Goal: Task Accomplishment & Management: Manage account settings

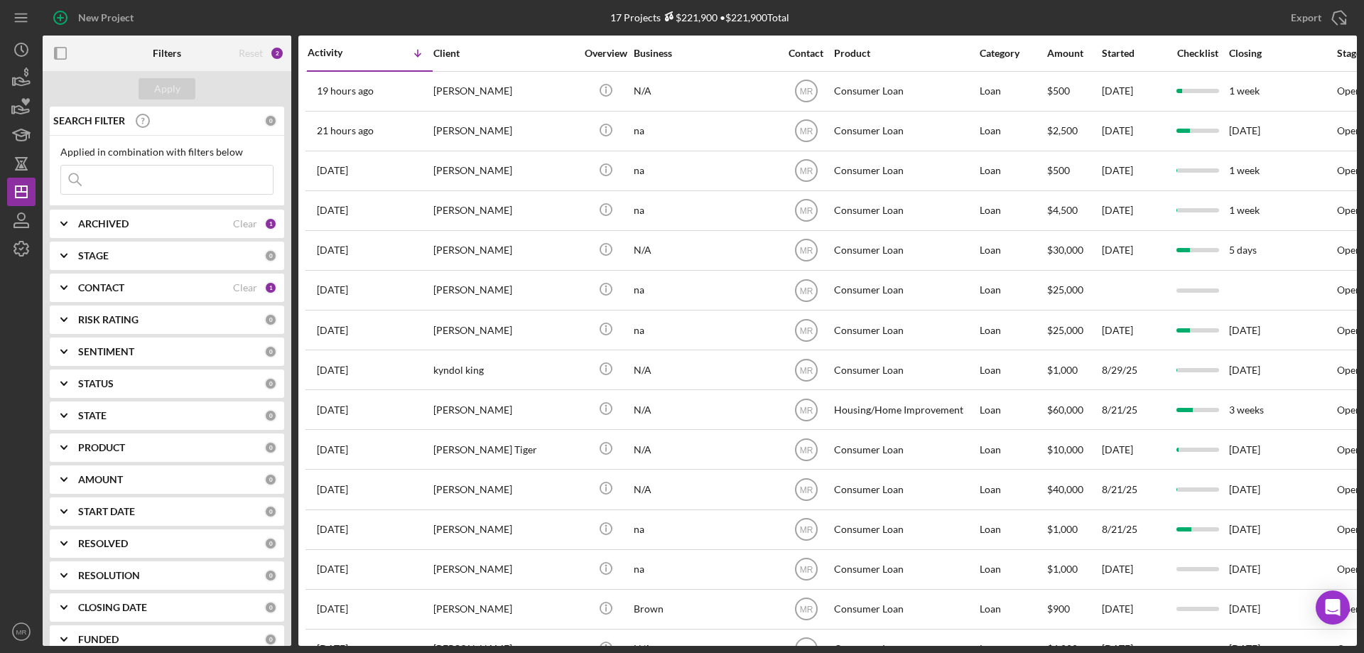
click at [21, 342] on div at bounding box center [21, 440] width 28 height 354
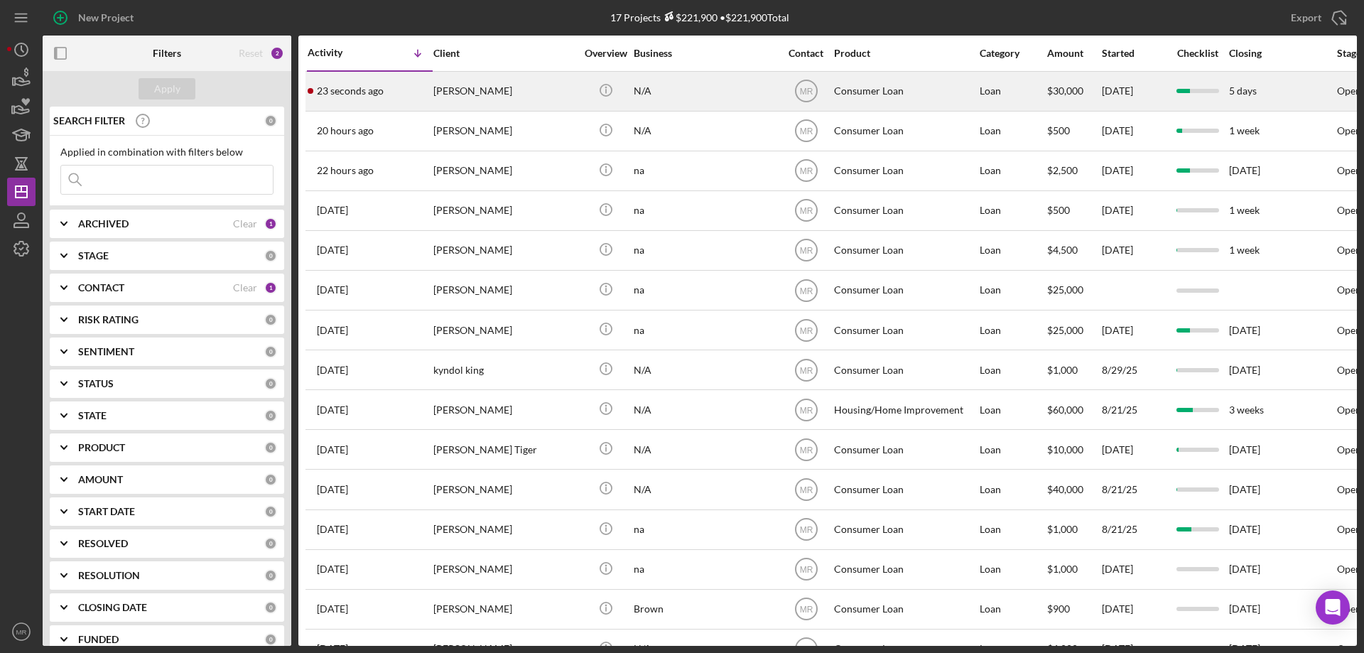
click at [536, 94] on div "[PERSON_NAME]" at bounding box center [504, 91] width 142 height 38
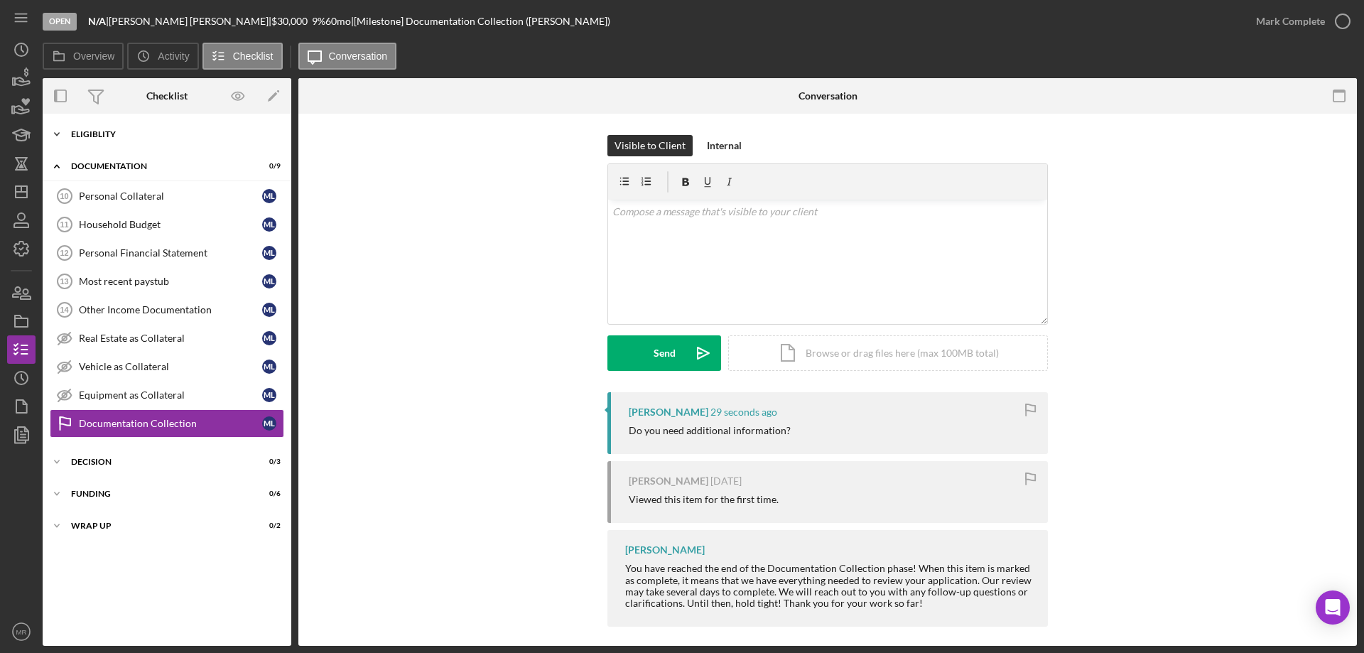
click at [113, 133] on div "Eligiblity" at bounding box center [172, 134] width 202 height 9
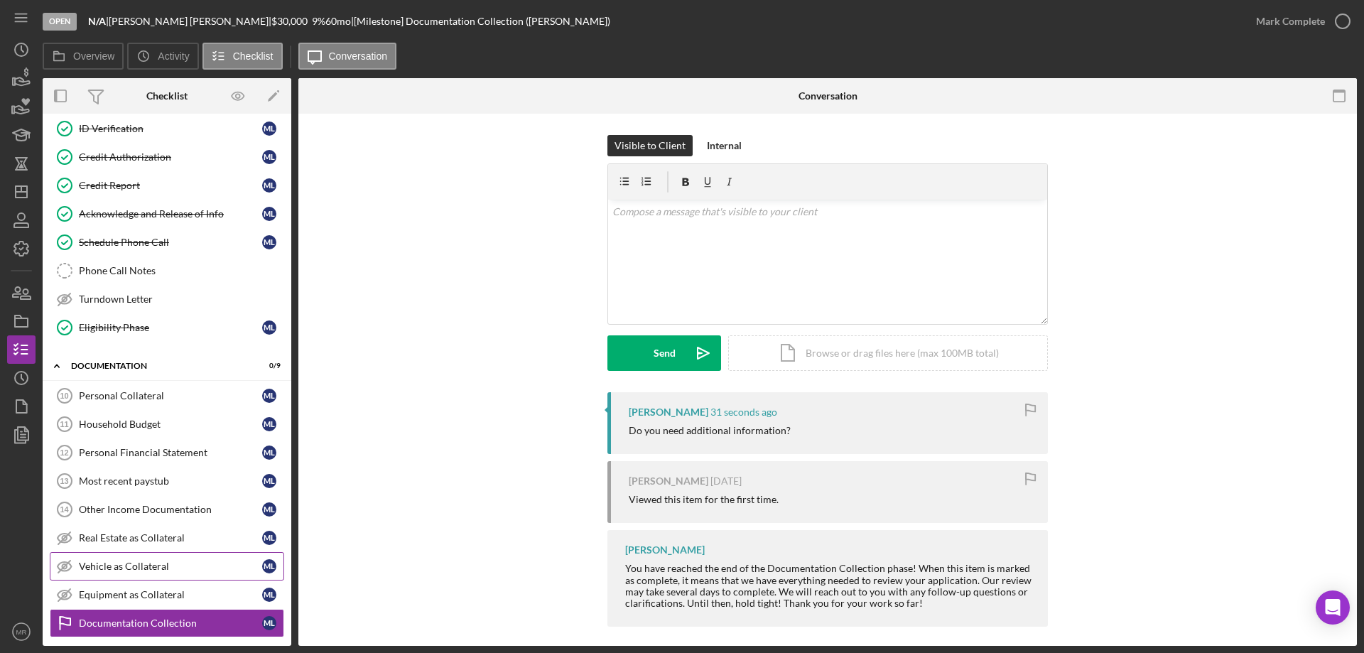
scroll to position [284, 0]
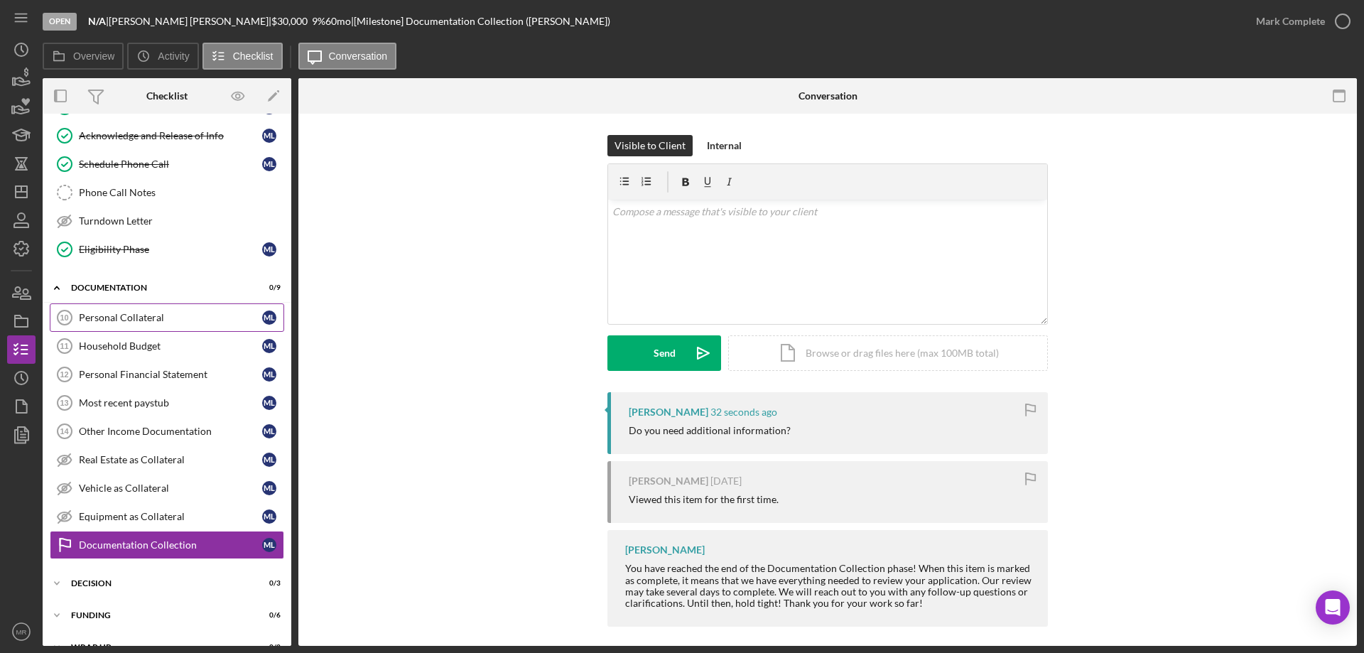
click at [139, 320] on div "Personal Collateral" at bounding box center [170, 317] width 183 height 11
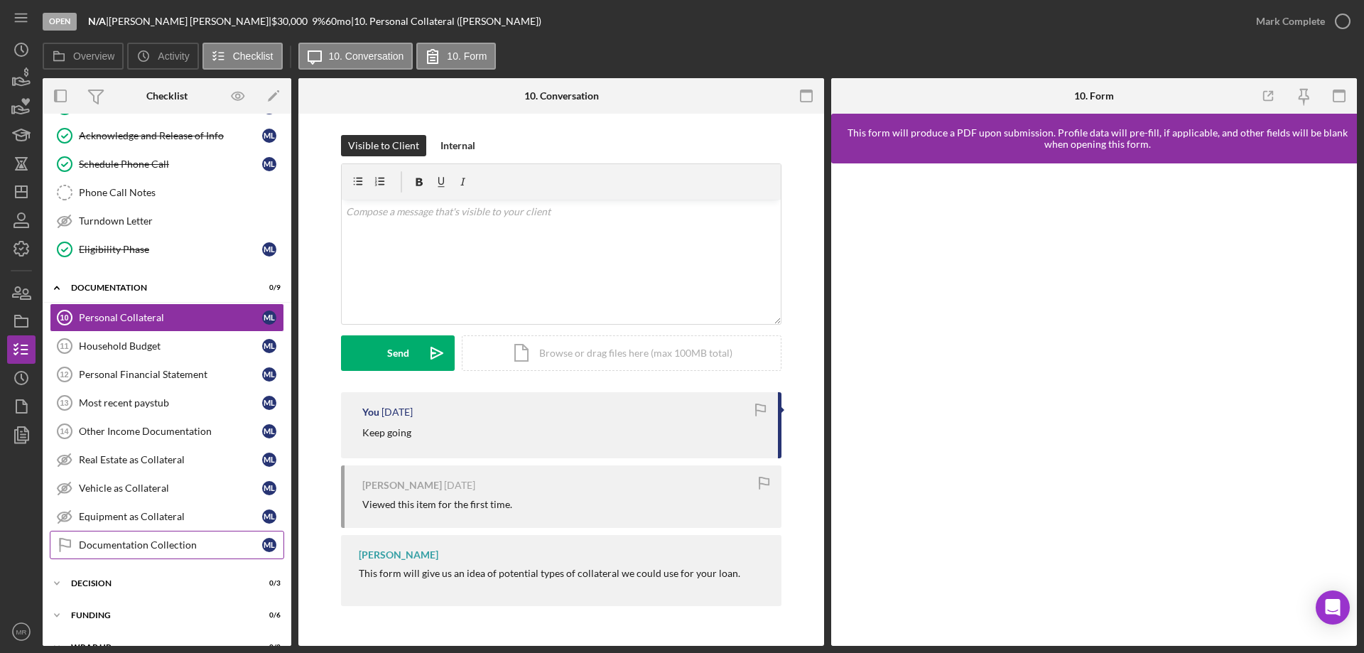
click at [124, 543] on div "Documentation Collection" at bounding box center [170, 544] width 183 height 11
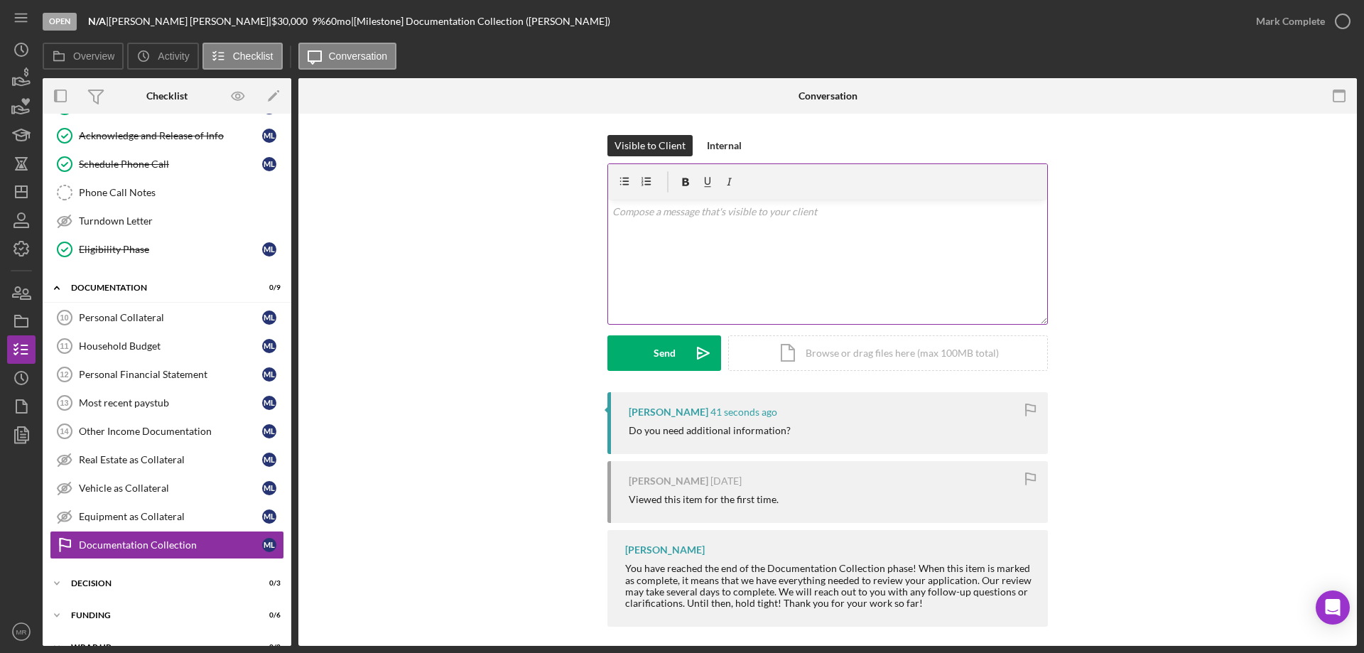
click at [716, 251] on div "v Color teal Color pink Remove color Add row above Add row below Add column bef…" at bounding box center [827, 262] width 439 height 124
click at [121, 319] on div "Personal Collateral" at bounding box center [170, 317] width 183 height 11
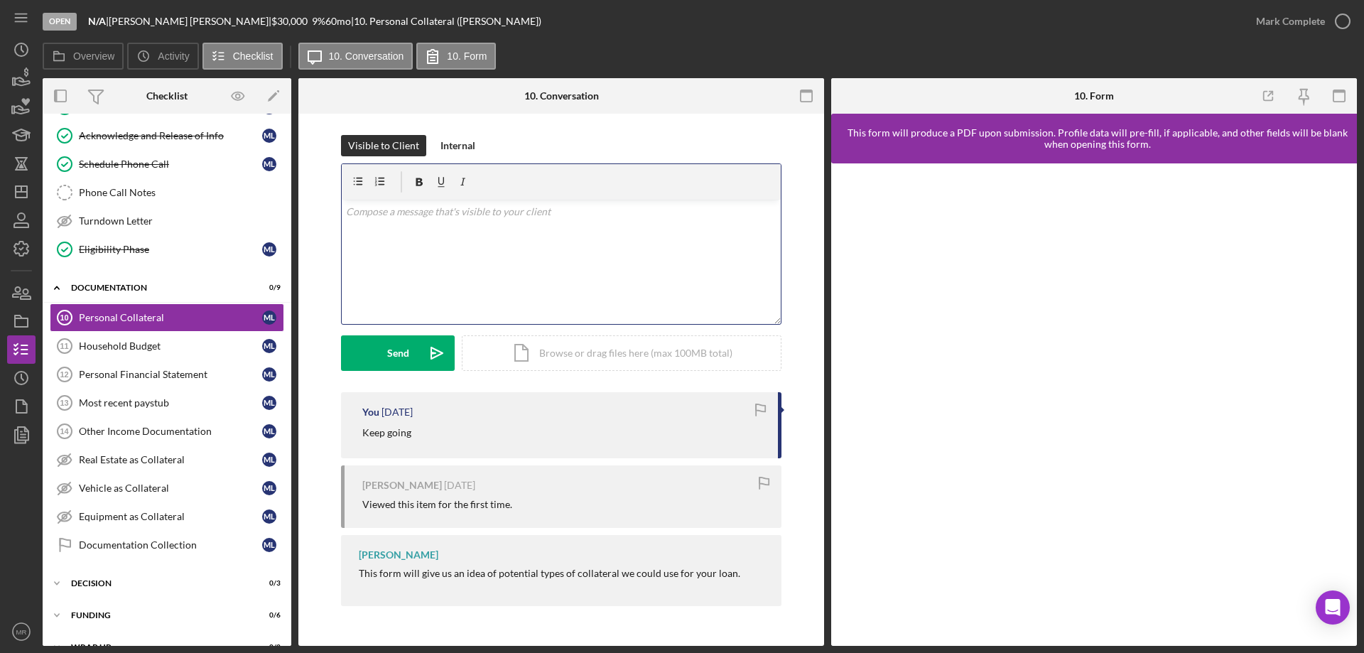
click at [459, 232] on div "v Color teal Color pink Remove color Add row above Add row below Add column bef…" at bounding box center [561, 262] width 439 height 124
click at [395, 359] on div "Send" at bounding box center [398, 353] width 22 height 36
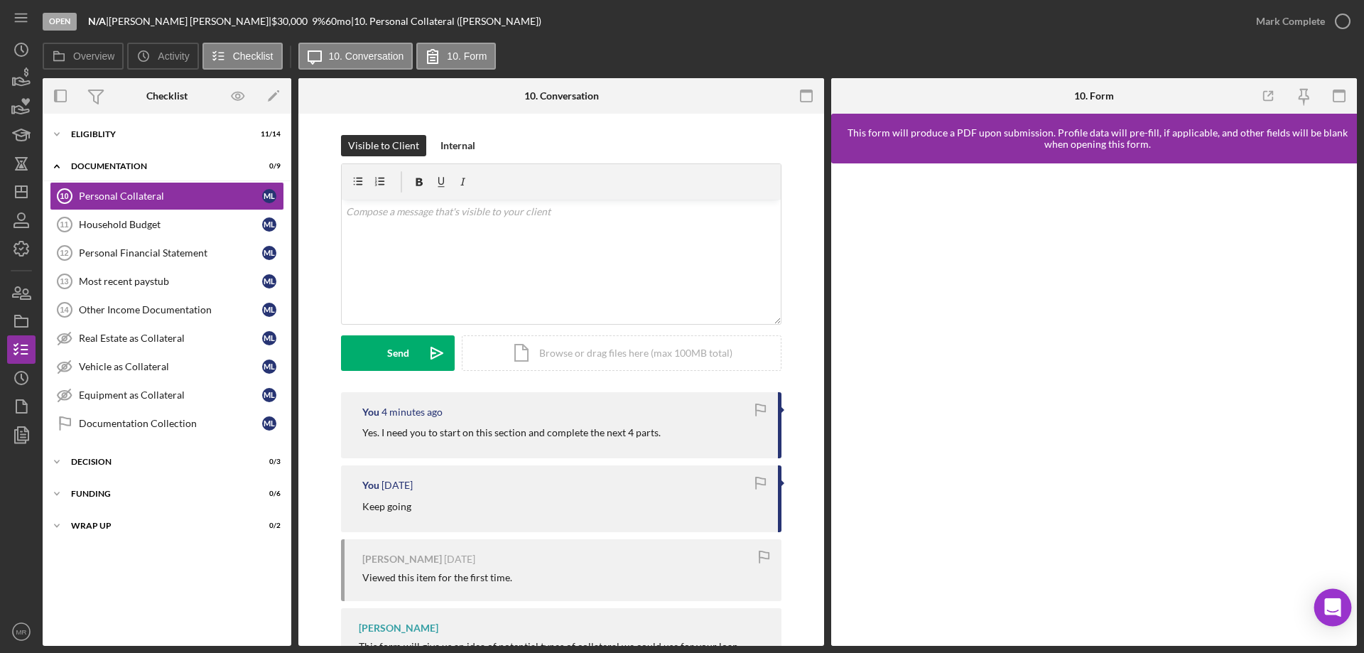
click at [1331, 610] on icon "Open Intercom Messenger" at bounding box center [1332, 607] width 16 height 18
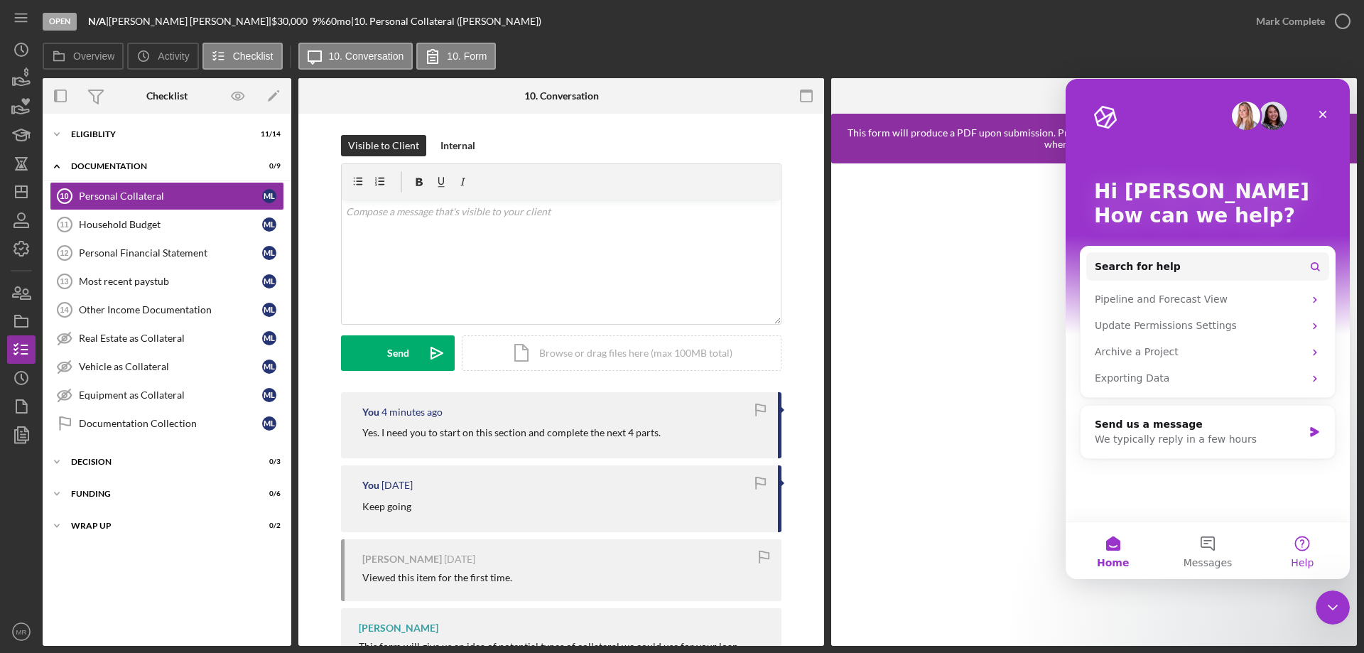
click at [1303, 548] on button "Help" at bounding box center [1302, 550] width 94 height 57
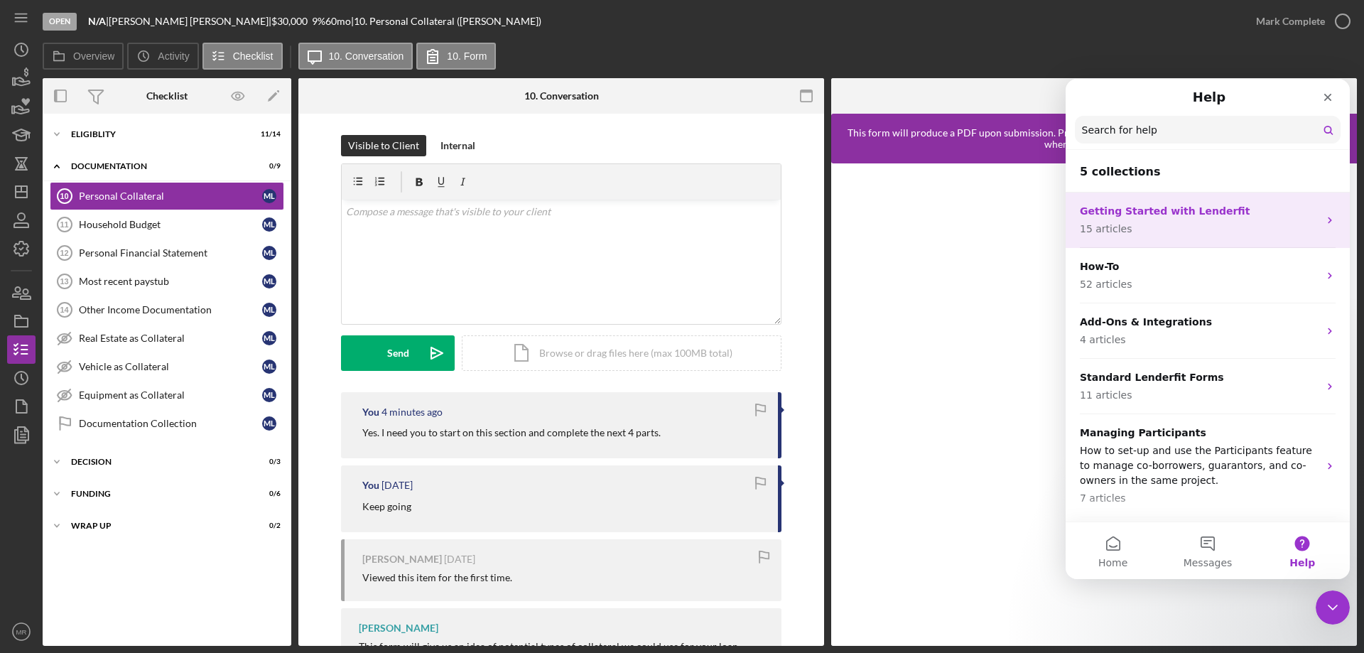
click at [1151, 217] on p "Getting Started with Lenderfit" at bounding box center [1199, 211] width 239 height 15
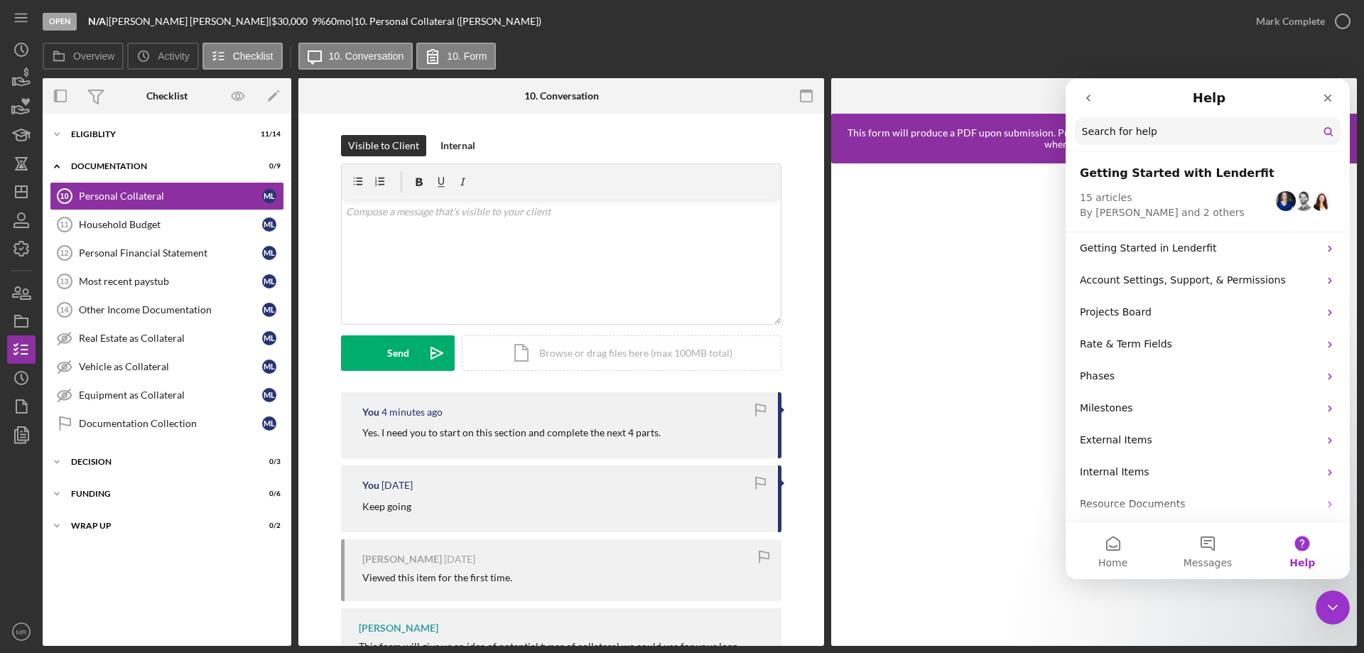
click at [1147, 130] on input "Search for help" at bounding box center [1208, 131] width 266 height 28
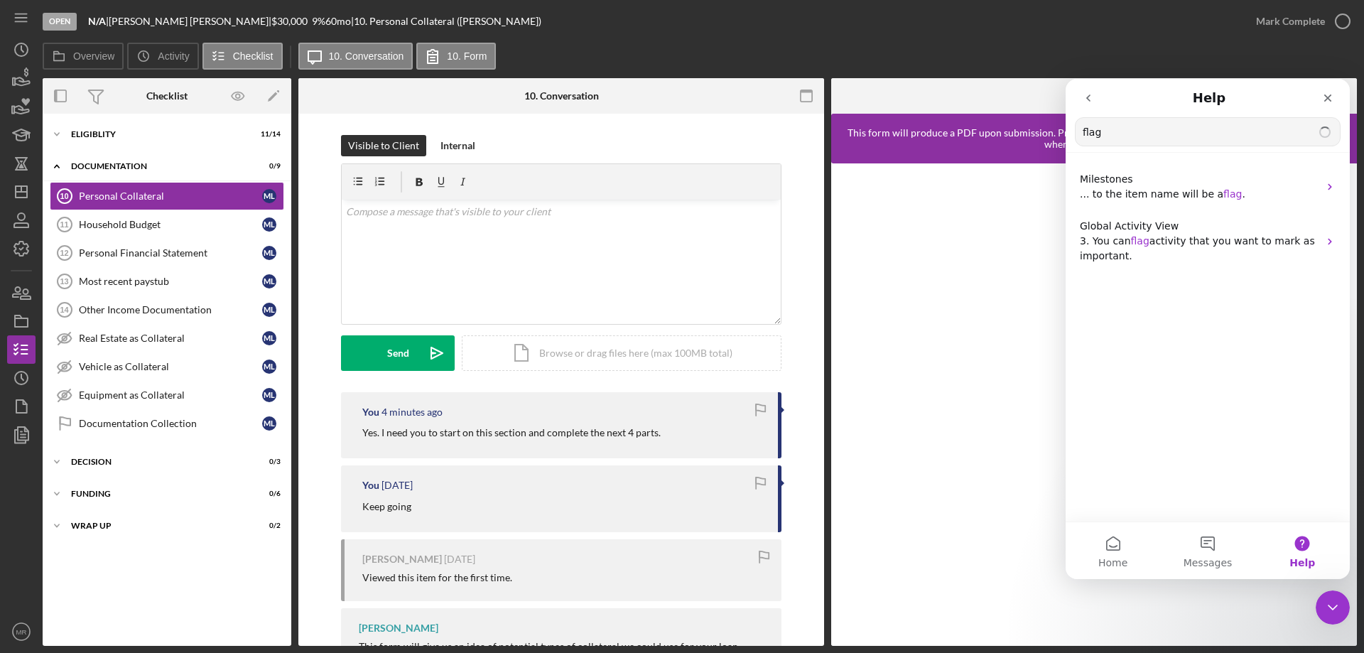
type input "flag"
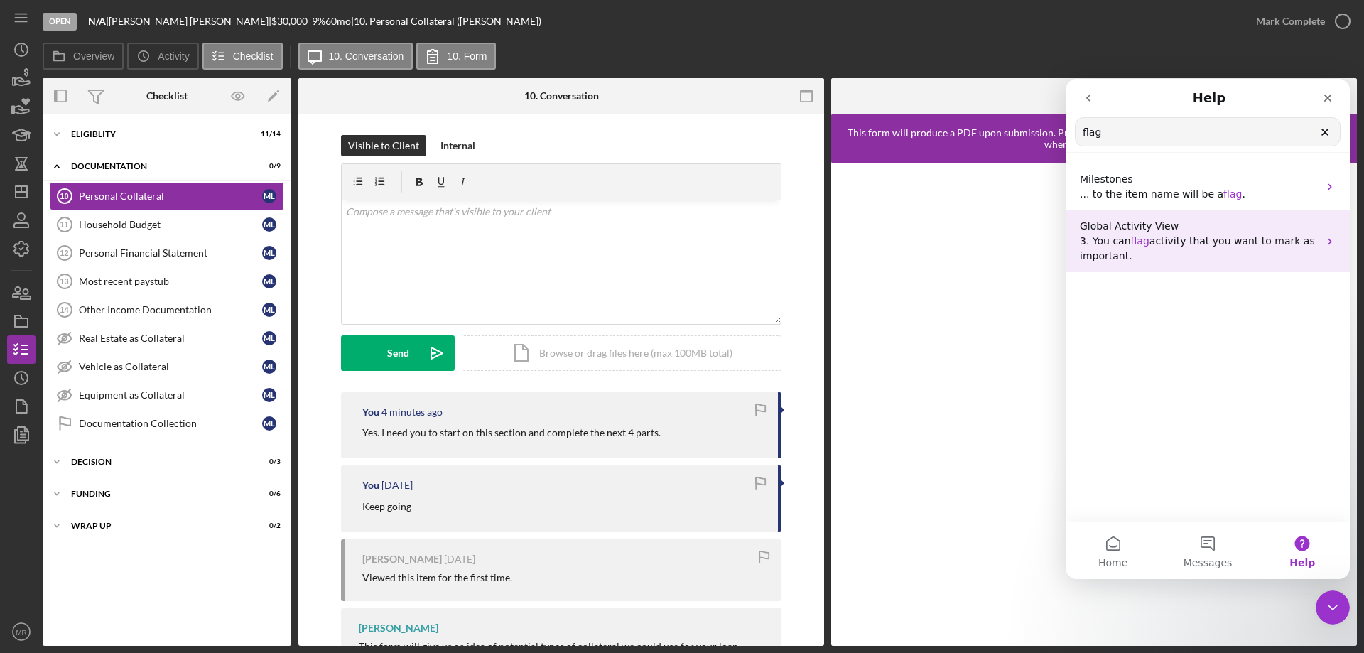
click at [1213, 235] on span "activity that you want to mark as important." at bounding box center [1197, 248] width 235 height 26
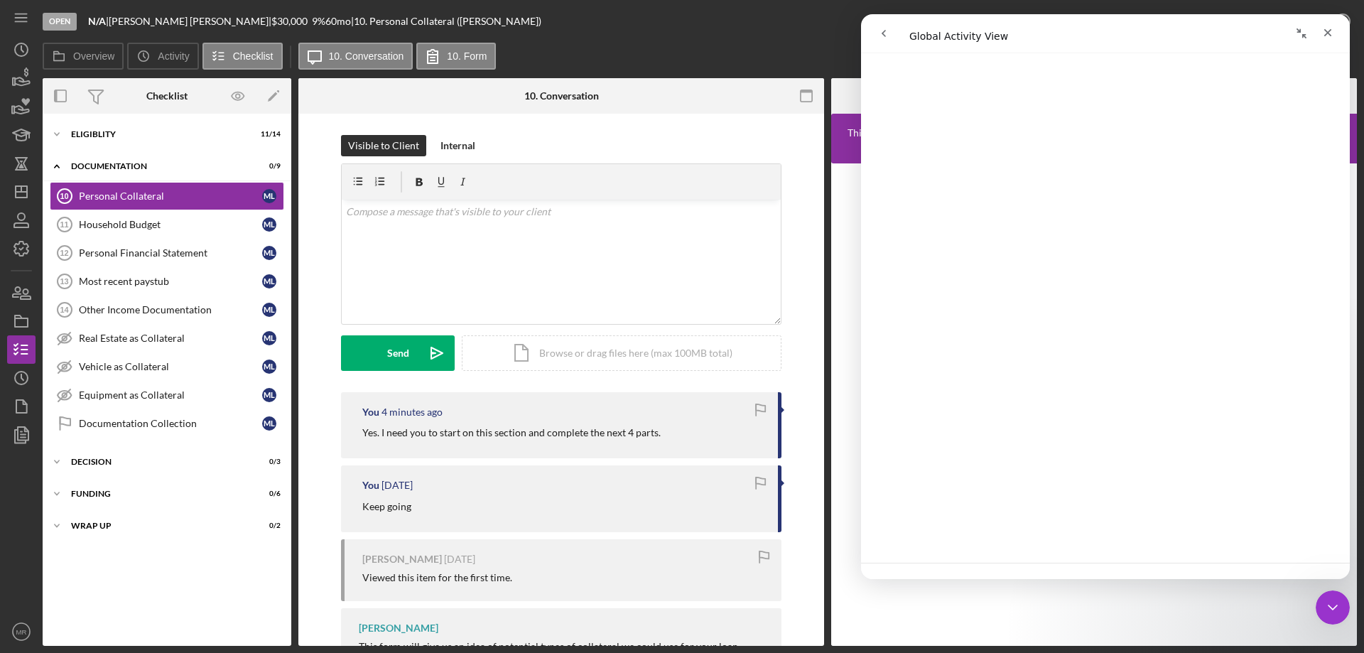
scroll to position [1068, 0]
click at [1325, 32] on icon "Close" at bounding box center [1327, 32] width 11 height 11
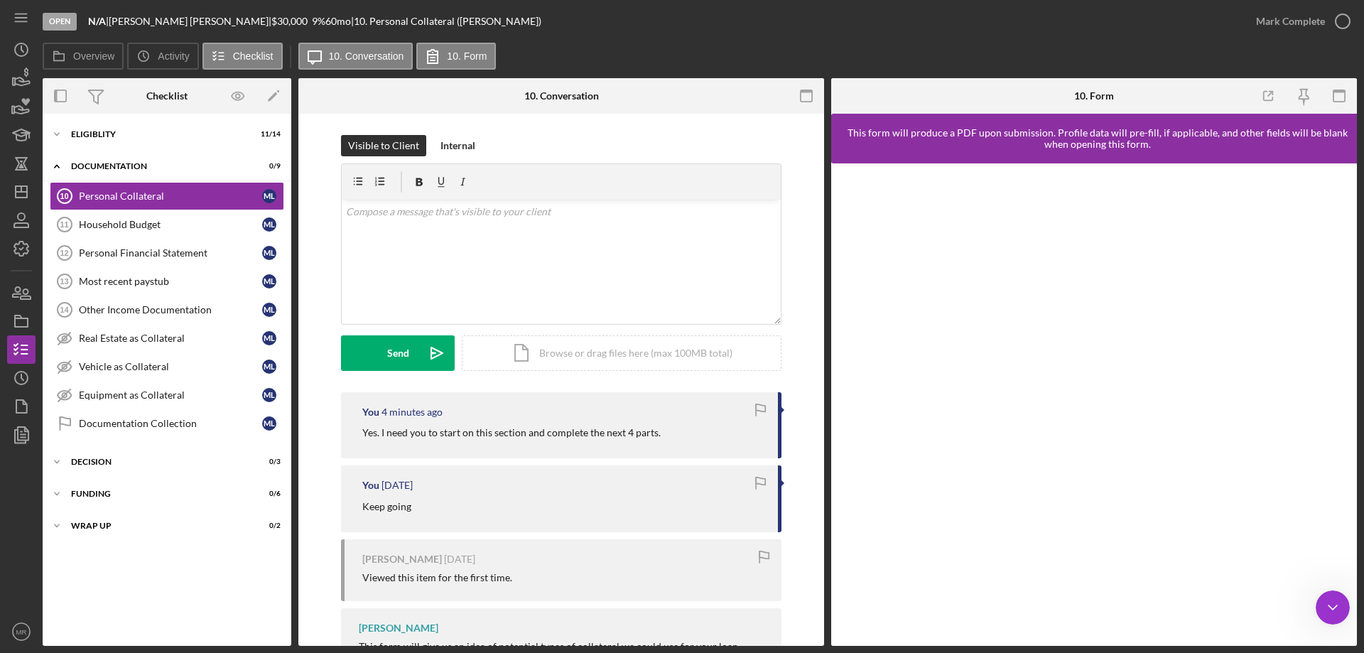
scroll to position [0, 0]
click at [758, 409] on icon "button" at bounding box center [760, 410] width 32 height 32
click at [18, 193] on icon "Icon/Dashboard" at bounding box center [22, 192] width 36 height 36
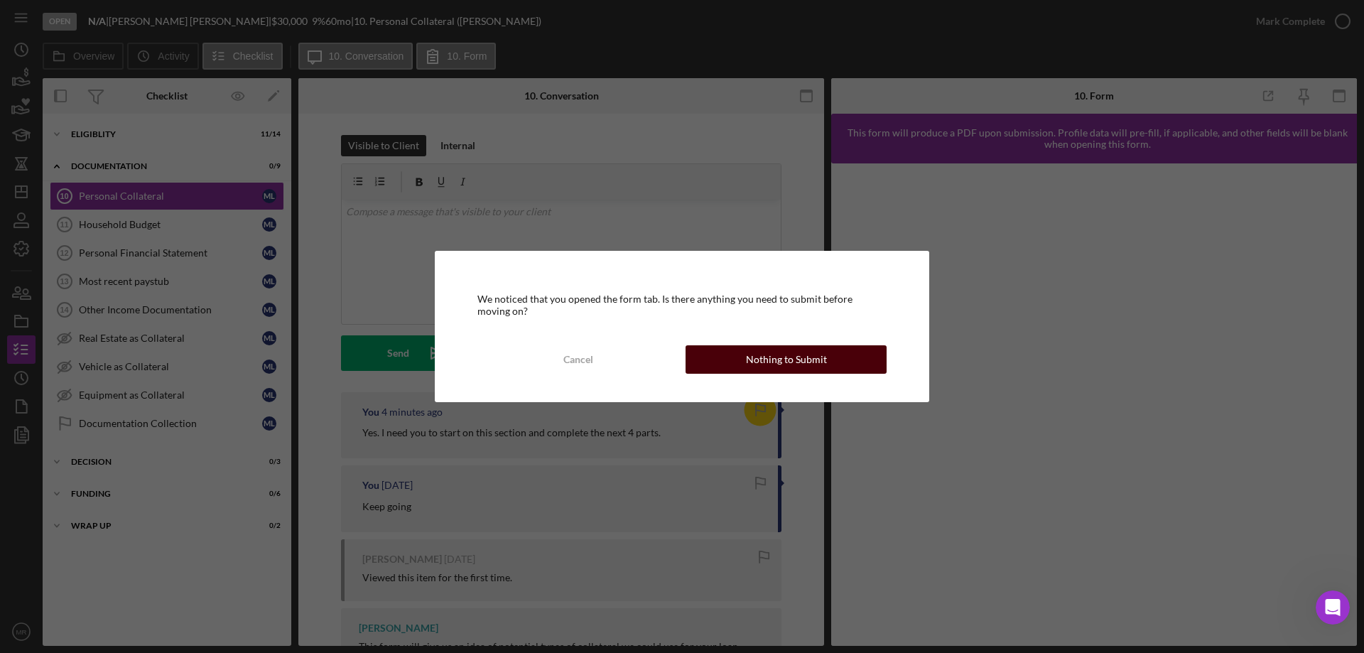
click at [780, 362] on div "Nothing to Submit" at bounding box center [786, 359] width 81 height 28
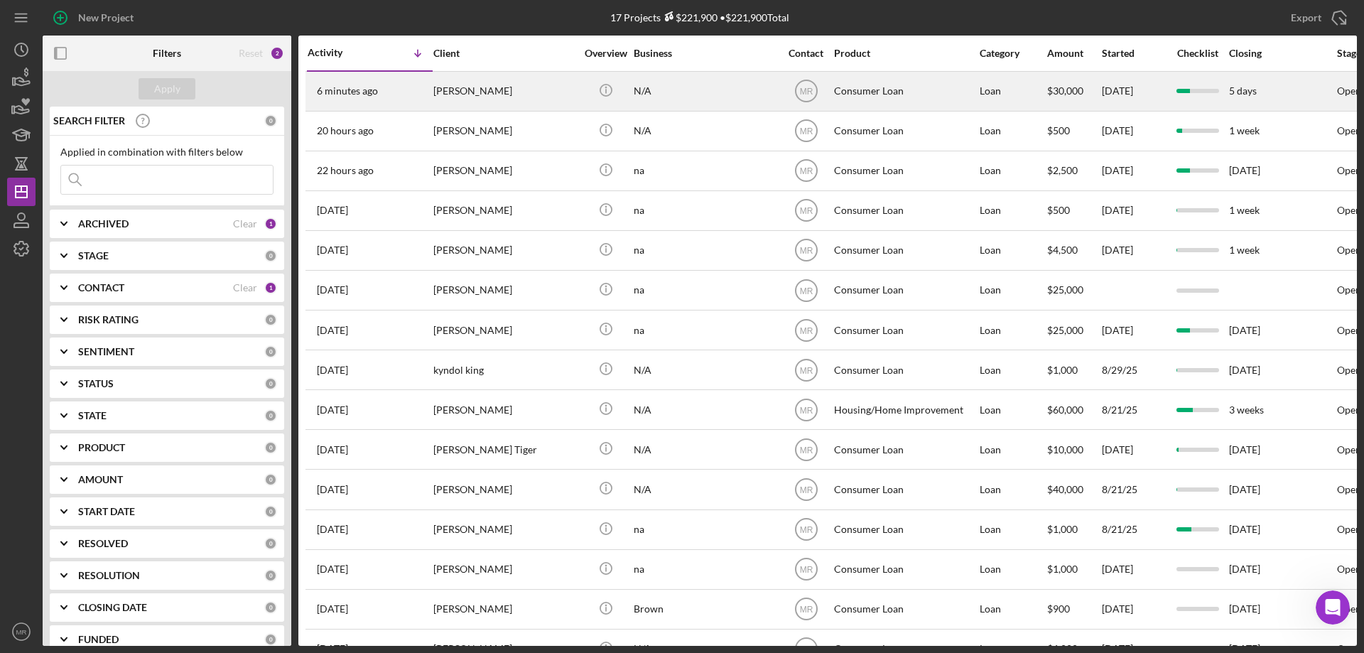
click at [682, 91] on div "N/A" at bounding box center [705, 91] width 142 height 38
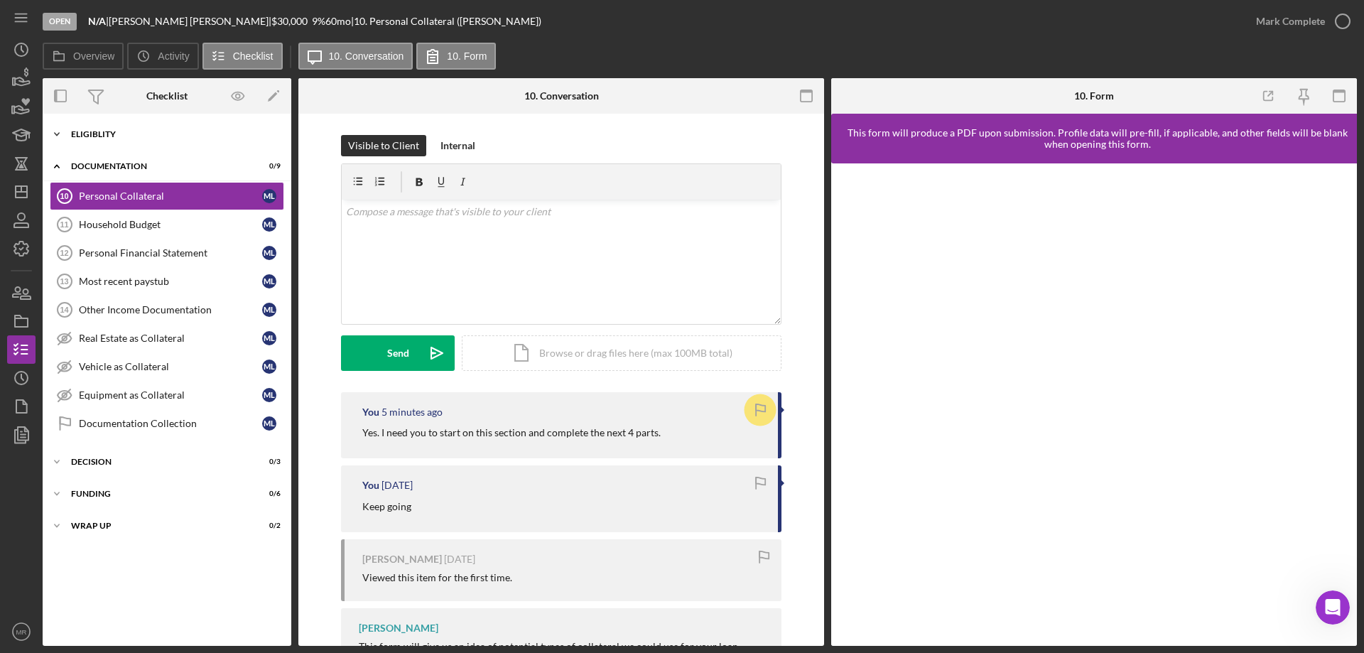
click at [72, 131] on div "Eligiblity" at bounding box center [172, 134] width 202 height 9
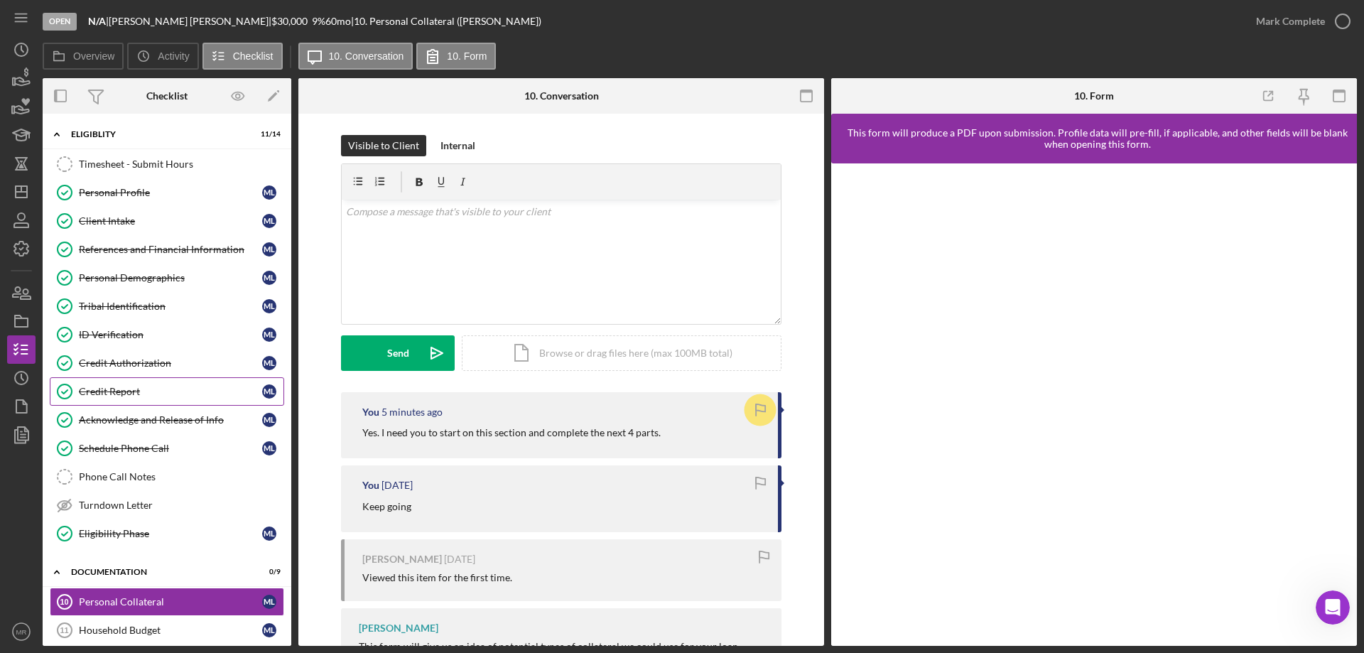
click at [119, 388] on div "Credit Report" at bounding box center [170, 391] width 183 height 11
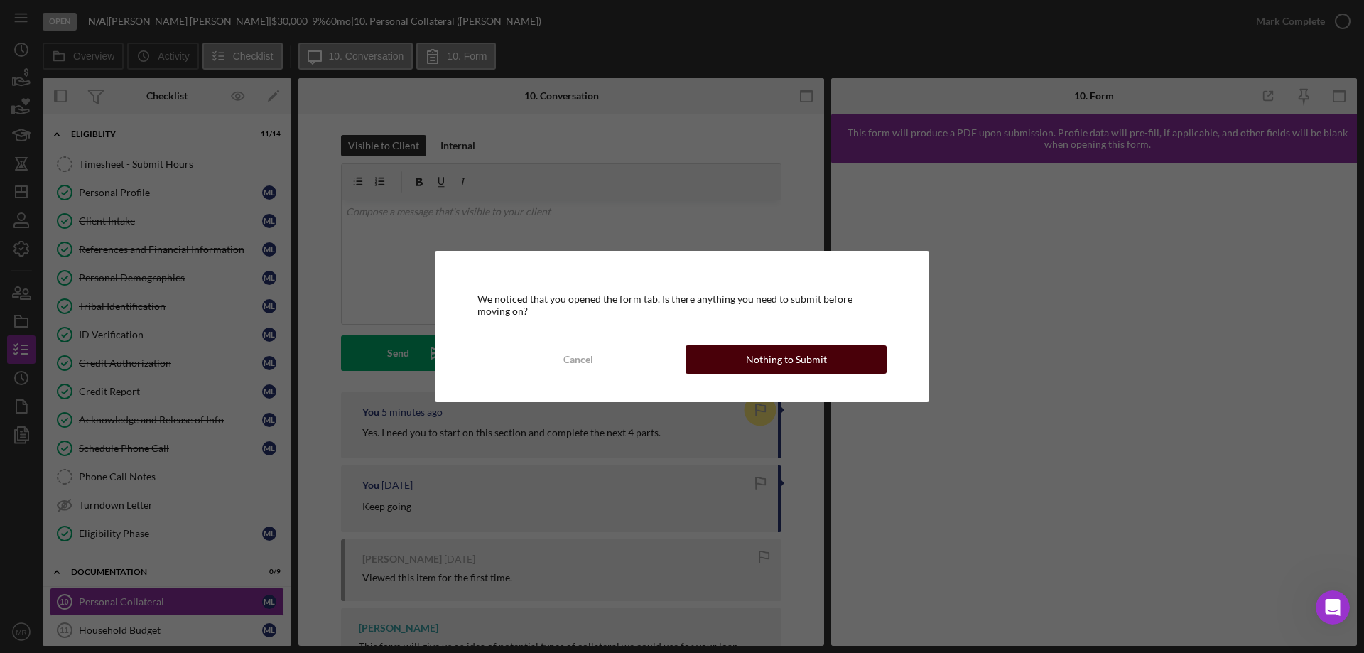
click at [790, 351] on div "Nothing to Submit" at bounding box center [786, 359] width 81 height 28
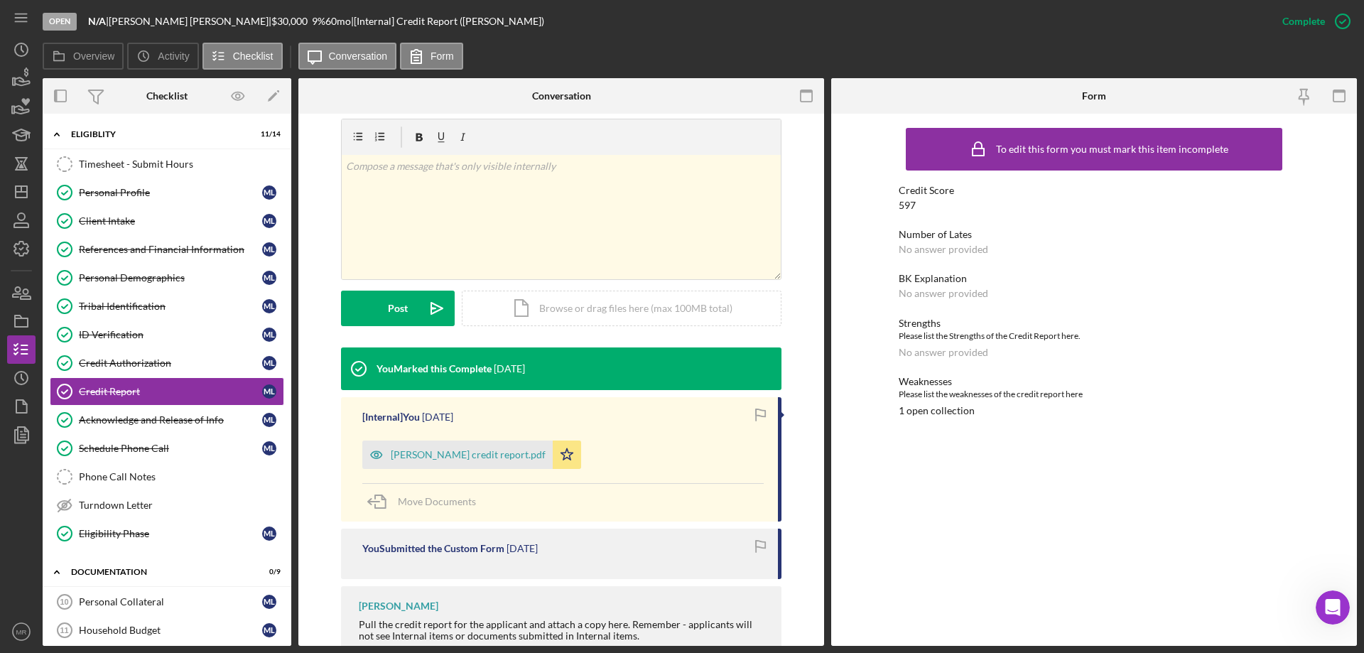
scroll to position [213, 0]
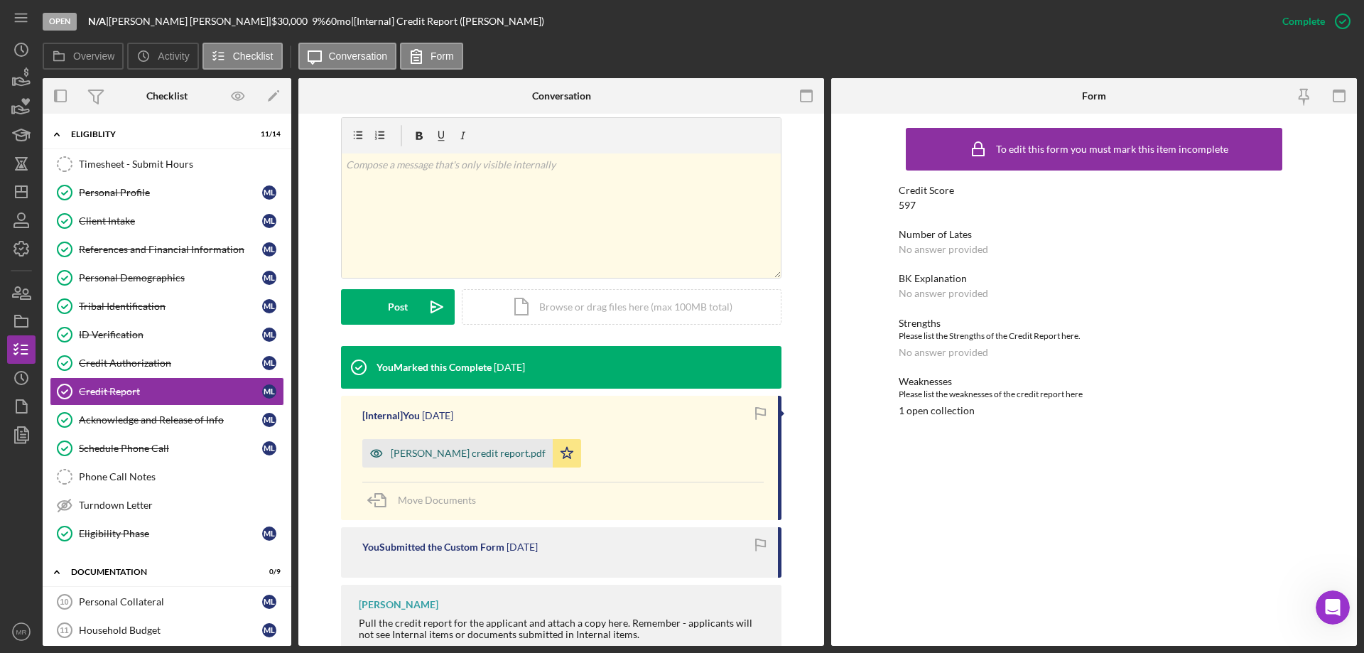
click at [435, 453] on div "Misty Lockman credit report.pdf" at bounding box center [468, 453] width 155 height 11
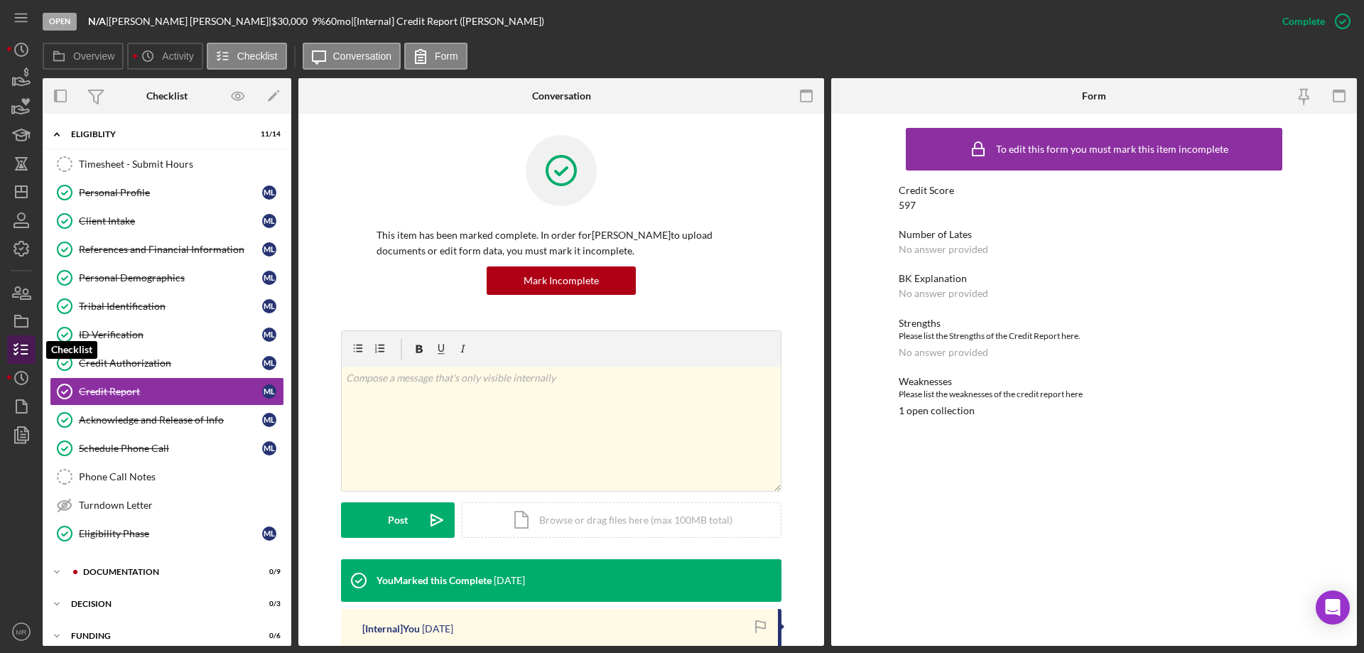
scroll to position [12, 0]
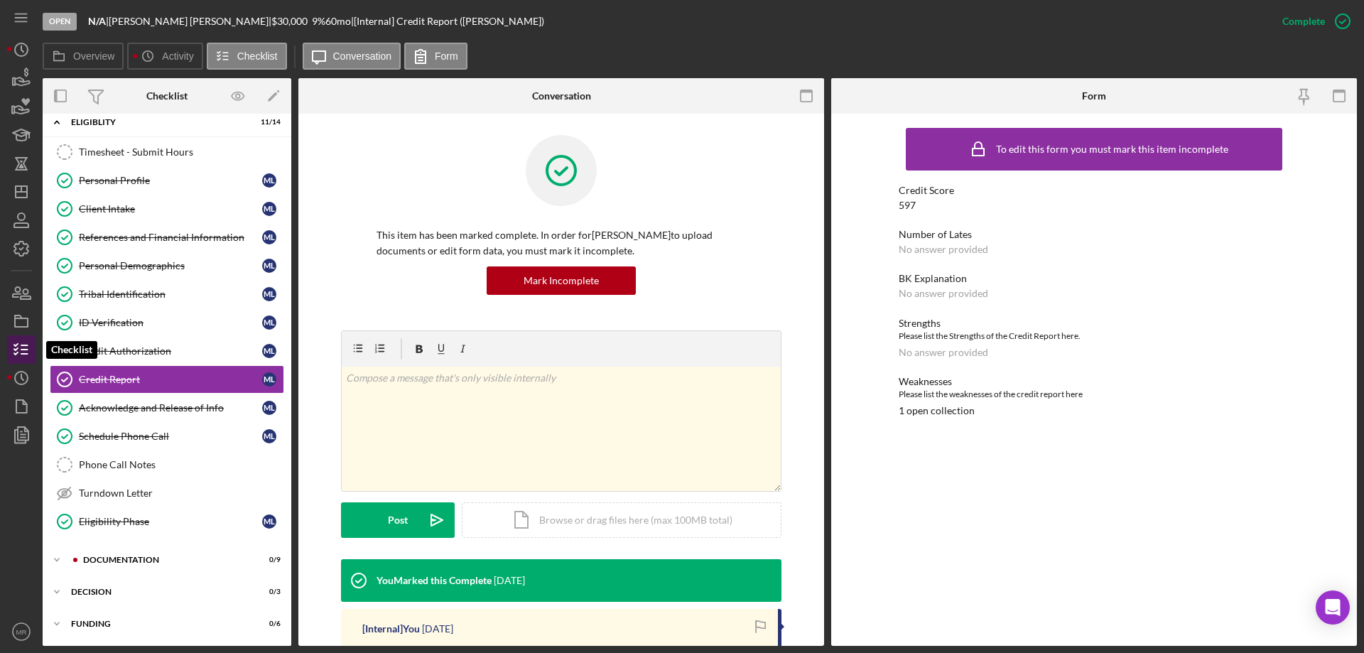
click at [11, 344] on icon "button" at bounding box center [22, 350] width 36 height 36
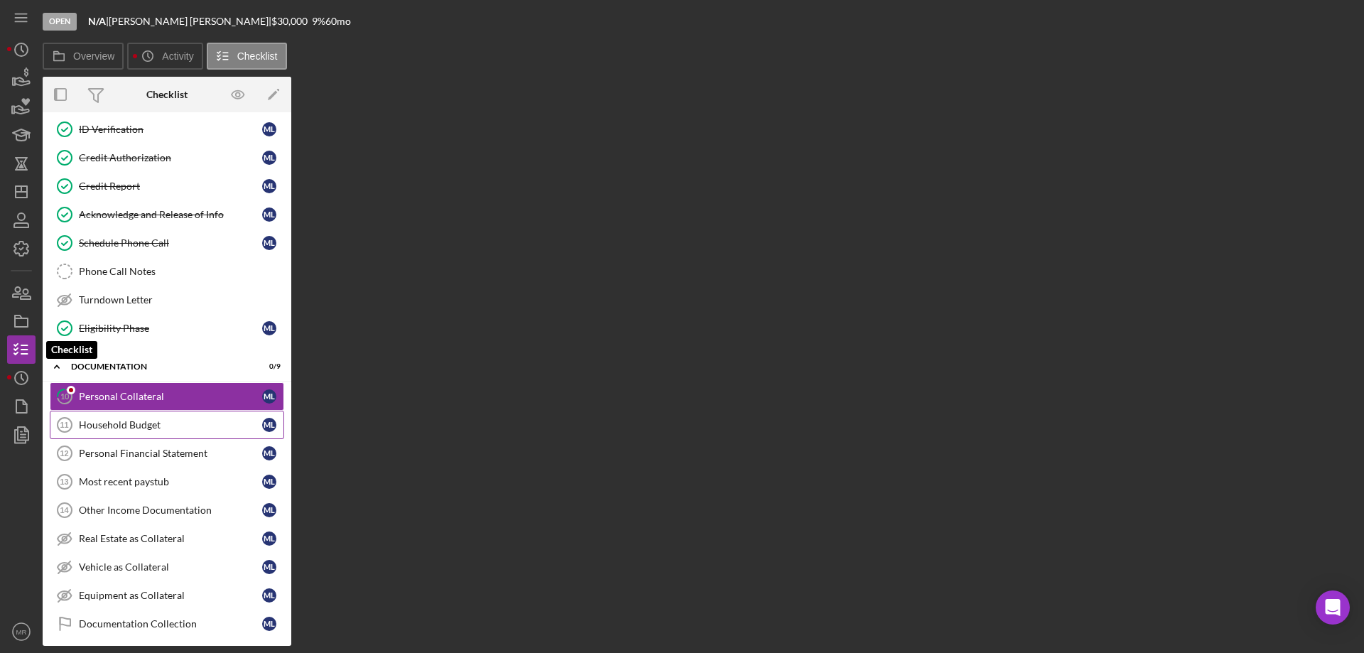
scroll to position [222, 0]
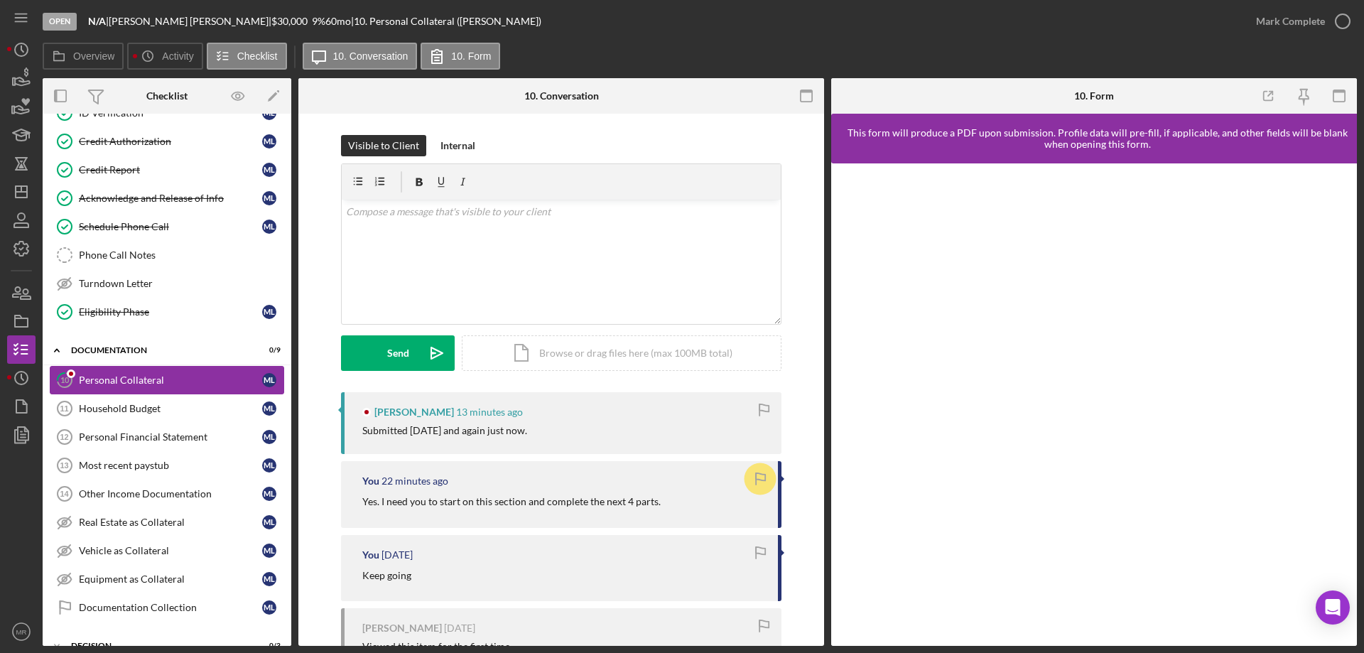
click at [97, 373] on link "10 Personal Collateral M L" at bounding box center [167, 380] width 234 height 28
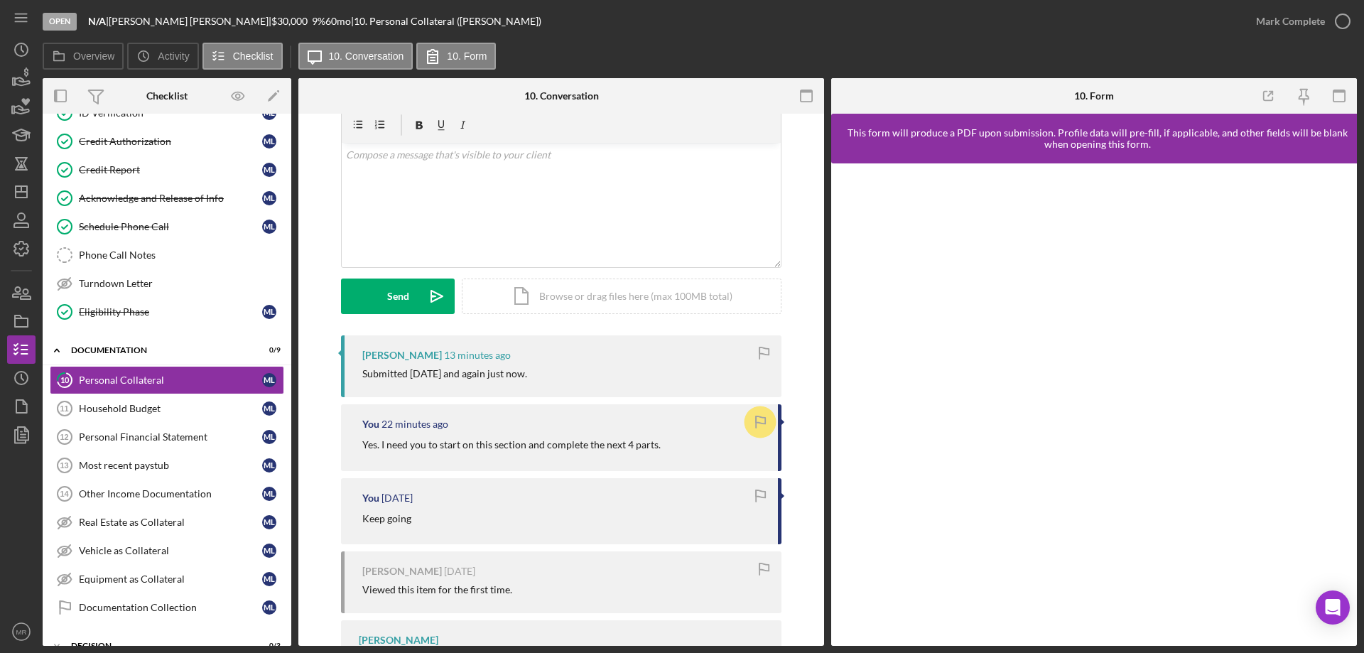
scroll to position [0, 0]
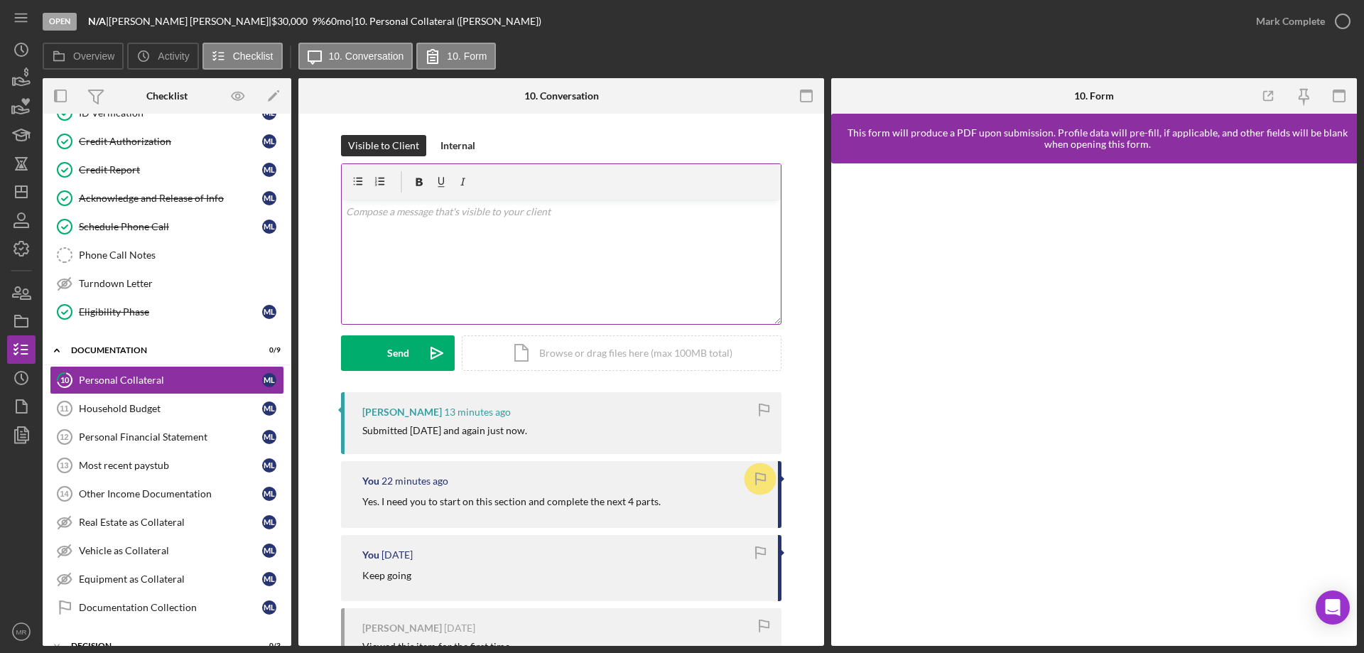
click at [425, 259] on div "v Color teal Color pink Remove color Add row above Add row below Add column bef…" at bounding box center [561, 262] width 439 height 124
drag, startPoint x: 491, startPoint y: 210, endPoint x: 519, endPoint y: 212, distance: 27.8
click at [493, 210] on p "Nothing is coming through." at bounding box center [561, 212] width 431 height 16
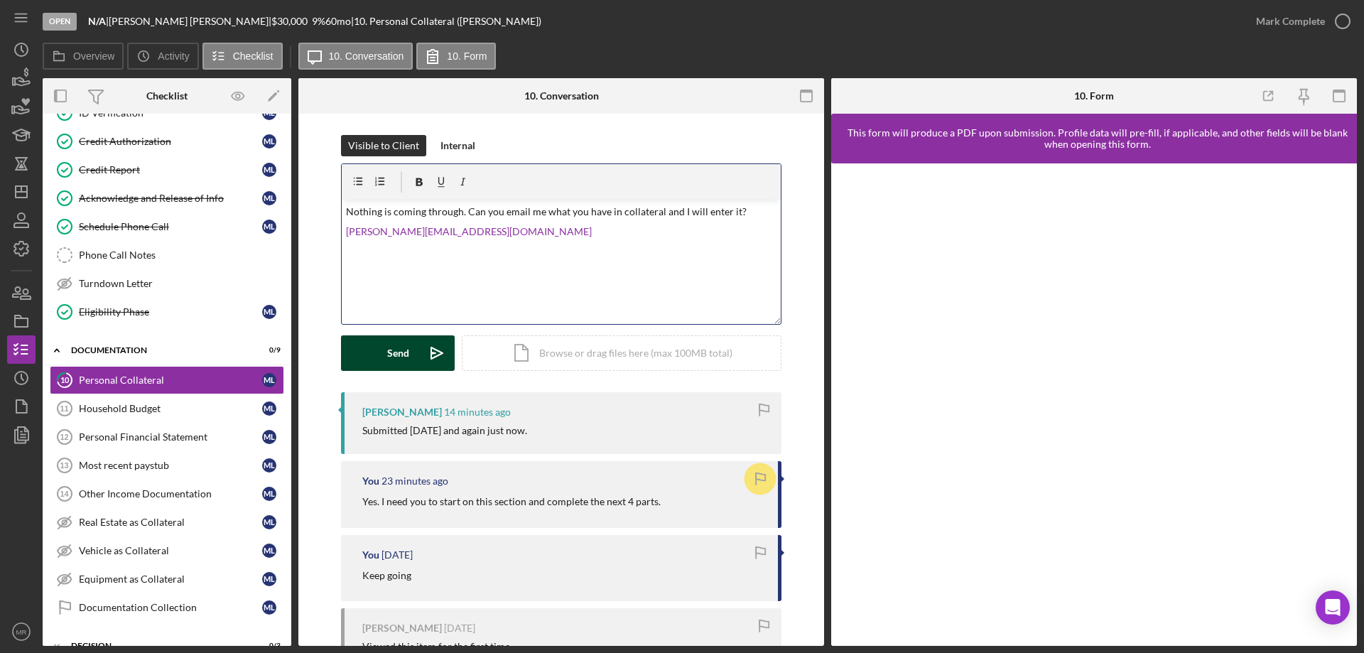
drag, startPoint x: 392, startPoint y: 351, endPoint x: 416, endPoint y: 347, distance: 23.8
click at [394, 350] on div "Send" at bounding box center [398, 353] width 22 height 36
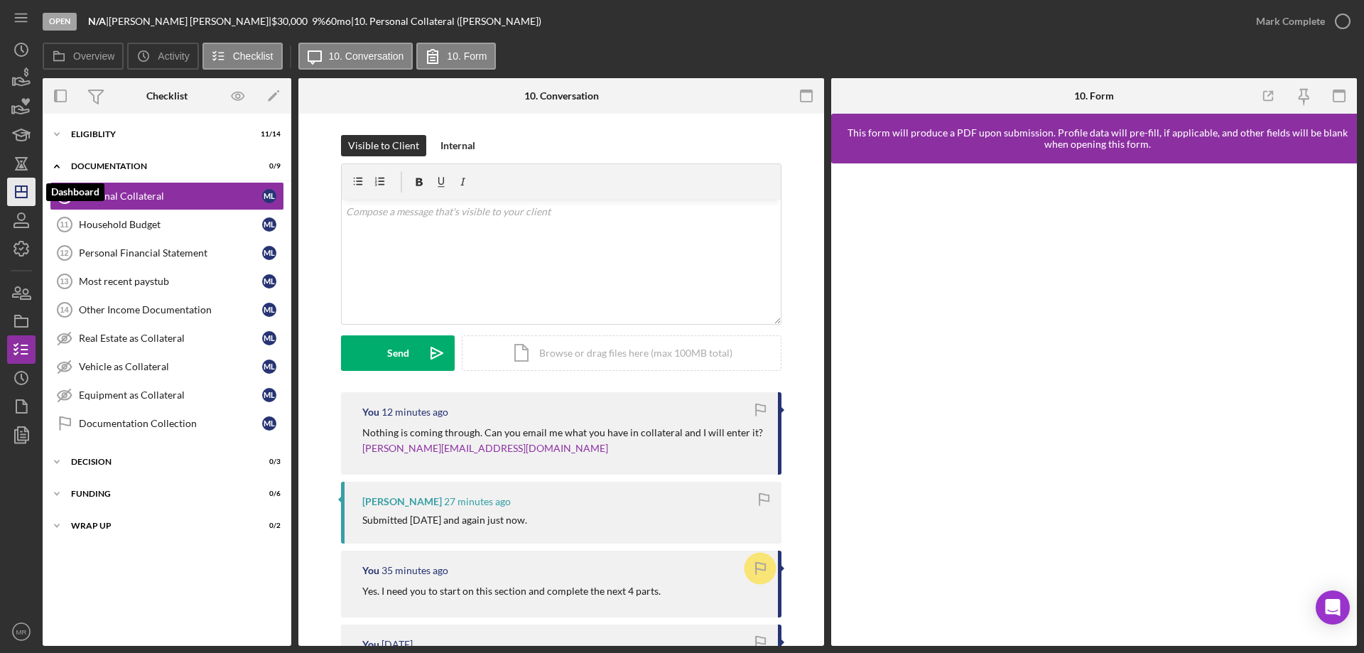
click at [26, 199] on icon "Icon/Dashboard" at bounding box center [22, 192] width 36 height 36
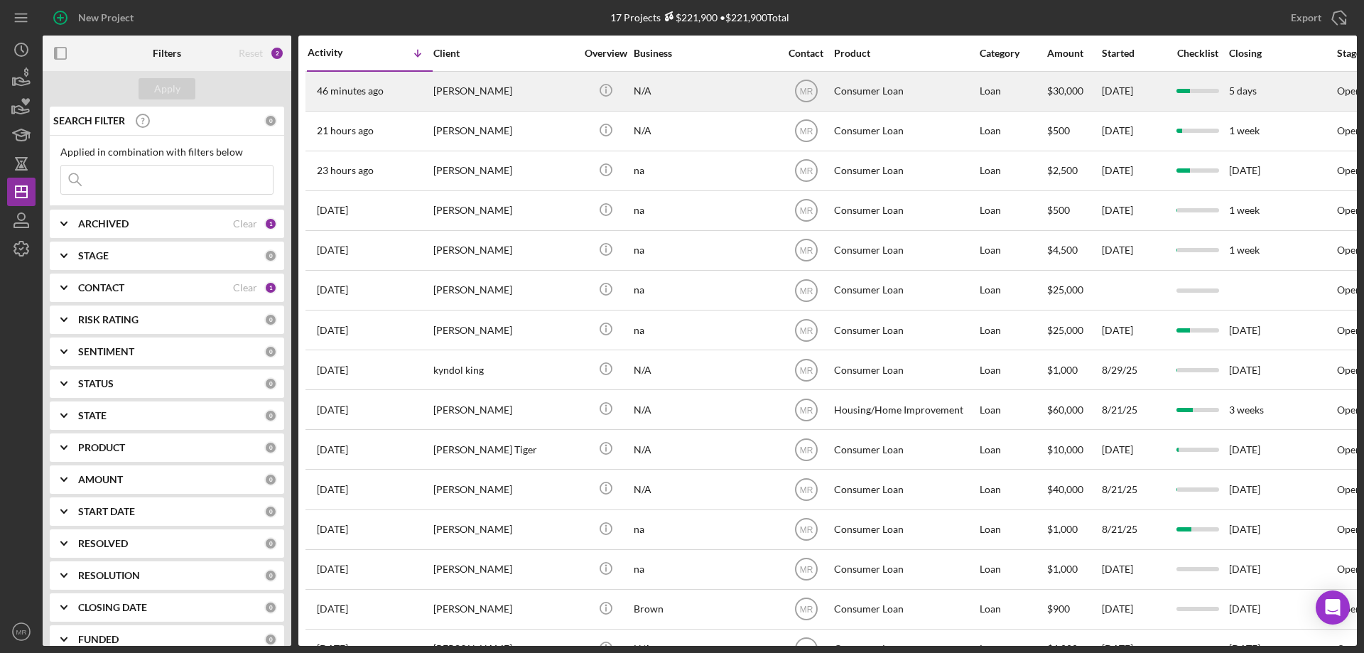
click at [508, 91] on div "[PERSON_NAME]" at bounding box center [504, 91] width 142 height 38
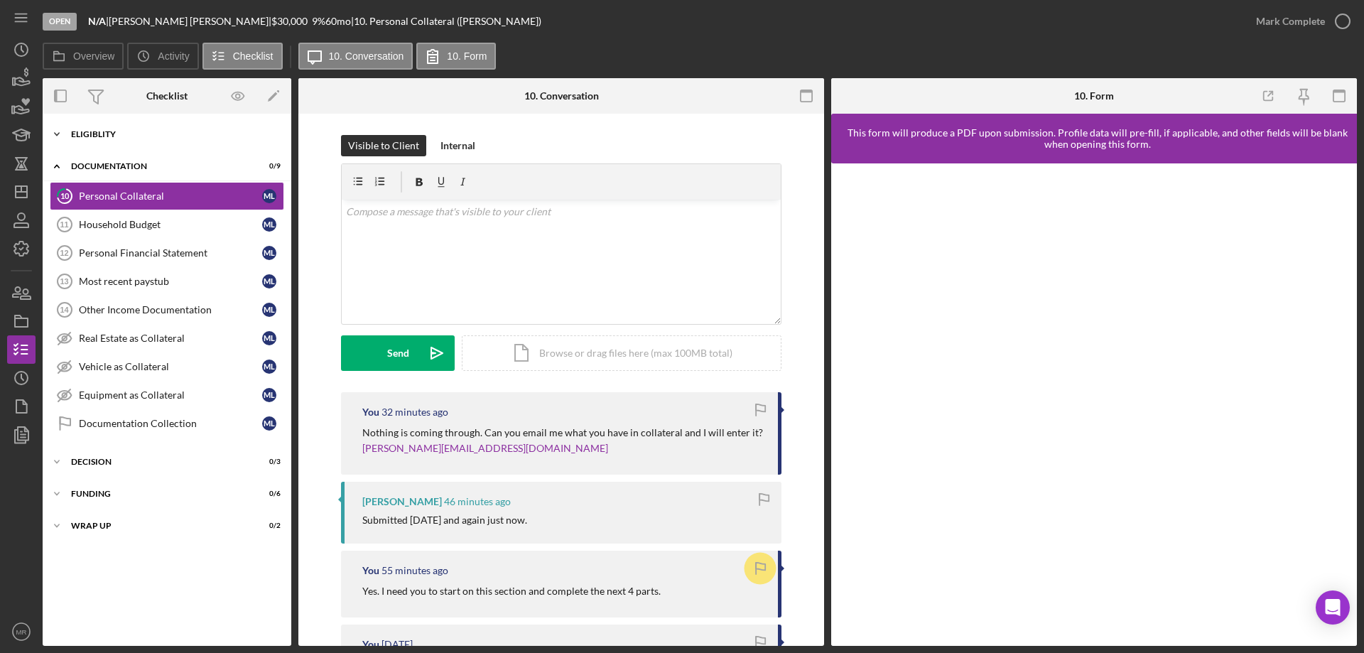
click at [100, 132] on div "Eligiblity" at bounding box center [172, 134] width 202 height 9
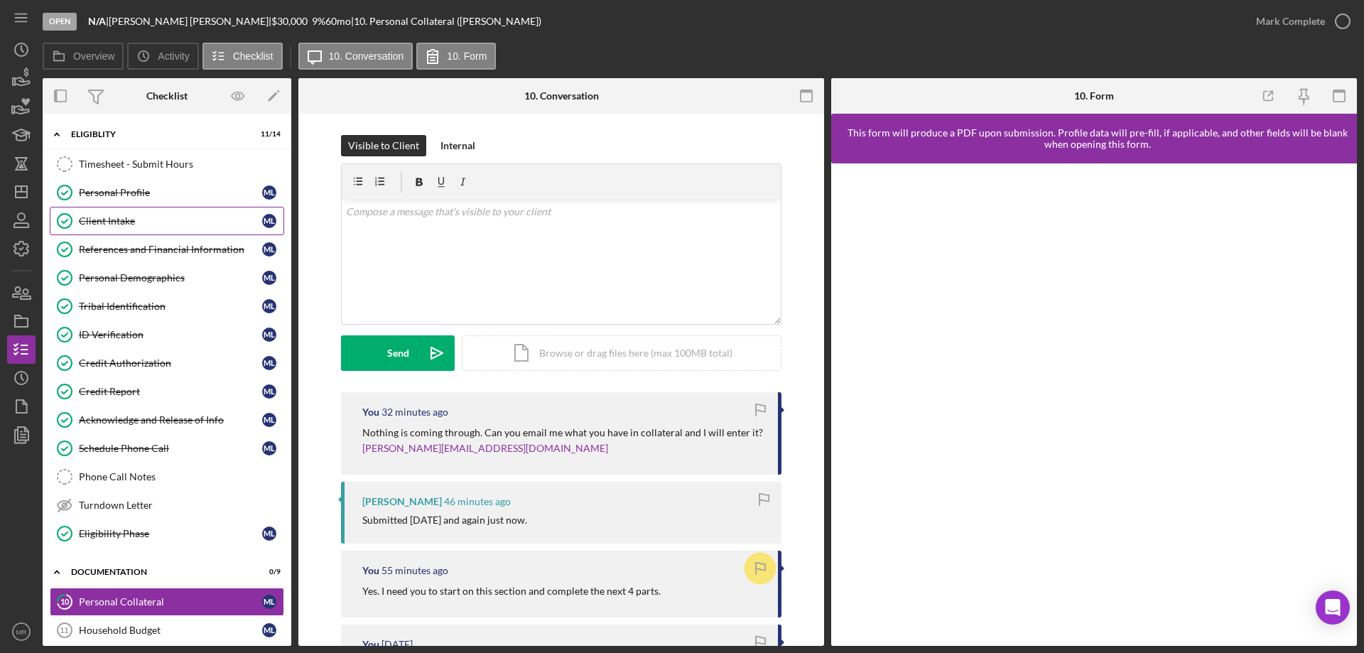
click at [130, 218] on div "Client Intake" at bounding box center [170, 220] width 183 height 11
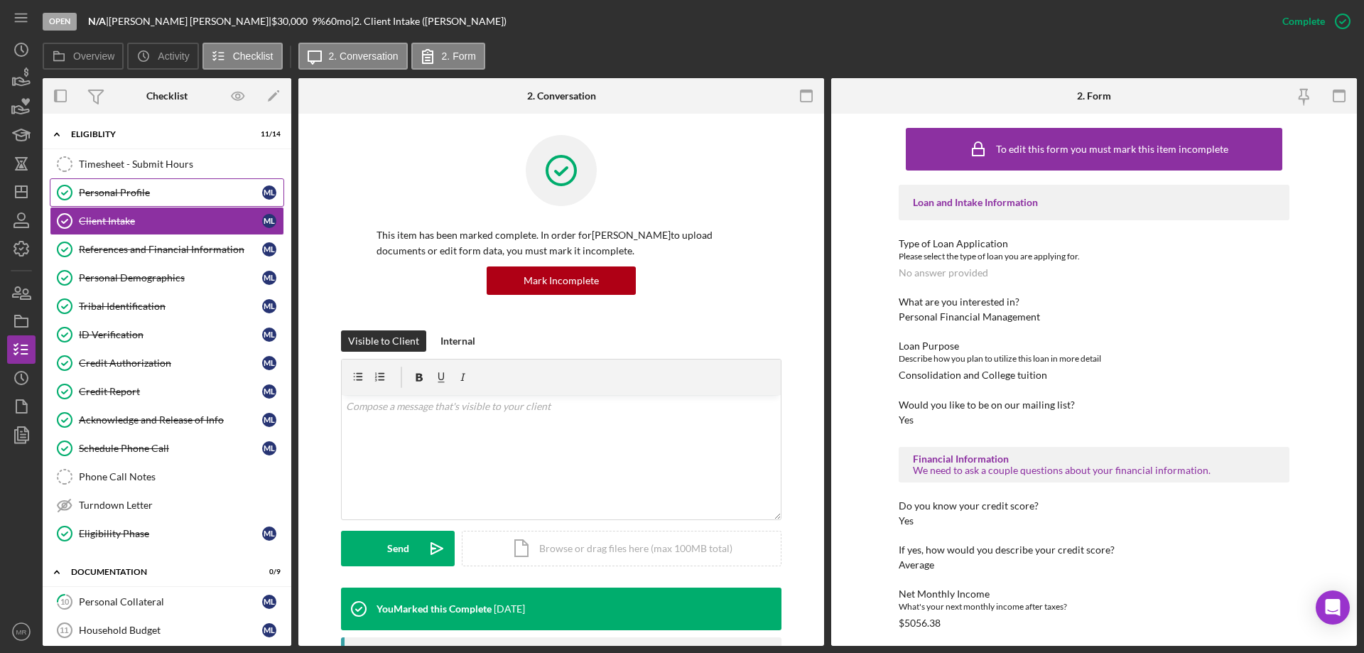
click at [125, 183] on link "Personal Profile Personal Profile M L" at bounding box center [167, 192] width 234 height 28
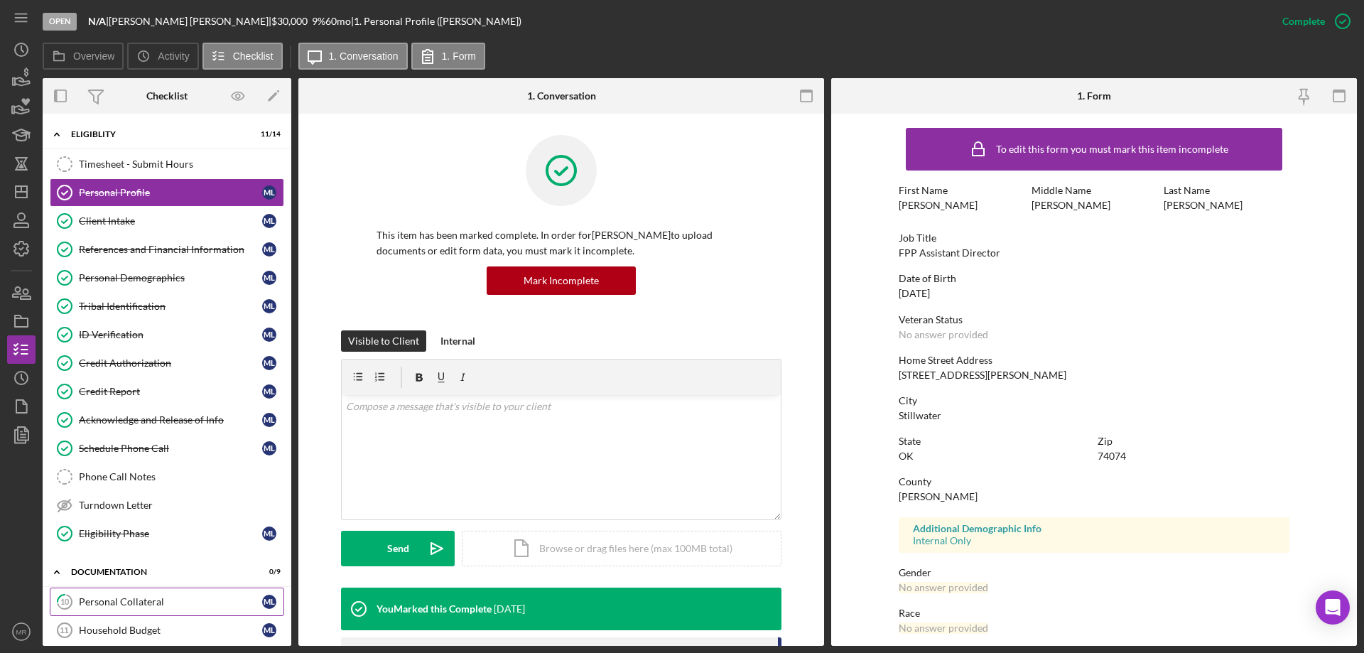
click at [129, 601] on div "Personal Collateral" at bounding box center [170, 601] width 183 height 11
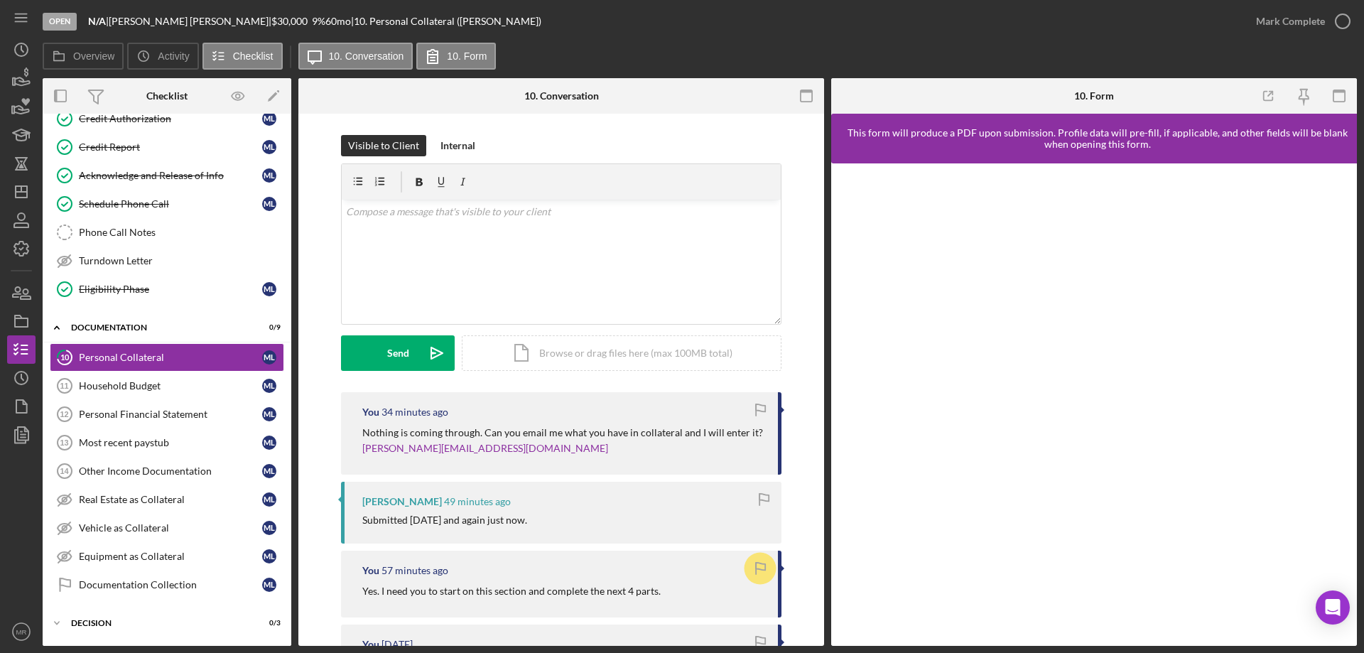
scroll to position [308, 0]
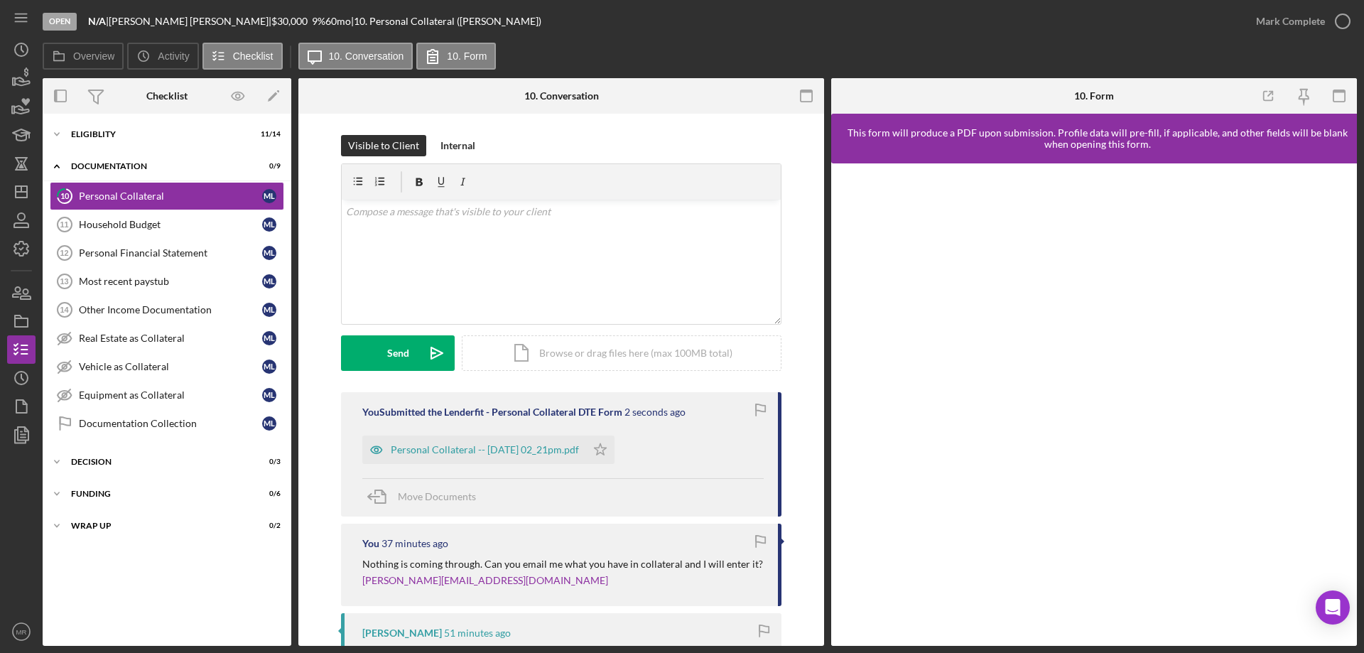
drag, startPoint x: 612, startPoint y: 448, endPoint x: 671, endPoint y: 541, distance: 110.5
click at [613, 449] on icon "Icon/Star" at bounding box center [600, 449] width 28 height 28
click at [106, 222] on div "Household Budget" at bounding box center [170, 224] width 183 height 11
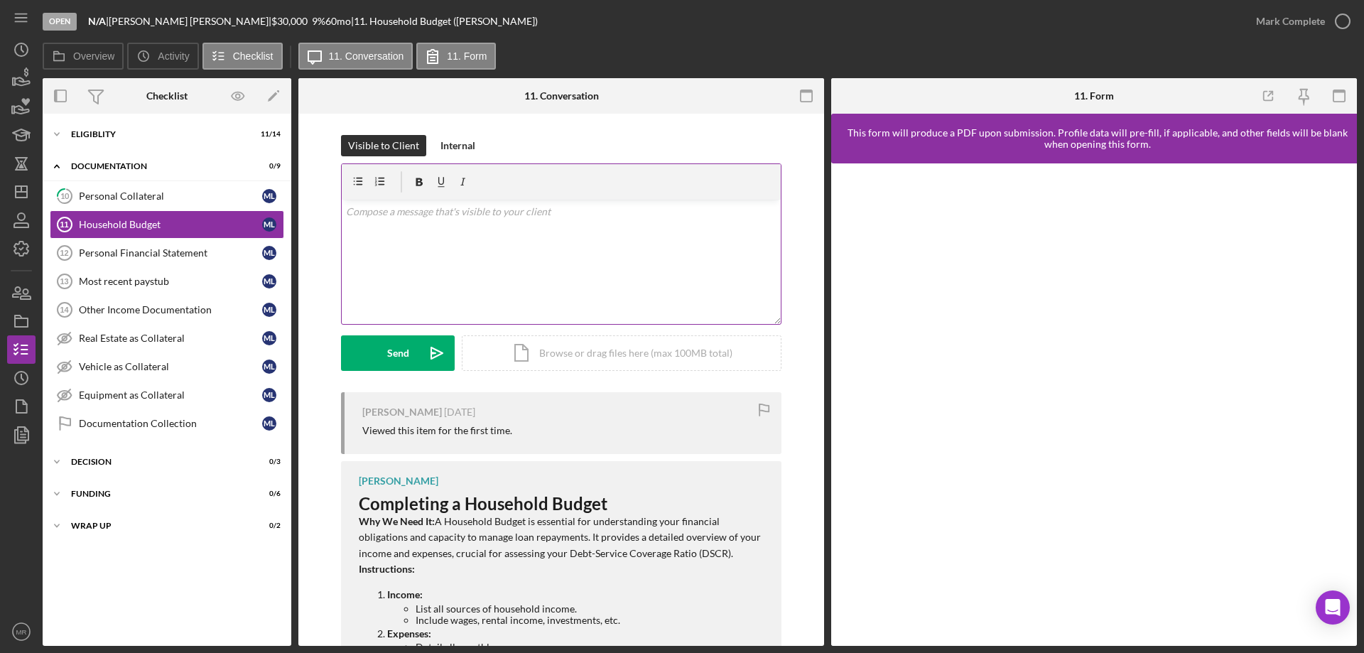
click at [509, 269] on div "v Color teal Color pink Remove color Add row above Add row below Add column bef…" at bounding box center [561, 262] width 439 height 124
click at [398, 348] on div "Send" at bounding box center [398, 353] width 22 height 36
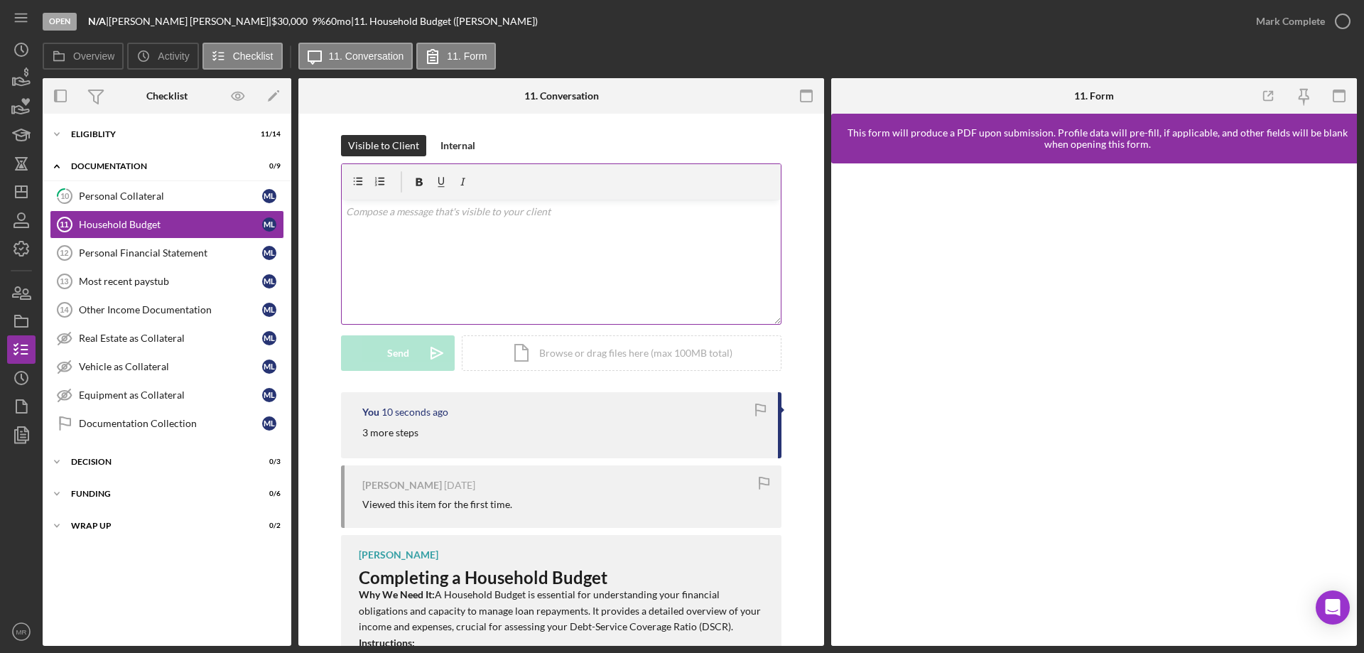
click at [421, 224] on div "v Color teal Color pink Remove color Add row above Add row below Add column bef…" at bounding box center [561, 262] width 439 height 124
drag, startPoint x: 418, startPoint y: 337, endPoint x: 467, endPoint y: 316, distance: 53.4
click at [419, 338] on icon "Icon/icon-invite-send" at bounding box center [437, 353] width 36 height 36
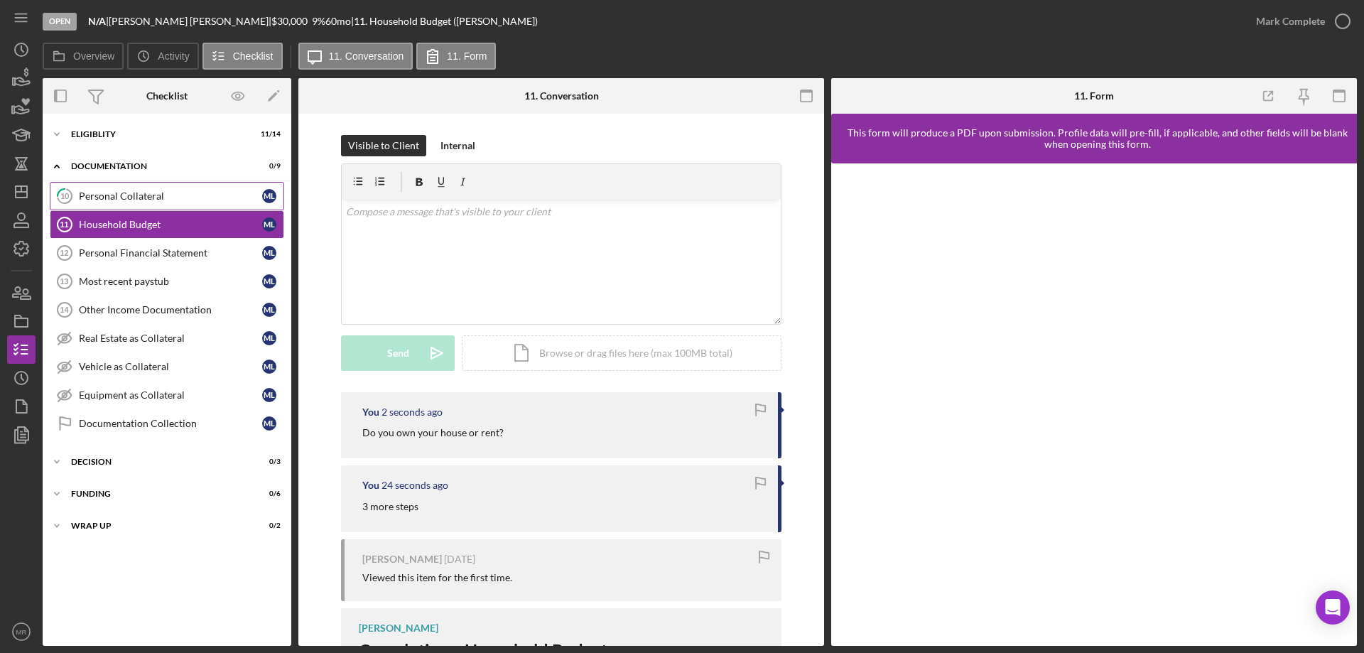
click at [89, 190] on div "Personal Collateral" at bounding box center [170, 195] width 183 height 11
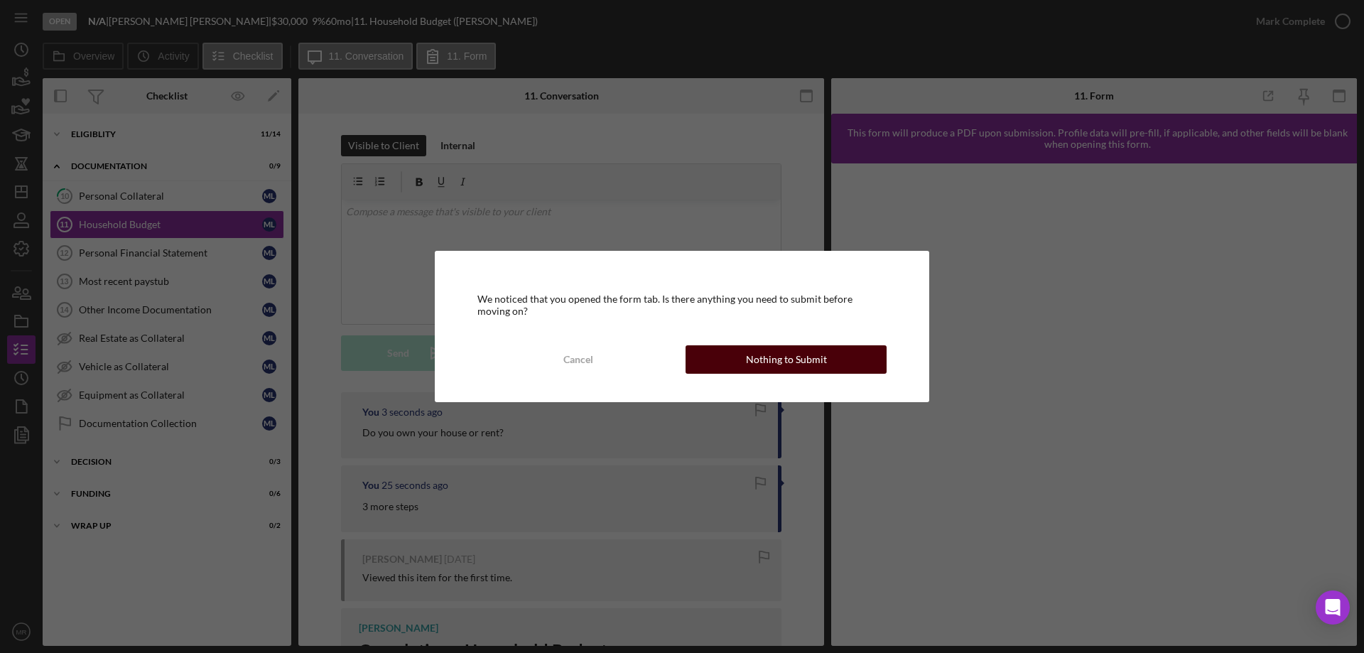
click at [817, 359] on div "Nothing to Submit" at bounding box center [786, 359] width 81 height 28
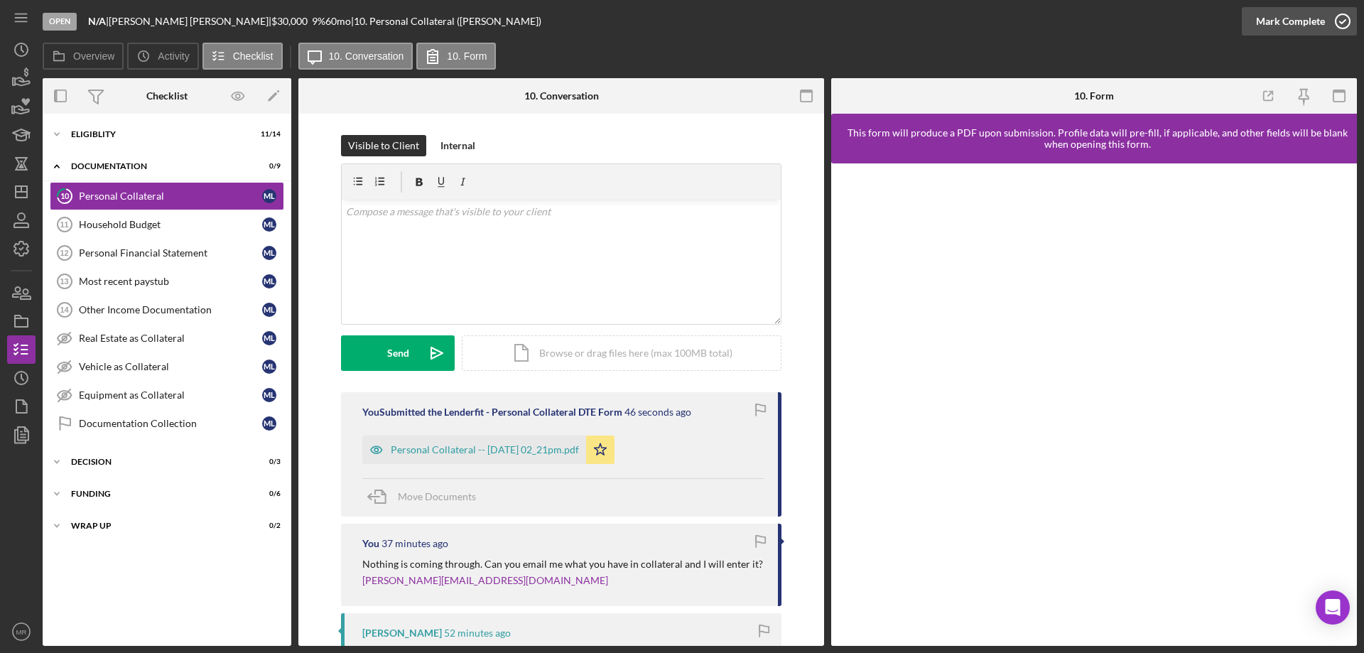
drag, startPoint x: 1335, startPoint y: 23, endPoint x: 1360, endPoint y: 20, distance: 25.8
click at [0, 0] on icon "button" at bounding box center [0, 0] width 0 height 0
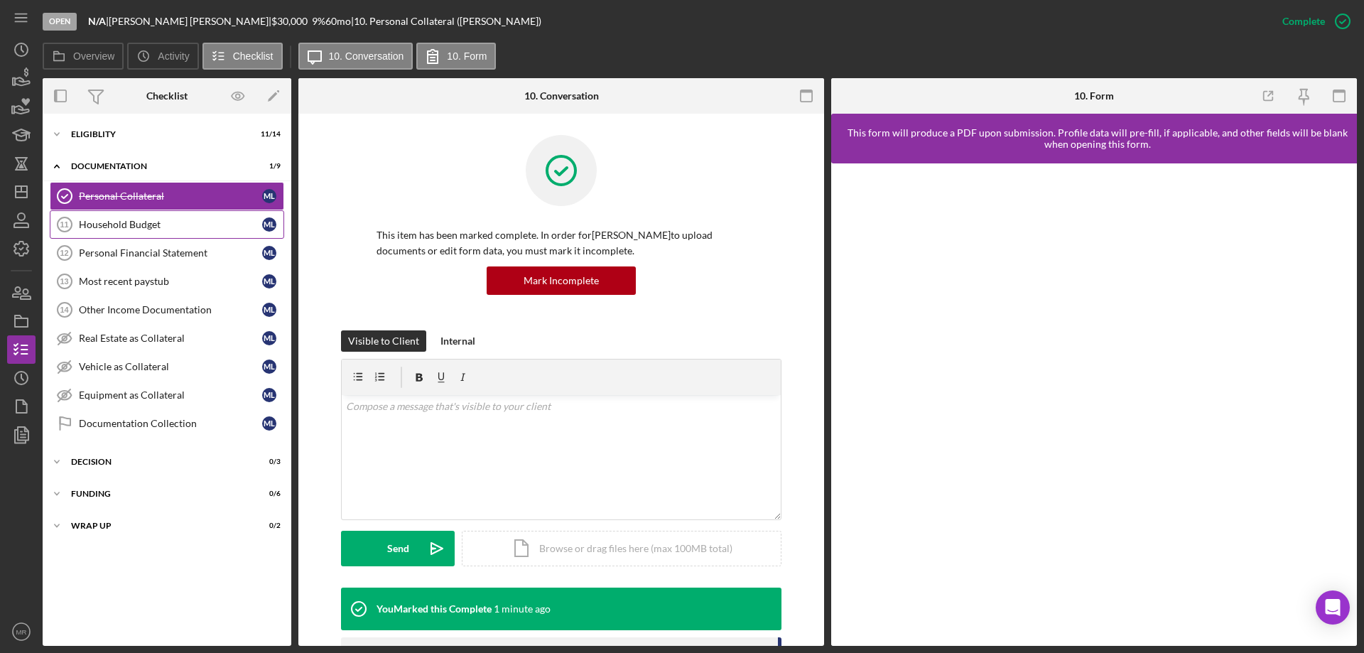
click at [154, 219] on div "Household Budget" at bounding box center [170, 224] width 183 height 11
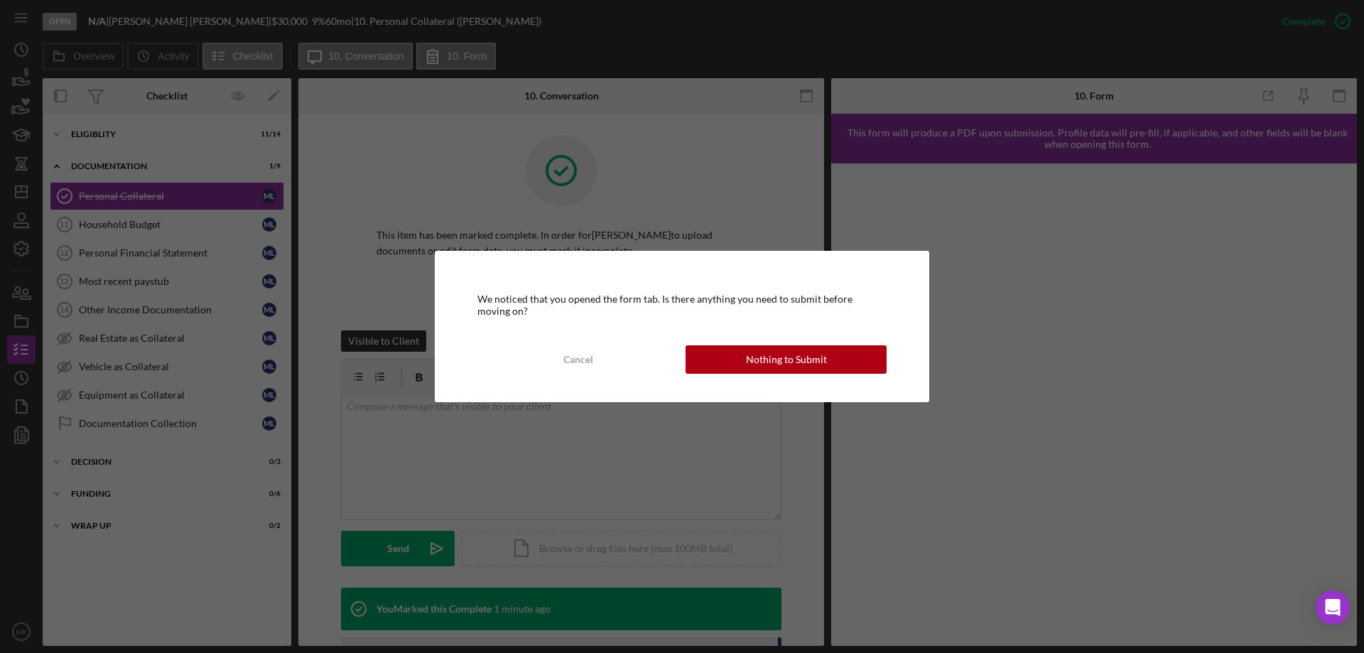
drag, startPoint x: 801, startPoint y: 352, endPoint x: 813, endPoint y: 350, distance: 12.3
click at [803, 352] on div "Nothing to Submit" at bounding box center [786, 359] width 81 height 28
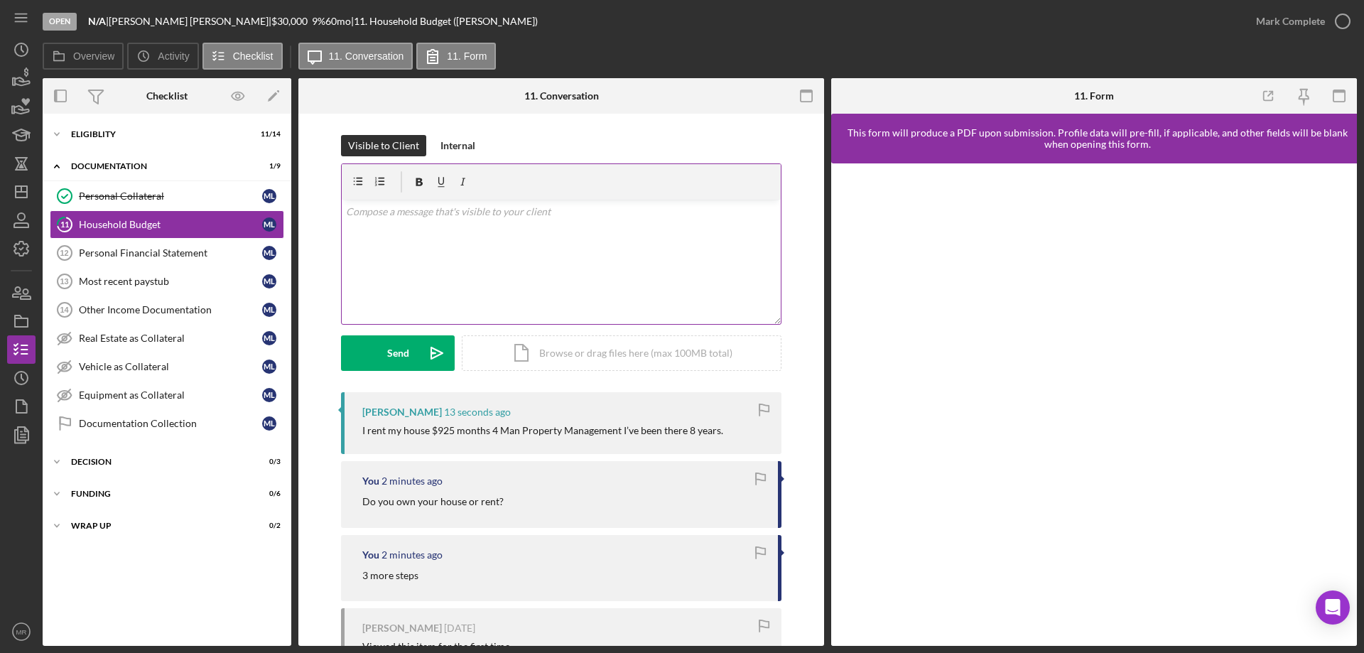
click at [505, 250] on div "v Color teal Color pink Remove color Add row above Add row below Add column bef…" at bounding box center [561, 262] width 439 height 124
click at [406, 356] on div "Send" at bounding box center [398, 353] width 22 height 36
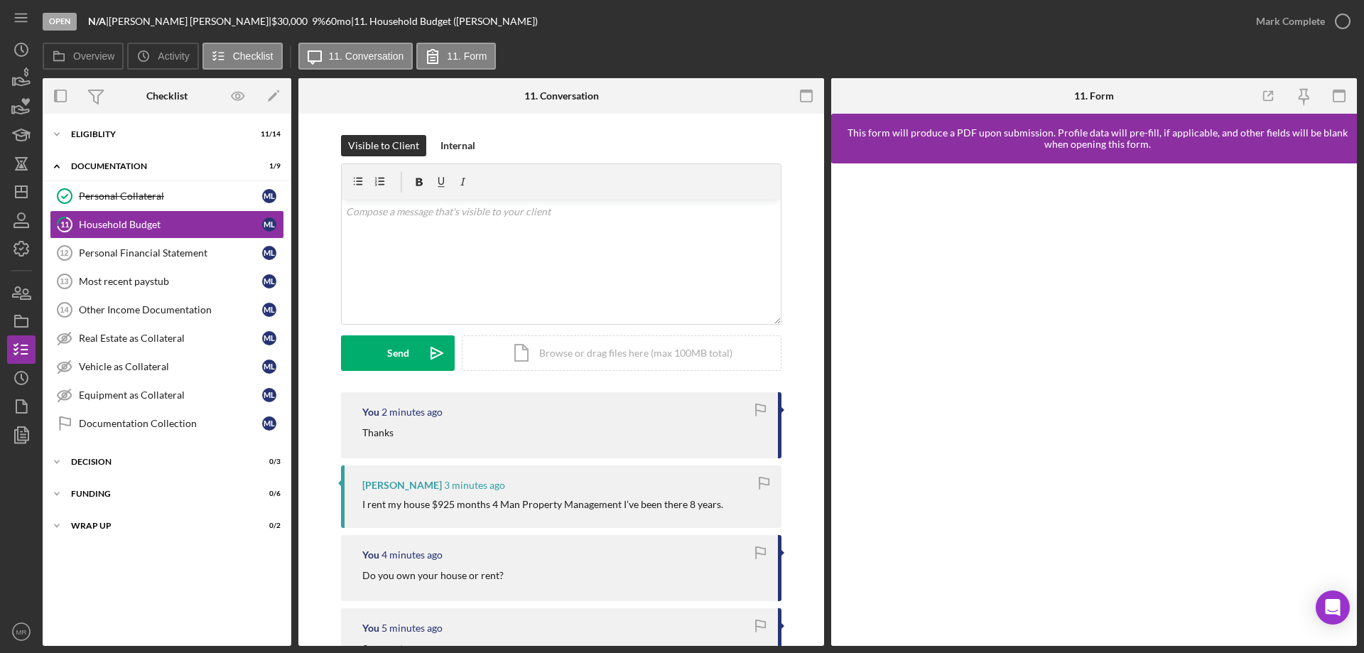
click at [569, 130] on div "Visible to Client Internal v Color teal Color pink Remove color Add row above A…" at bounding box center [561, 638] width 526 height 1048
click at [563, 95] on div "11. Conversation" at bounding box center [561, 95] width 75 height 11
click at [114, 255] on div "Personal Financial Statement" at bounding box center [170, 252] width 183 height 11
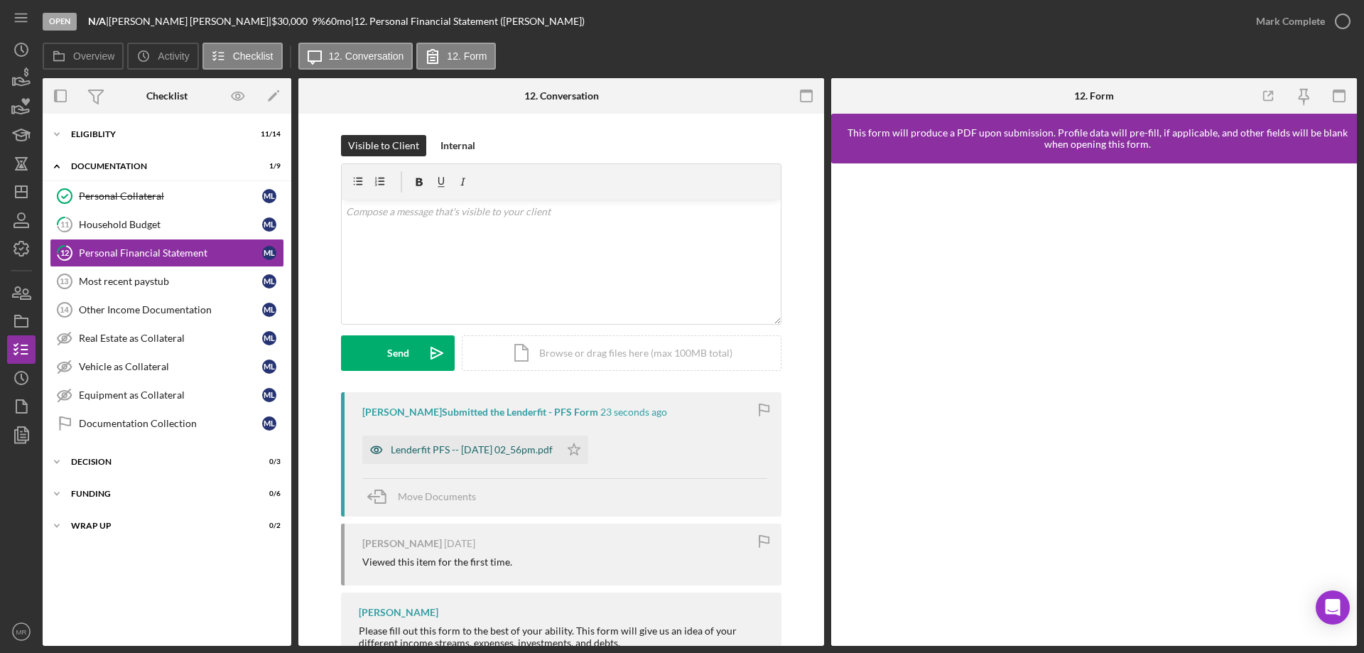
click at [470, 449] on div "Lenderfit PFS -- 2025-09-11 02_56pm.pdf" at bounding box center [472, 449] width 162 height 11
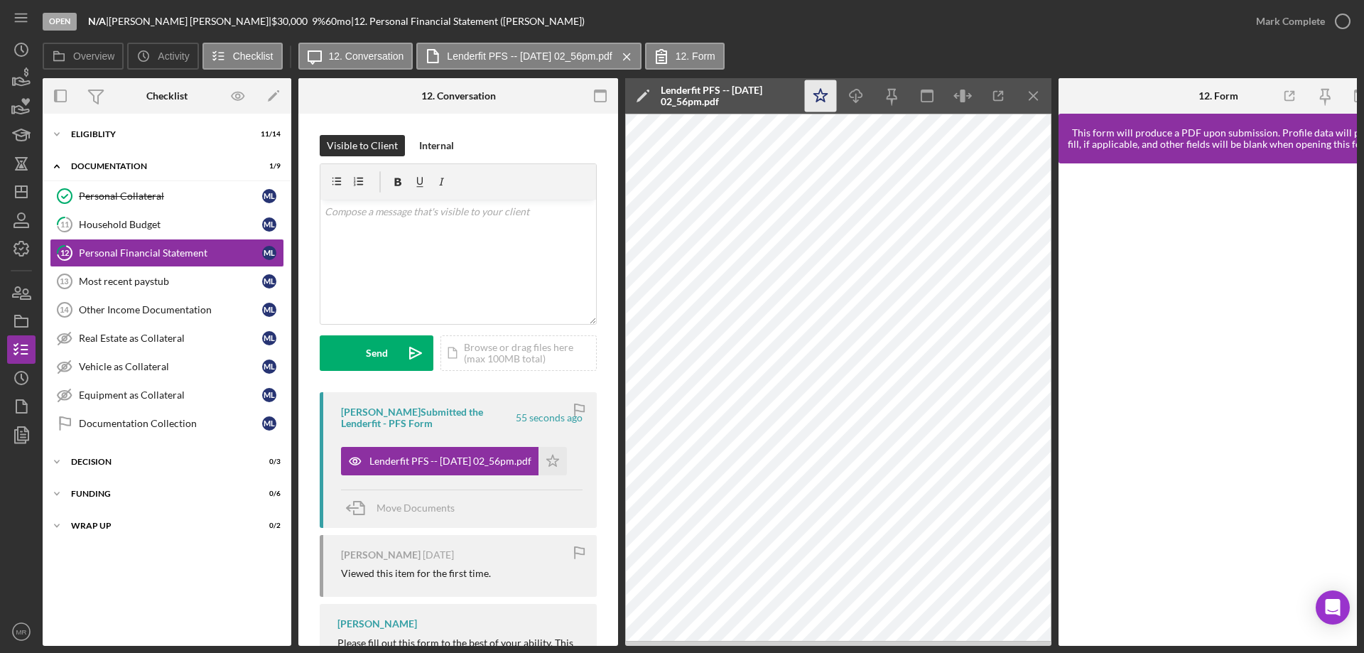
click at [818, 88] on icon "Icon/Star" at bounding box center [821, 96] width 32 height 32
click at [1337, 17] on icon "button" at bounding box center [1343, 22] width 36 height 36
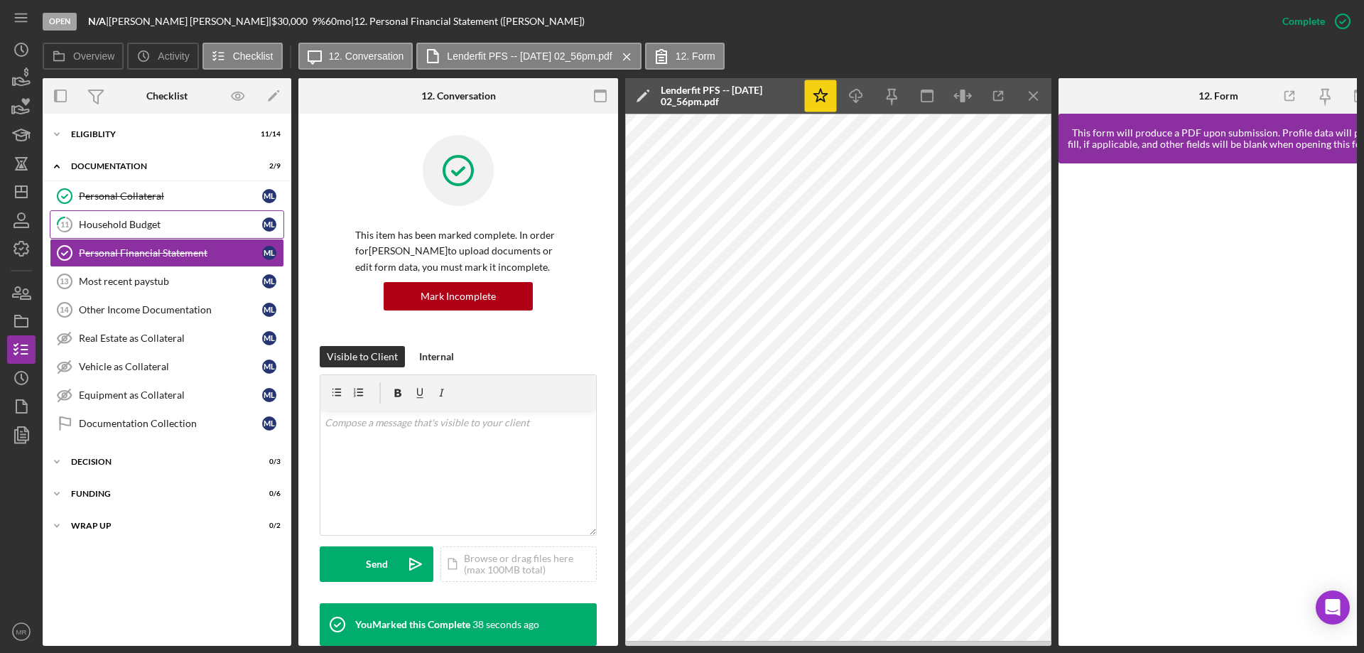
click at [104, 222] on div "Household Budget" at bounding box center [170, 224] width 183 height 11
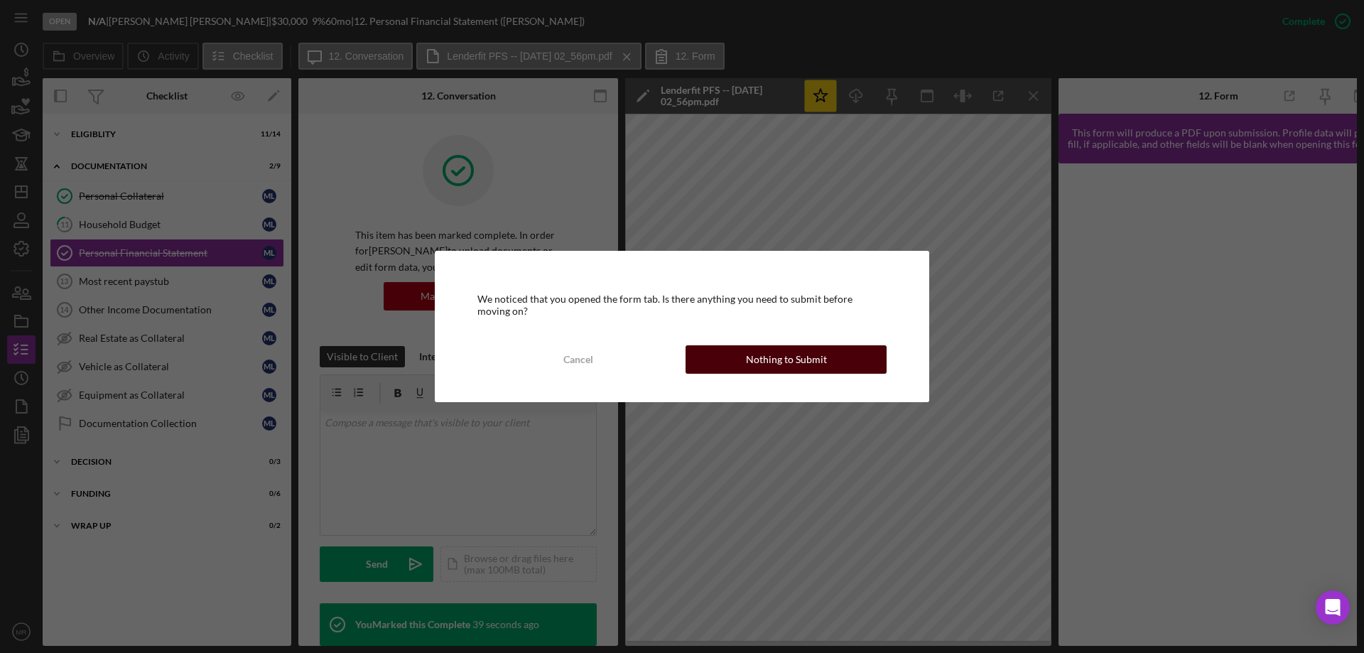
click at [794, 363] on div "Nothing to Submit" at bounding box center [786, 359] width 81 height 28
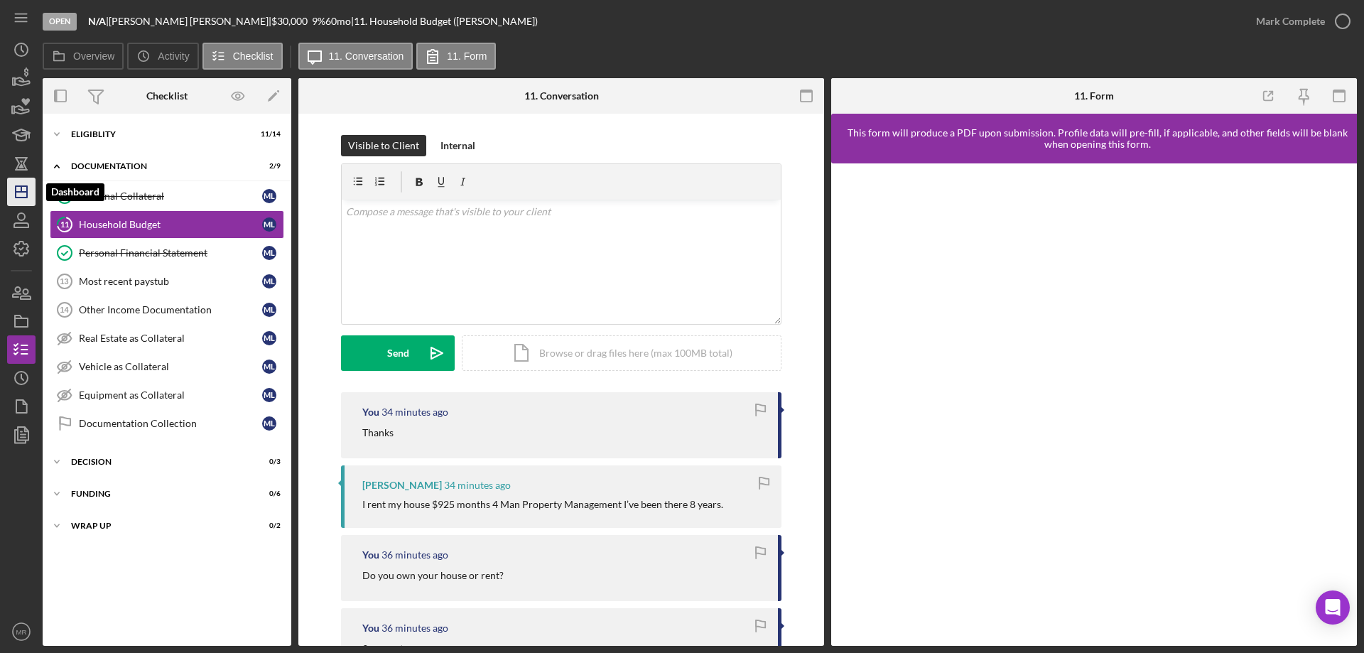
click at [21, 182] on icon "Icon/Dashboard" at bounding box center [22, 192] width 36 height 36
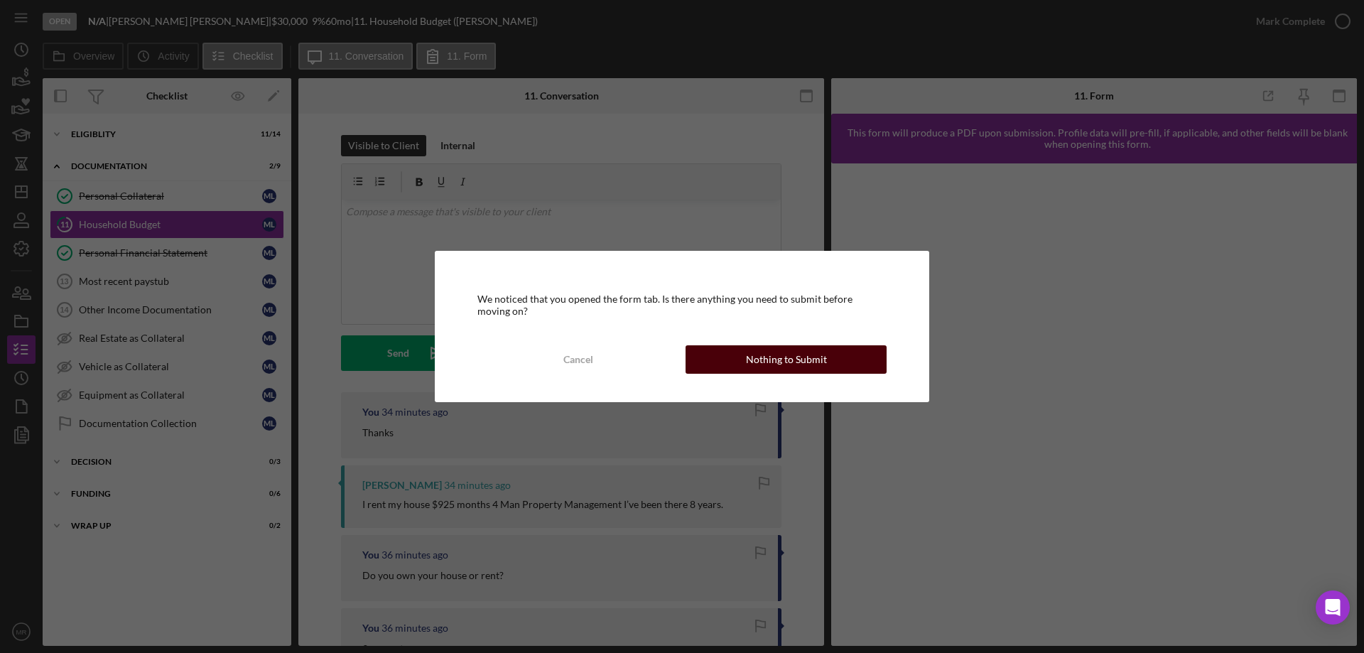
click at [808, 357] on div "Nothing to Submit" at bounding box center [786, 359] width 81 height 28
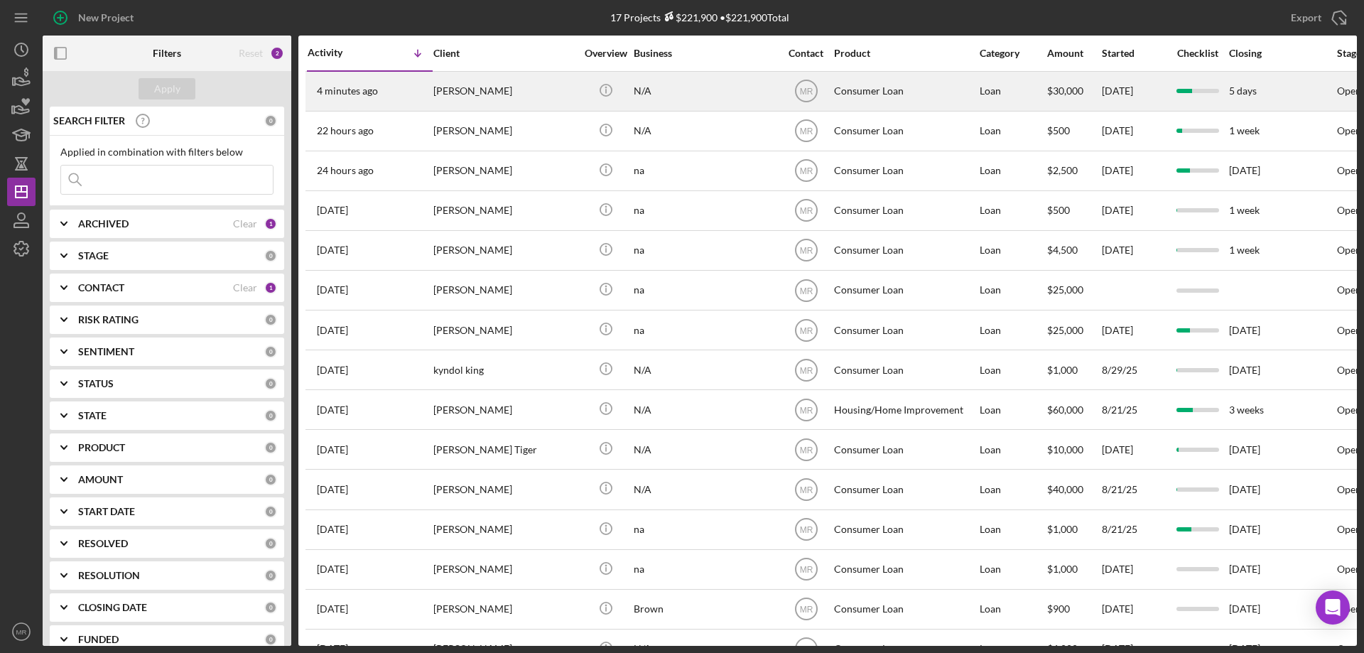
click at [540, 86] on div "[PERSON_NAME]" at bounding box center [504, 91] width 142 height 38
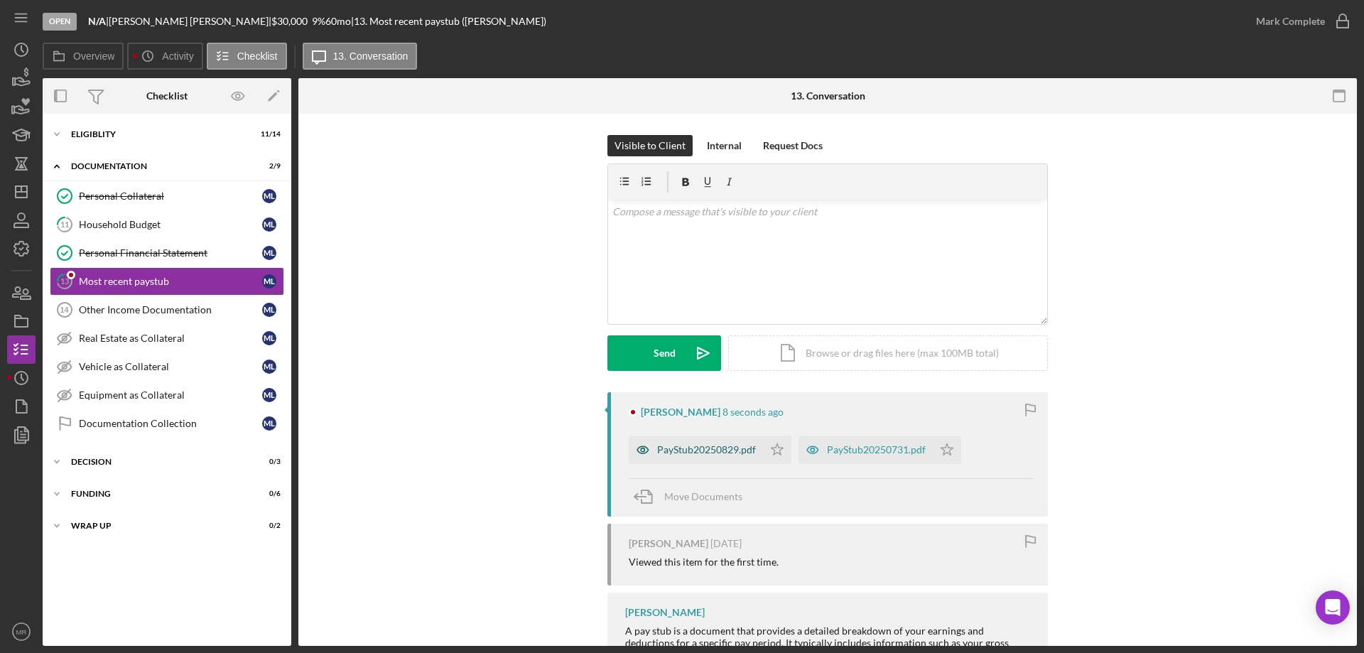
click at [703, 443] on div "PayStub20250829.pdf" at bounding box center [696, 449] width 134 height 28
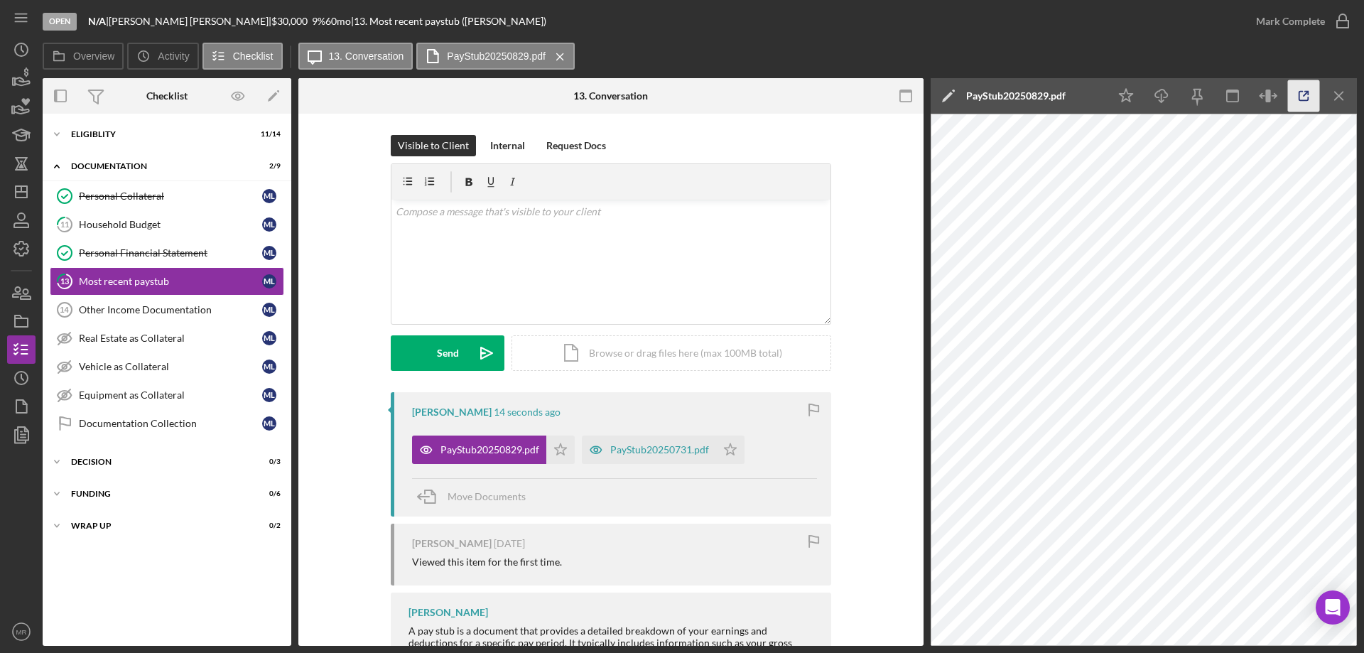
click at [1308, 90] on icon "button" at bounding box center [1304, 96] width 32 height 32
click at [561, 452] on polygon "button" at bounding box center [561, 448] width 12 height 11
click at [731, 447] on icon "Icon/Star" at bounding box center [730, 449] width 28 height 28
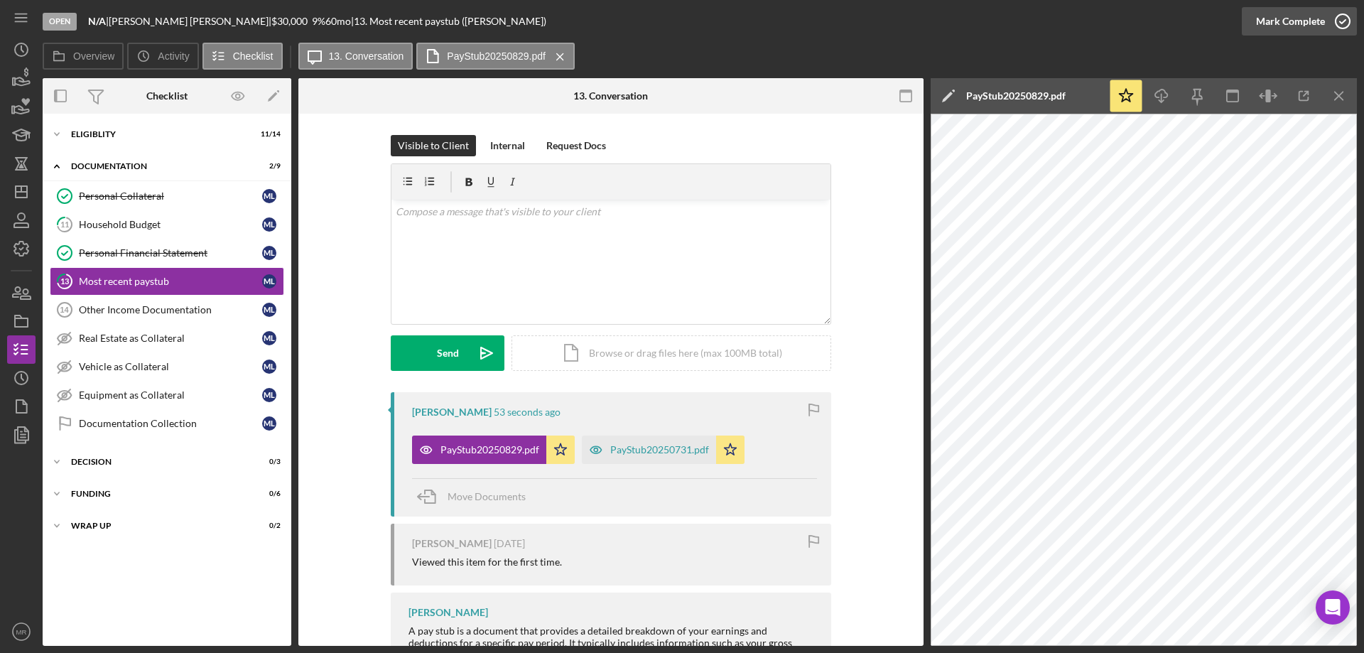
click at [1343, 14] on icon "button" at bounding box center [1343, 22] width 36 height 36
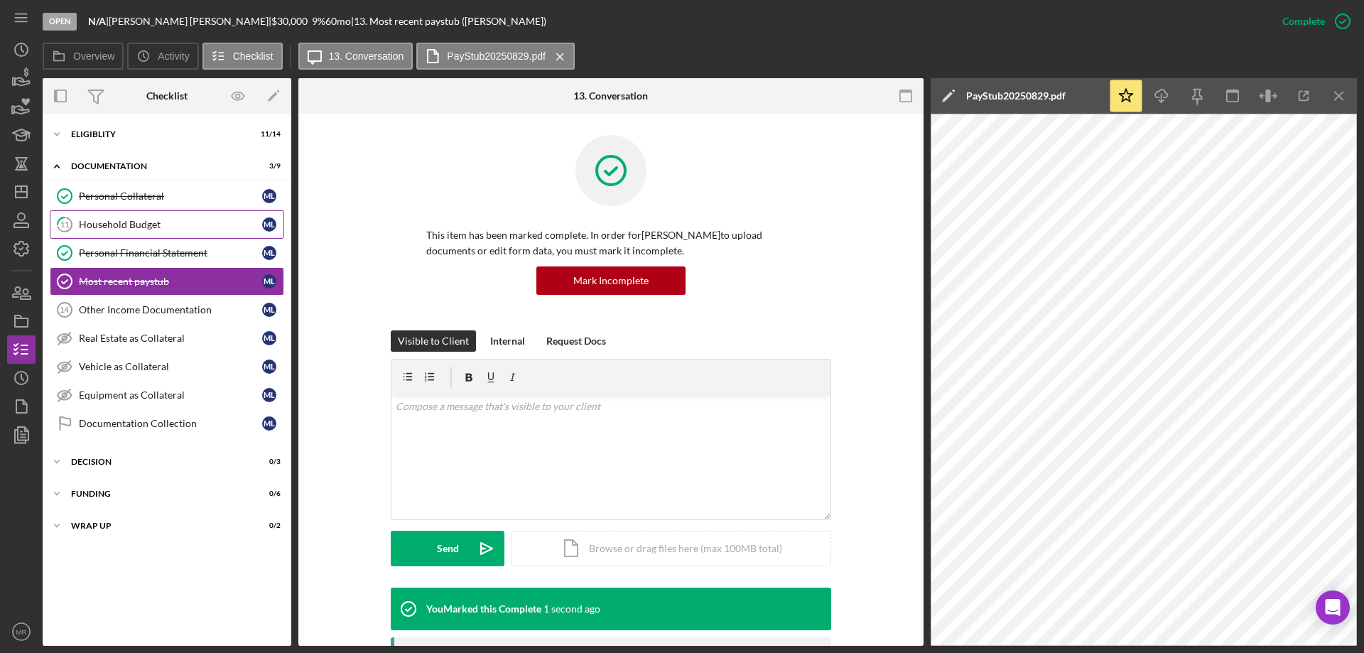
click at [116, 226] on div "Household Budget" at bounding box center [170, 224] width 183 height 11
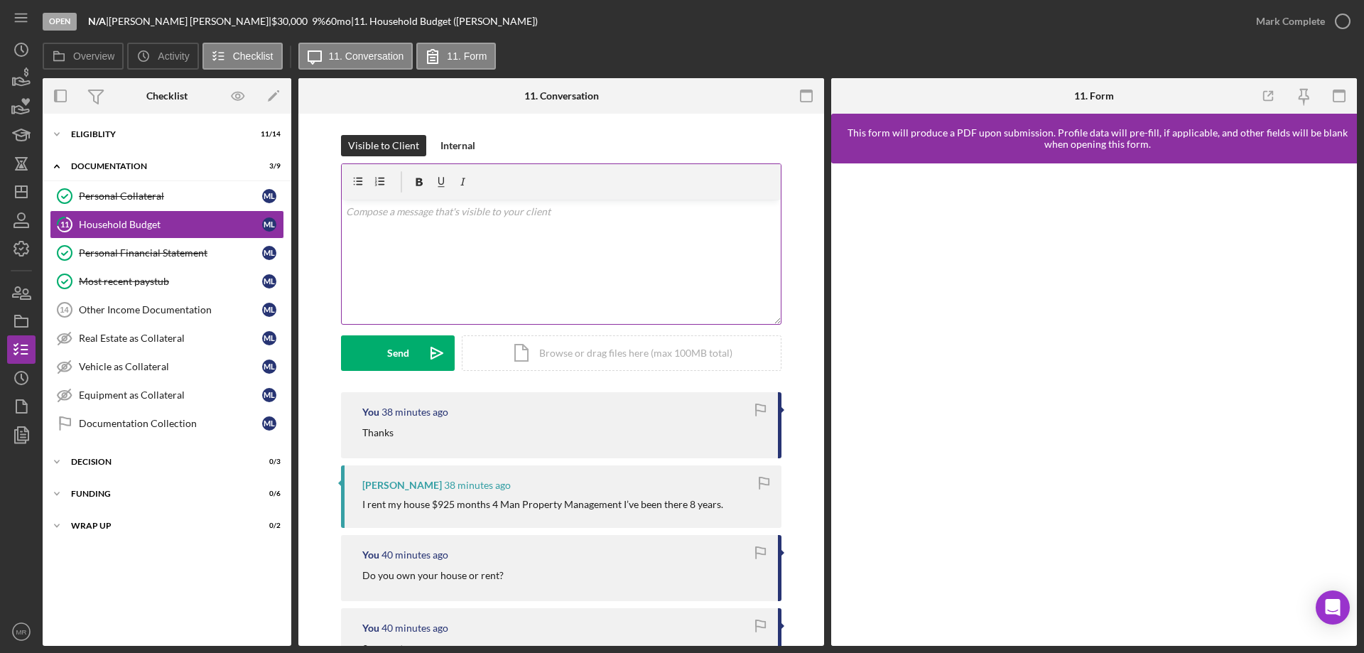
click at [423, 245] on div "v Color teal Color pink Remove color Add row above Add row below Add column bef…" at bounding box center [561, 262] width 439 height 124
click at [383, 355] on button "Send Icon/icon-invite-send" at bounding box center [398, 353] width 114 height 36
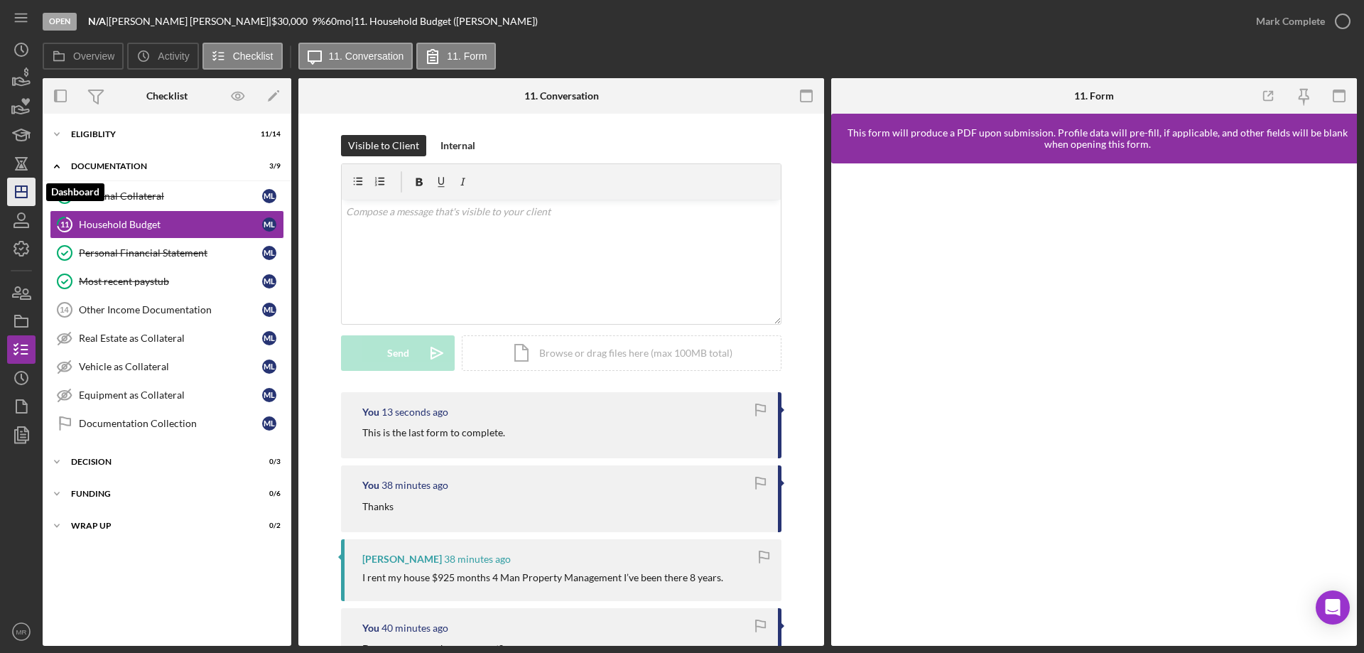
click at [26, 194] on polygon "button" at bounding box center [21, 191] width 11 height 11
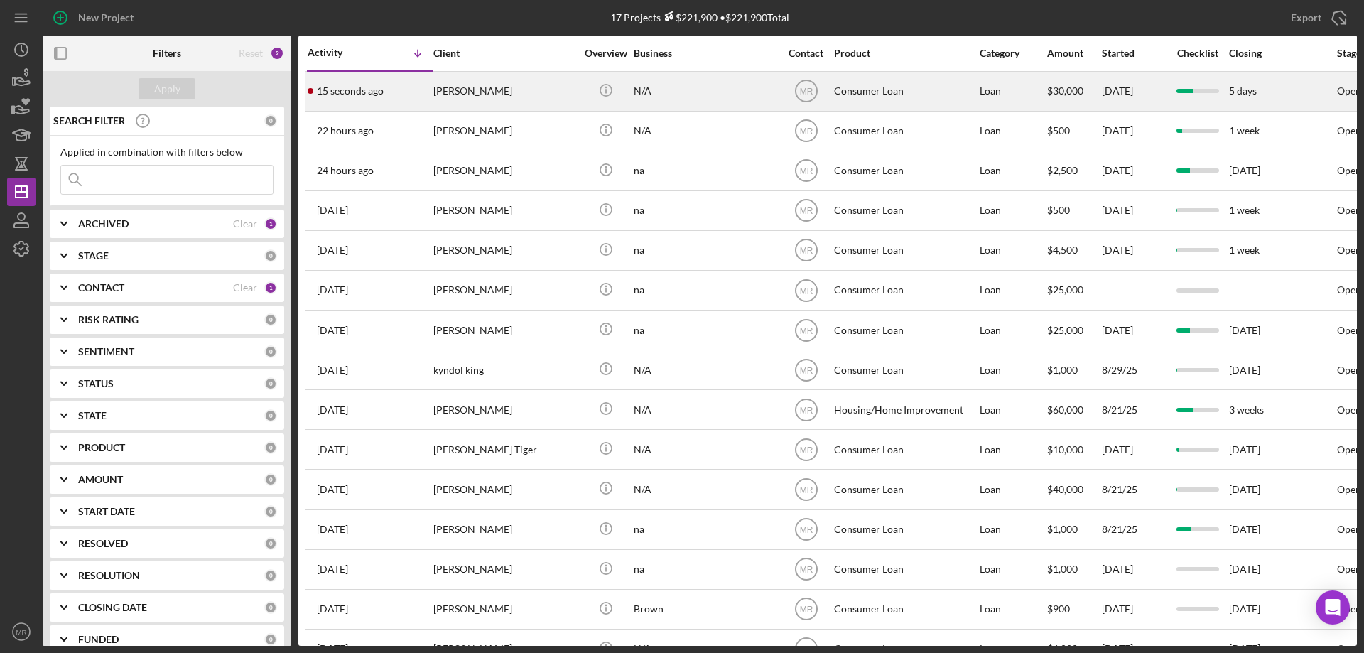
click at [471, 90] on div "[PERSON_NAME]" at bounding box center [504, 91] width 142 height 38
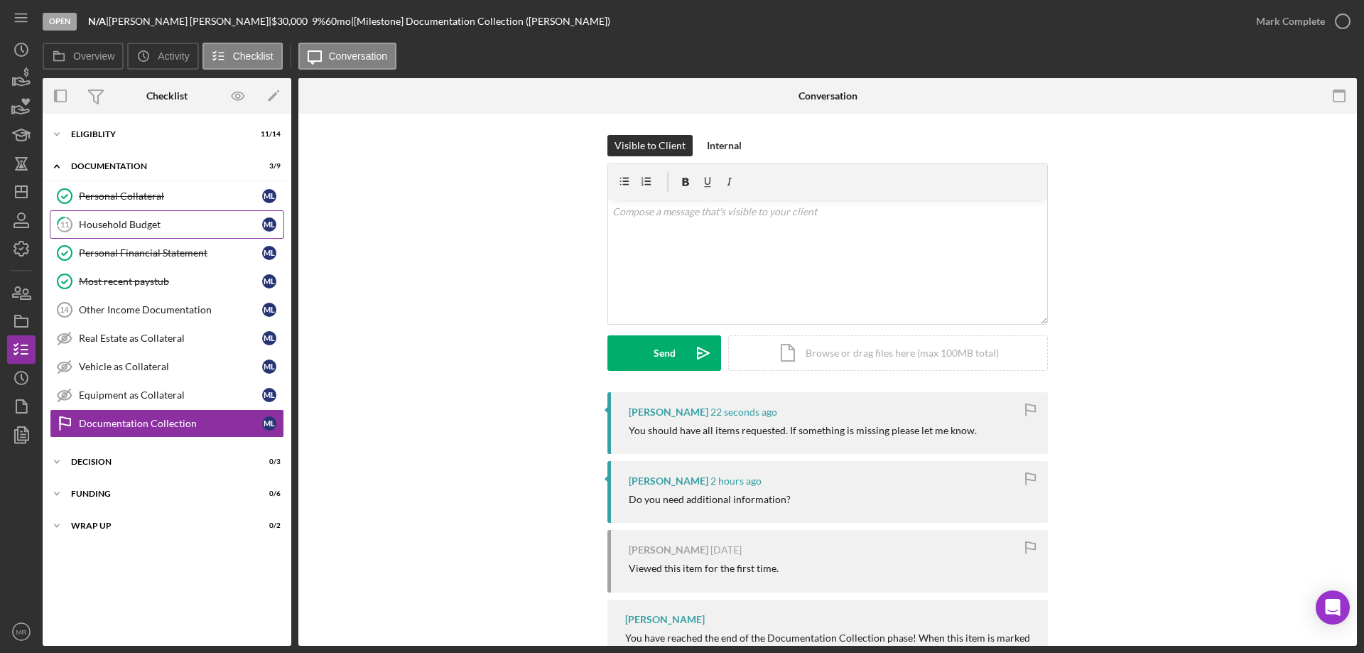
click at [107, 220] on div "Household Budget" at bounding box center [170, 224] width 183 height 11
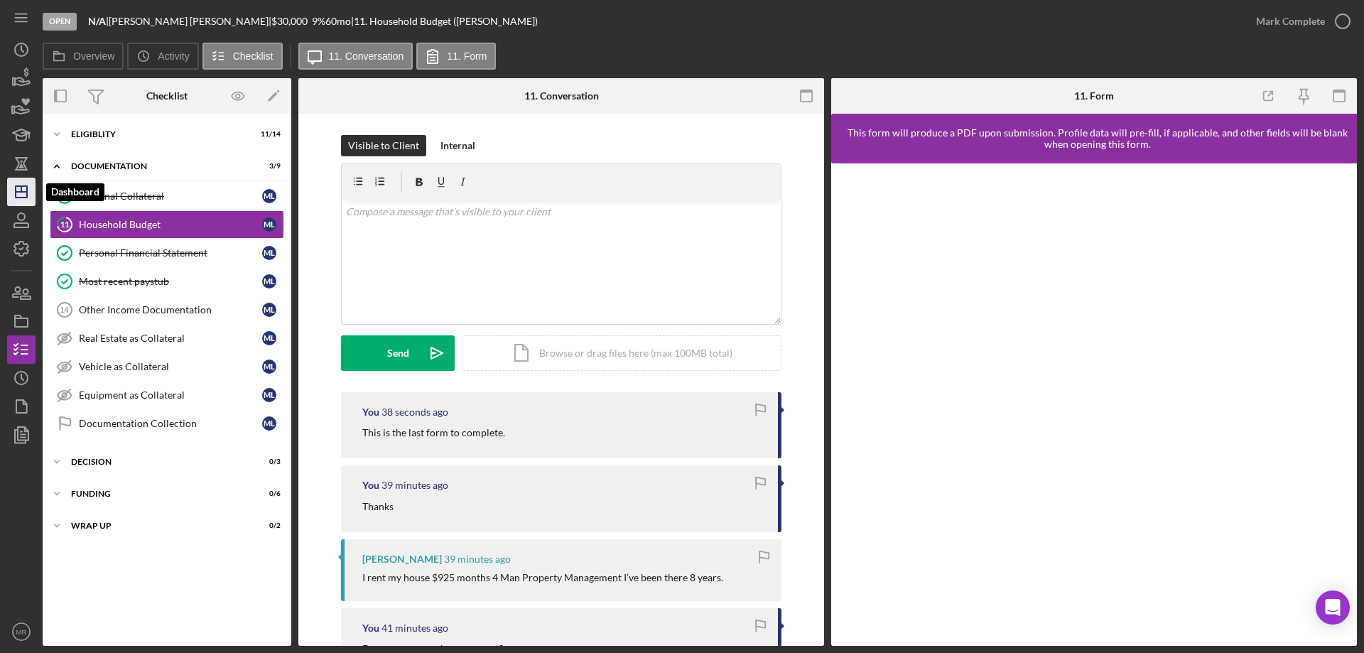
click at [23, 188] on icon "Icon/Dashboard" at bounding box center [22, 192] width 36 height 36
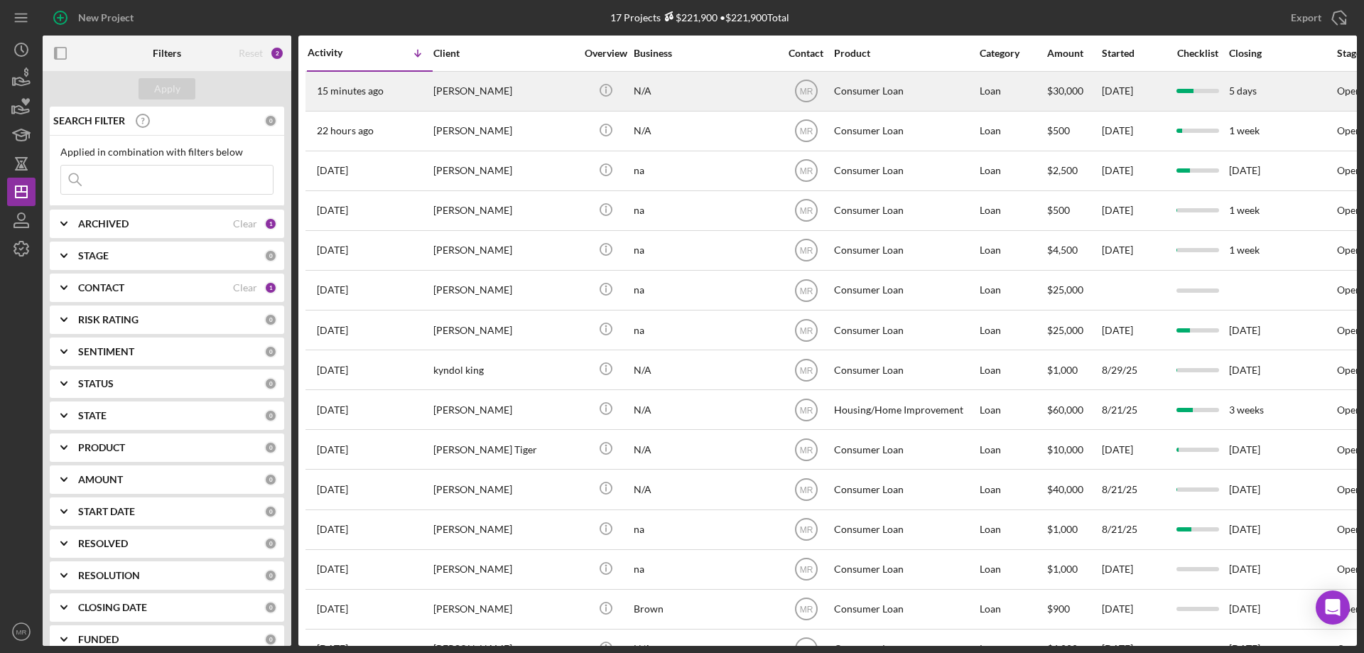
click at [543, 80] on div "[PERSON_NAME]" at bounding box center [504, 91] width 142 height 38
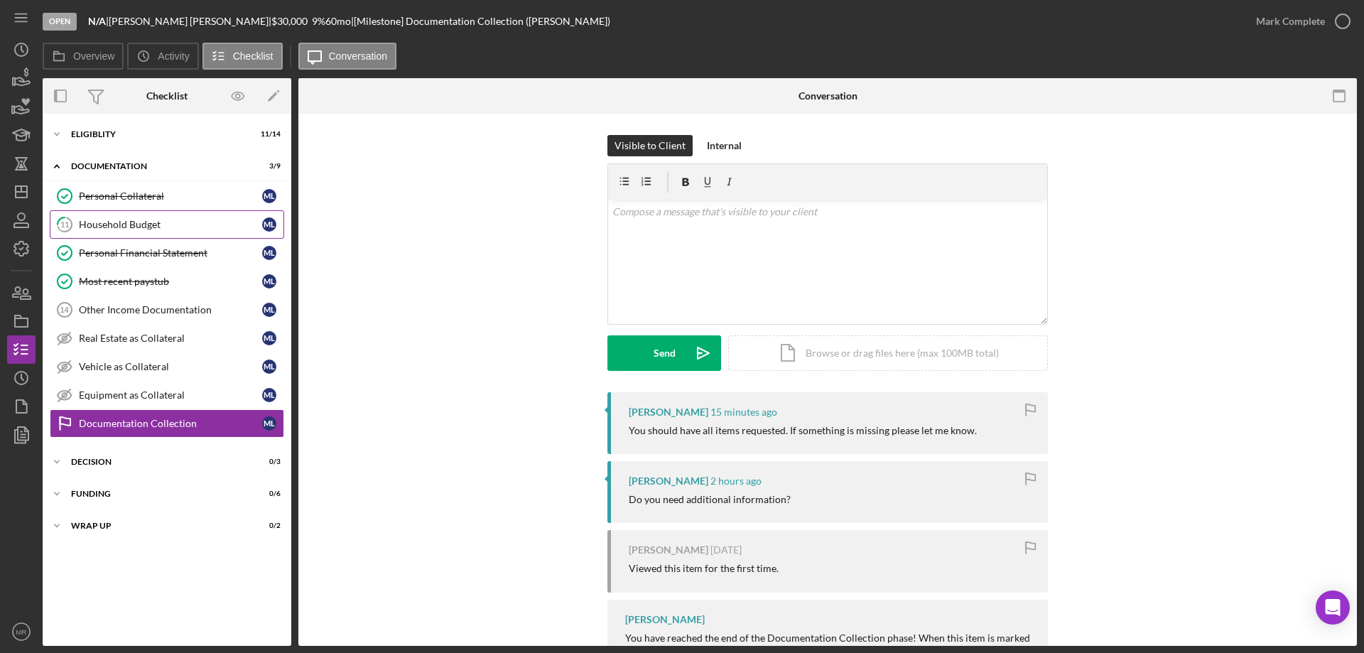
drag, startPoint x: 133, startPoint y: 224, endPoint x: 141, endPoint y: 224, distance: 8.5
click at [134, 224] on div "Household Budget" at bounding box center [170, 224] width 183 height 11
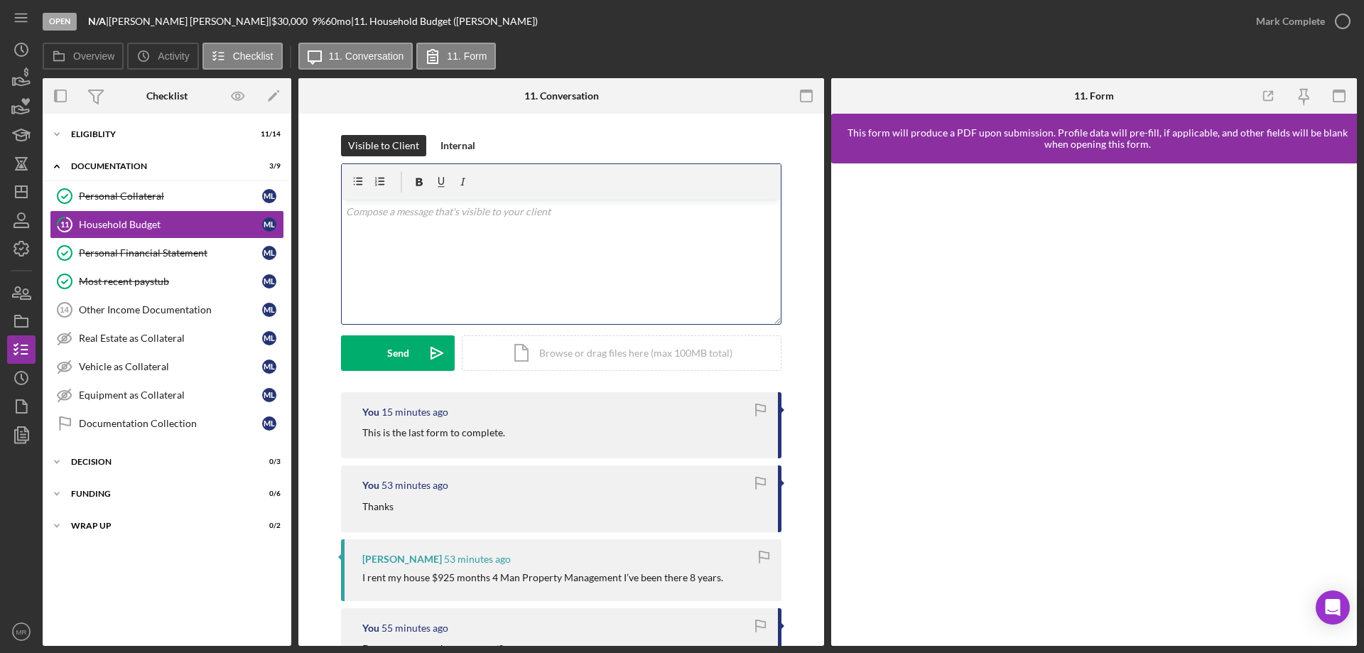
click at [462, 244] on div "v Color teal Color pink Remove color Add row above Add row below Add column bef…" at bounding box center [561, 262] width 439 height 124
drag, startPoint x: 381, startPoint y: 340, endPoint x: 396, endPoint y: 340, distance: 15.6
click at [382, 340] on button "Send Icon/icon-invite-send" at bounding box center [398, 353] width 114 height 36
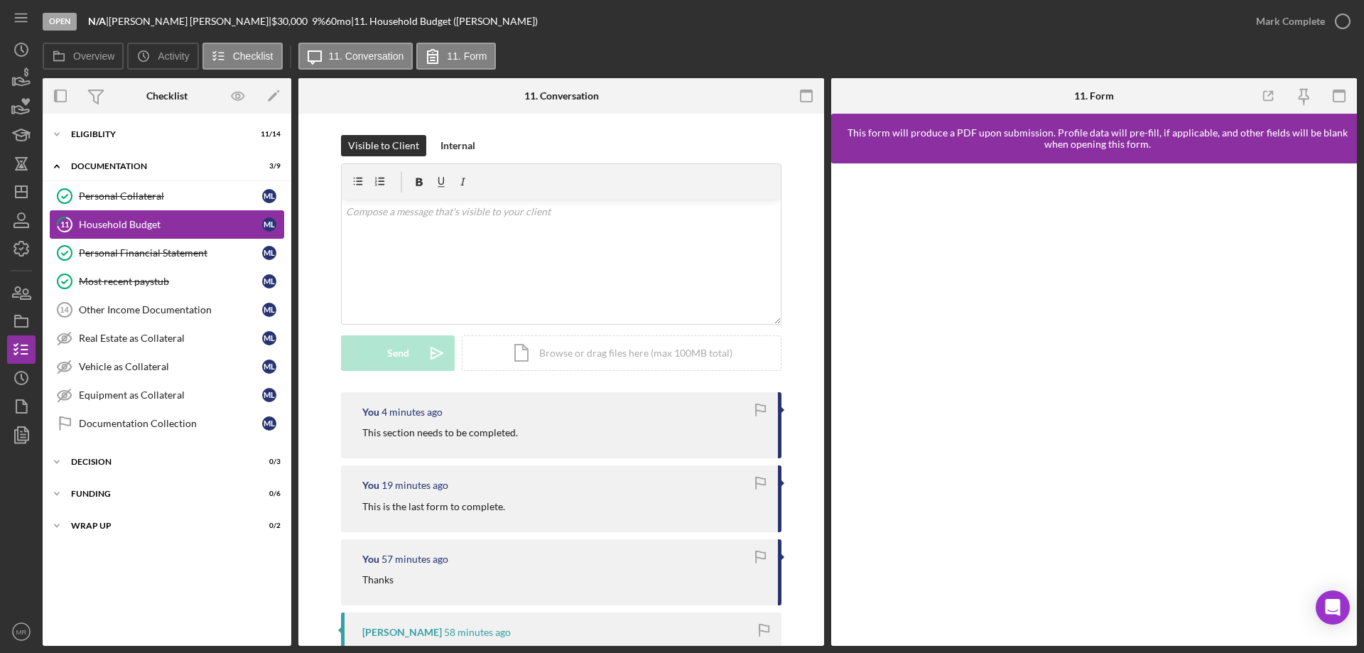
click at [105, 216] on link "11 Household Budget M L" at bounding box center [167, 224] width 234 height 28
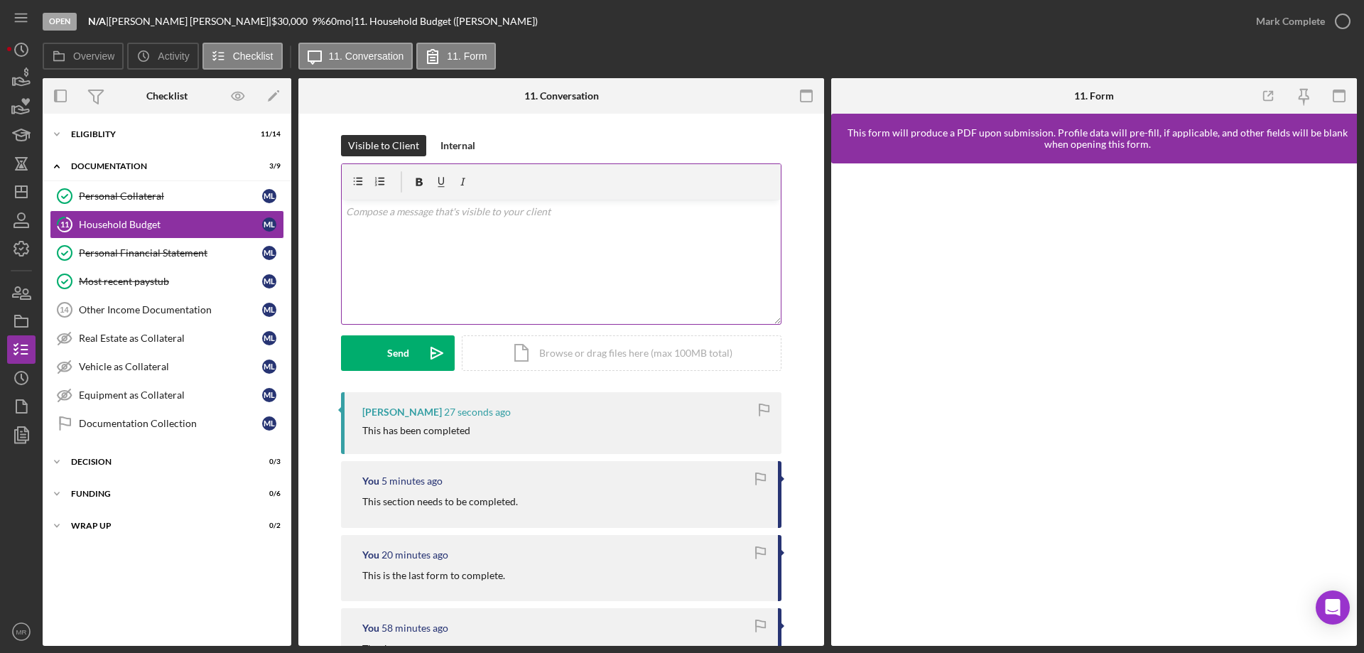
click at [416, 251] on div "v Color teal Color pink Remove color Add row above Add row below Add column bef…" at bounding box center [561, 262] width 439 height 124
click at [461, 234] on p "I have not received anything. This form is extensive and necessary to complete …" at bounding box center [561, 220] width 431 height 32
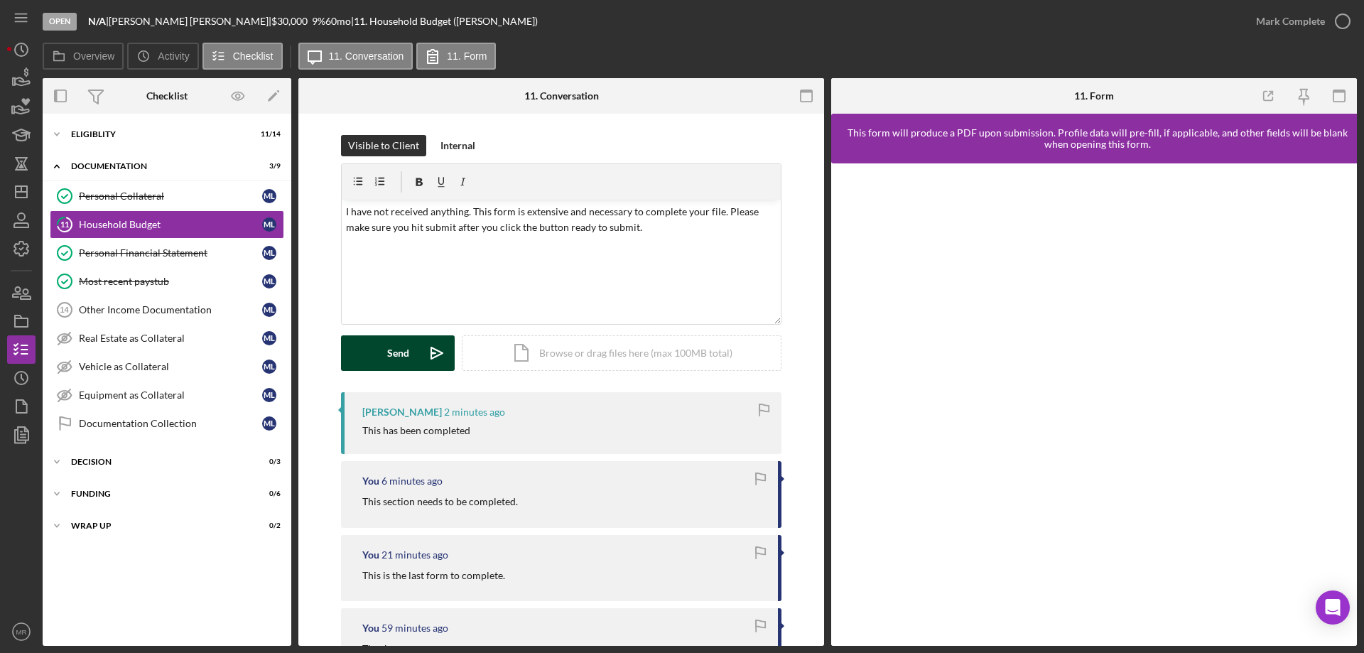
click at [406, 365] on div "Send" at bounding box center [398, 353] width 22 height 36
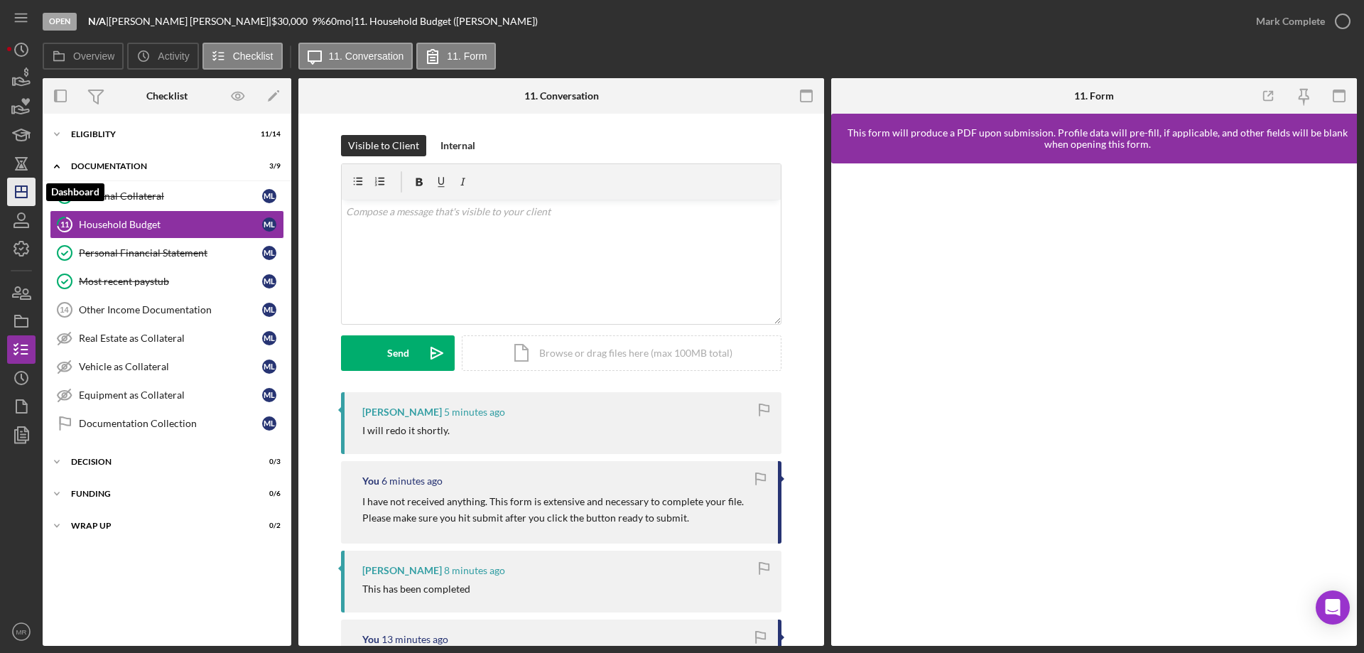
click at [22, 199] on icon "Icon/Dashboard" at bounding box center [22, 192] width 36 height 36
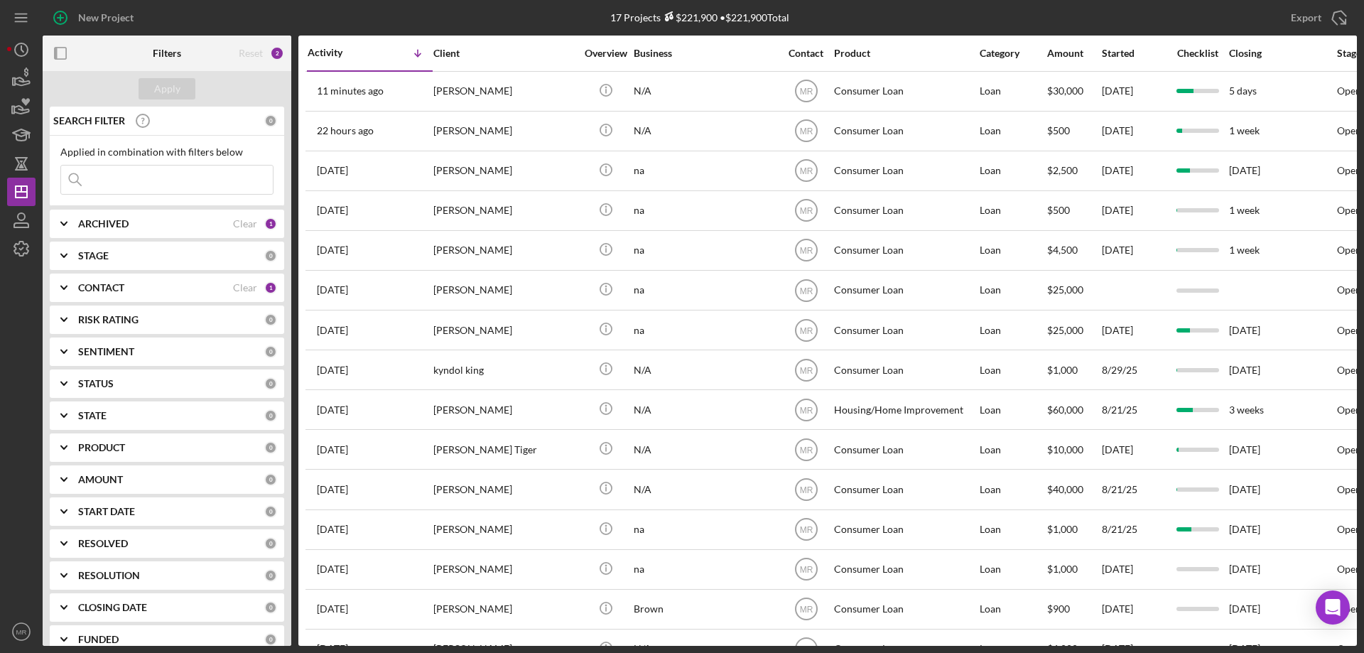
click at [140, 277] on div "CONTACT Clear 1" at bounding box center [177, 287] width 199 height 28
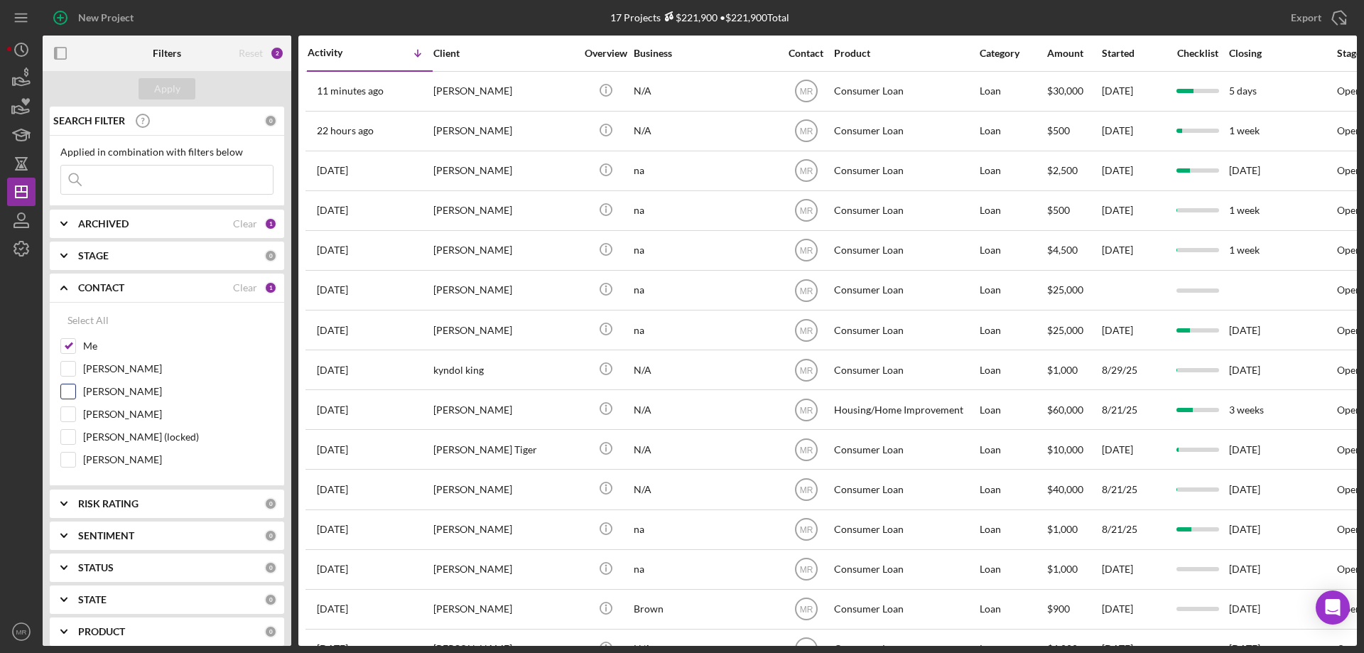
click at [69, 394] on input "[PERSON_NAME]" at bounding box center [68, 391] width 14 height 14
checkbox input "true"
click at [170, 98] on div "Apply" at bounding box center [167, 88] width 26 height 21
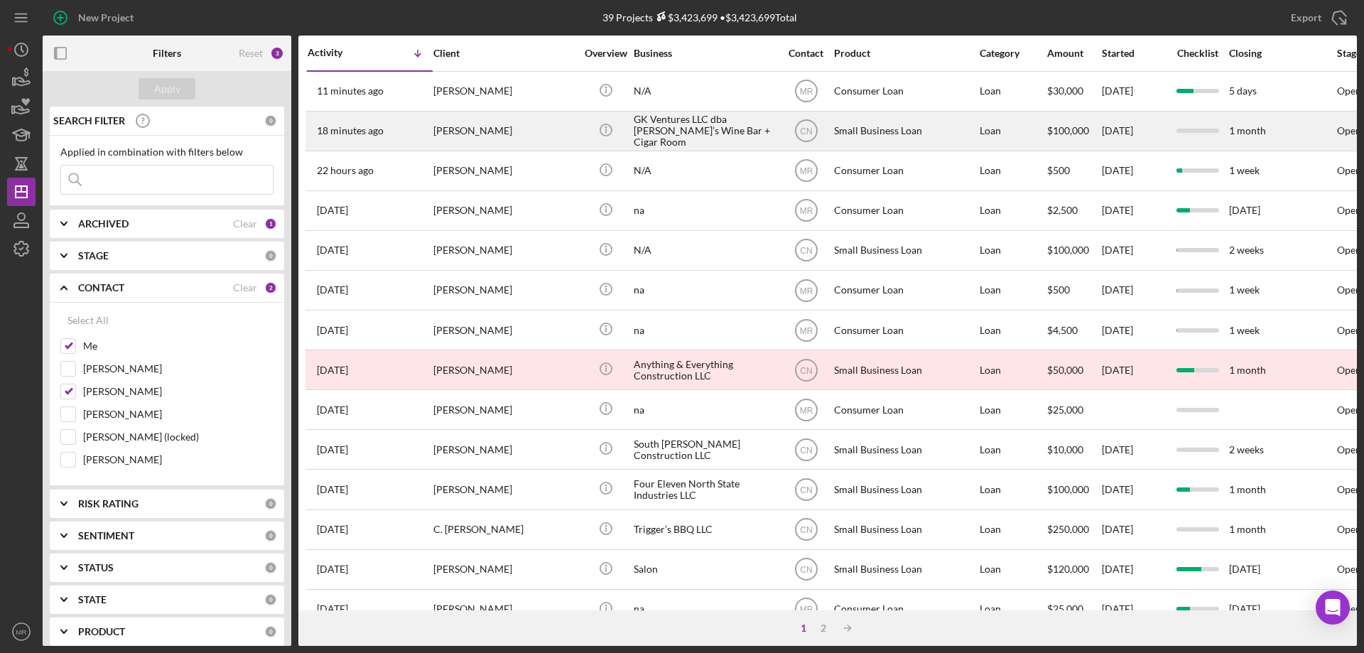
click at [551, 129] on div "[PERSON_NAME]" at bounding box center [504, 131] width 142 height 38
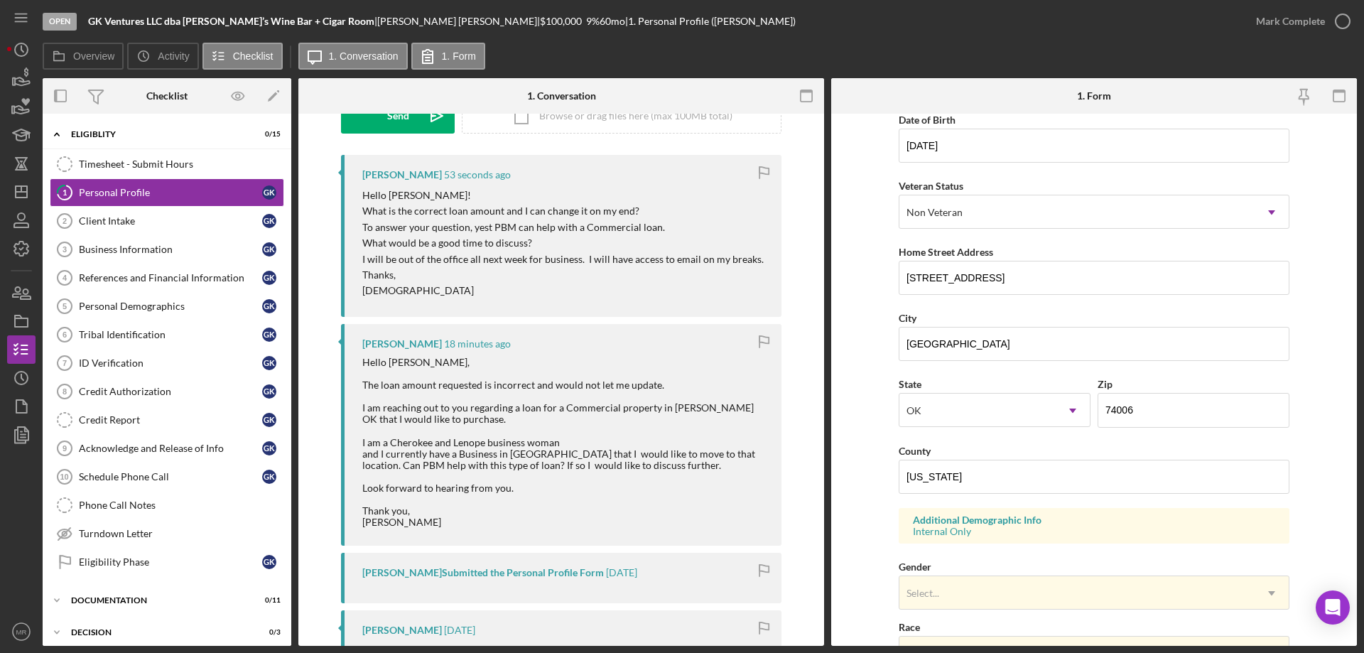
scroll to position [213, 0]
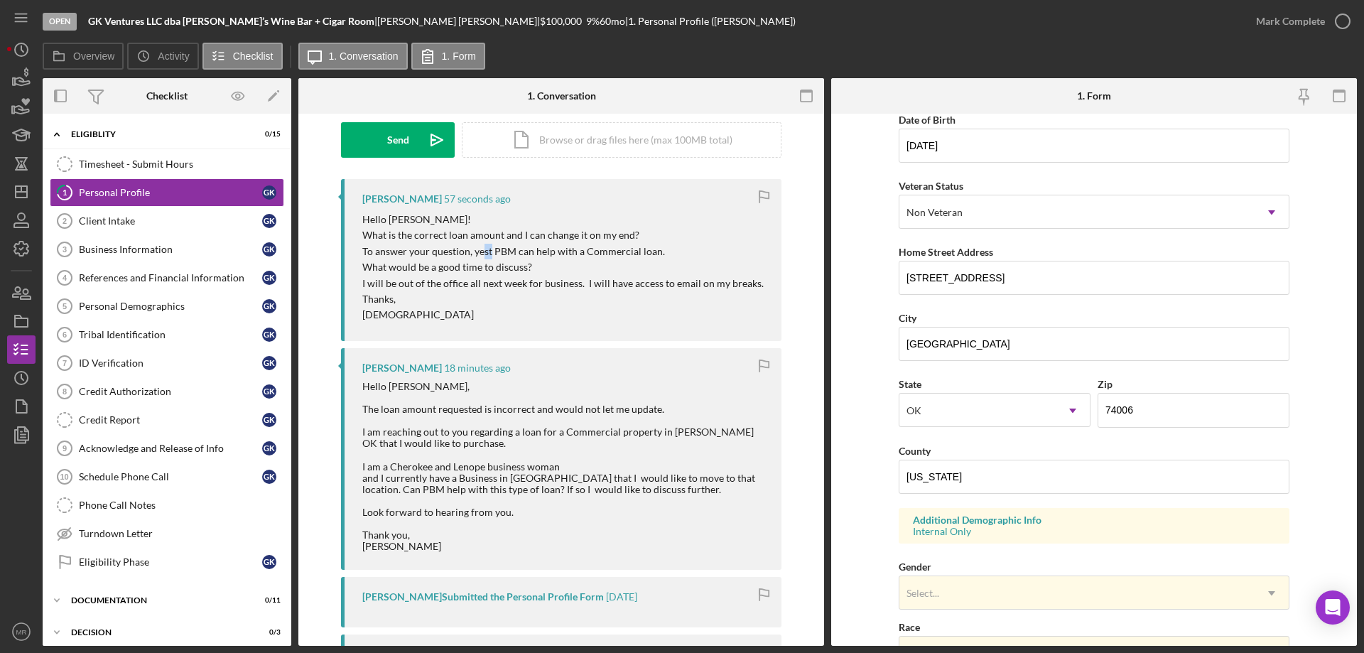
drag, startPoint x: 478, startPoint y: 246, endPoint x: 487, endPoint y: 246, distance: 8.5
click at [487, 246] on p "To answer your question, yest PBM can help with a Commercial loan." at bounding box center [562, 252] width 401 height 16
click at [625, 317] on p "[DEMOGRAPHIC_DATA]" at bounding box center [562, 315] width 401 height 16
drag, startPoint x: 666, startPoint y: 433, endPoint x: 709, endPoint y: 435, distance: 43.4
click at [710, 435] on div "Hello [PERSON_NAME], The loan amount requested is incorrect and would not let m…" at bounding box center [564, 466] width 405 height 171
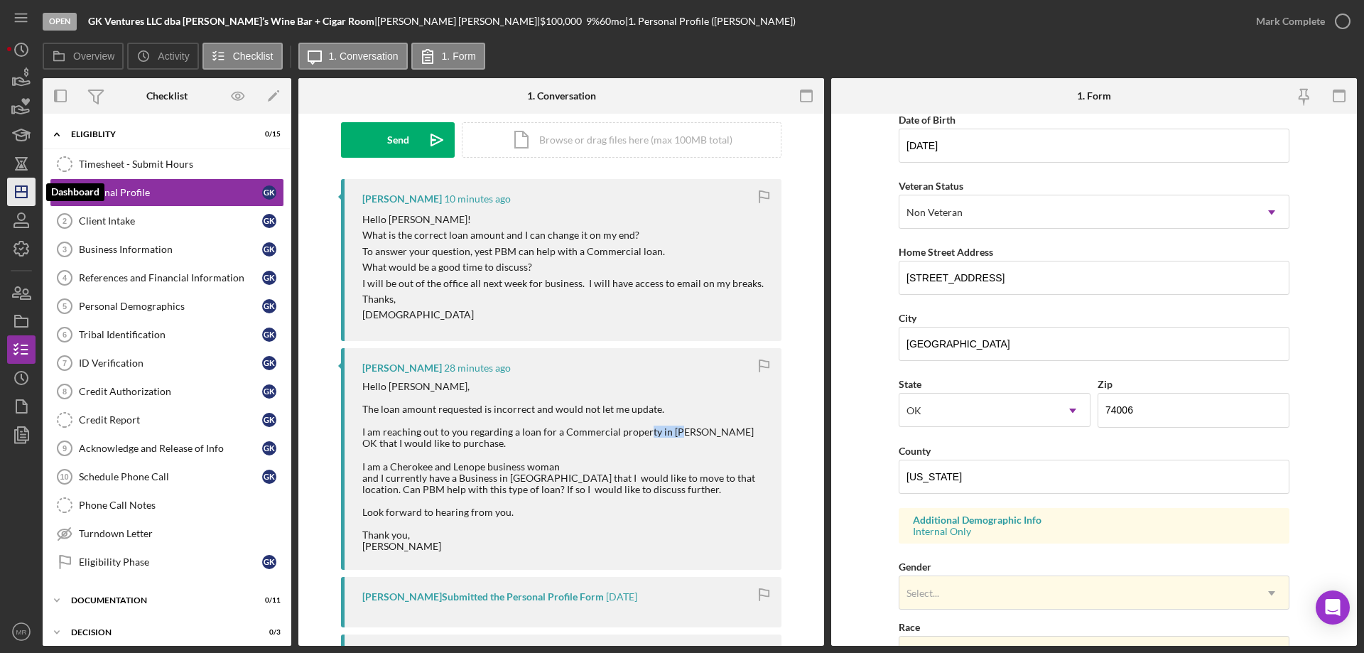
click at [21, 188] on icon "Icon/Dashboard" at bounding box center [22, 192] width 36 height 36
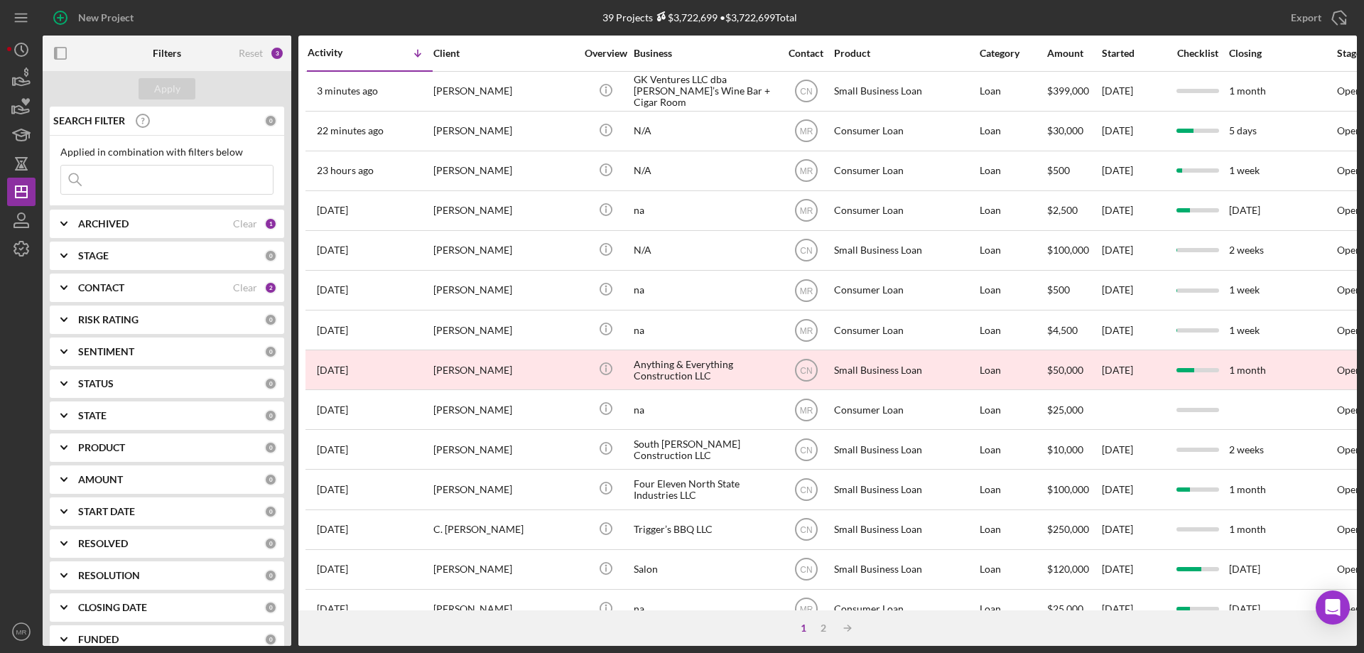
click at [128, 285] on div "CONTACT" at bounding box center [155, 287] width 155 height 11
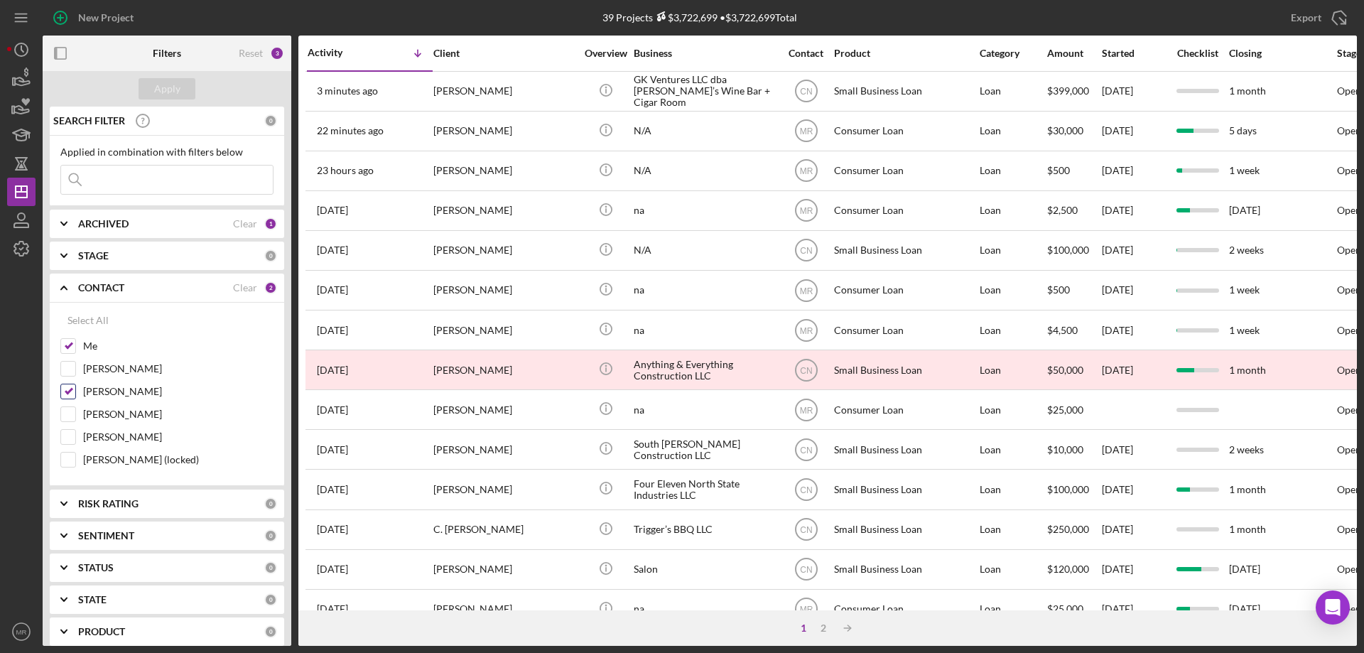
click at [84, 387] on label "[PERSON_NAME]" at bounding box center [178, 391] width 190 height 14
click at [75, 387] on input "[PERSON_NAME]" at bounding box center [68, 391] width 14 height 14
checkbox input "false"
click at [172, 92] on div "Apply" at bounding box center [167, 88] width 26 height 21
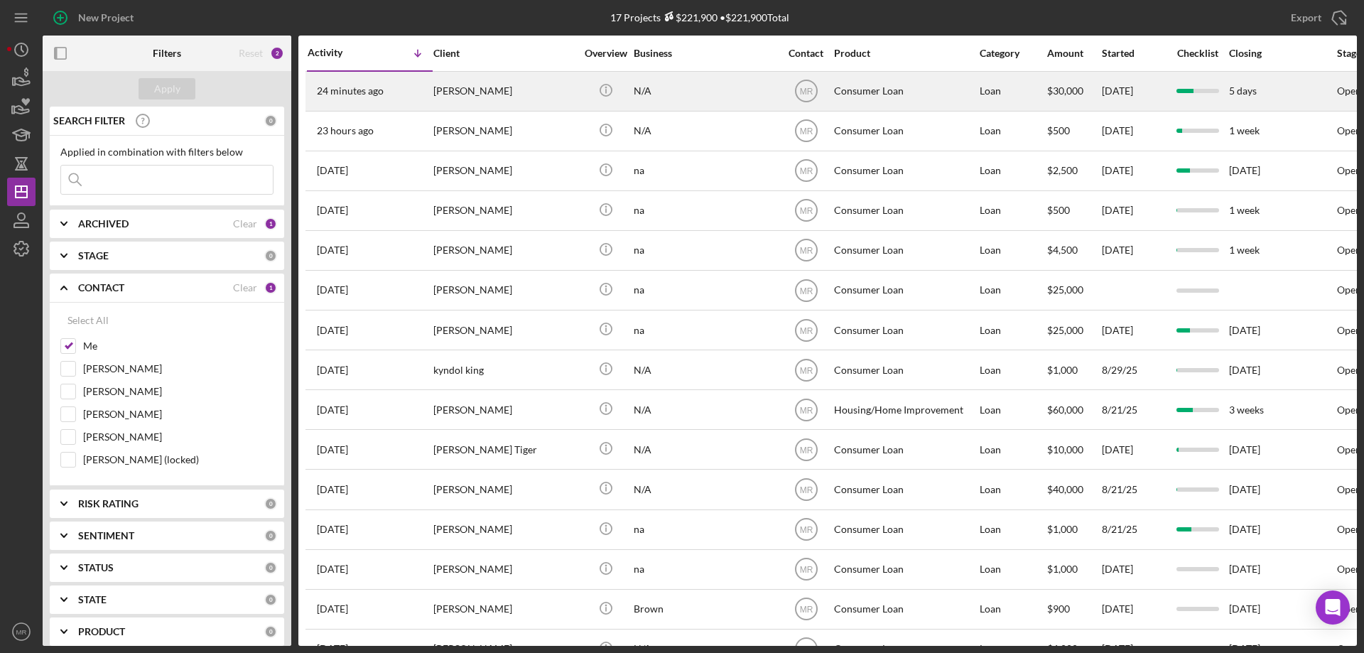
click at [499, 83] on div "[PERSON_NAME]" at bounding box center [504, 91] width 142 height 38
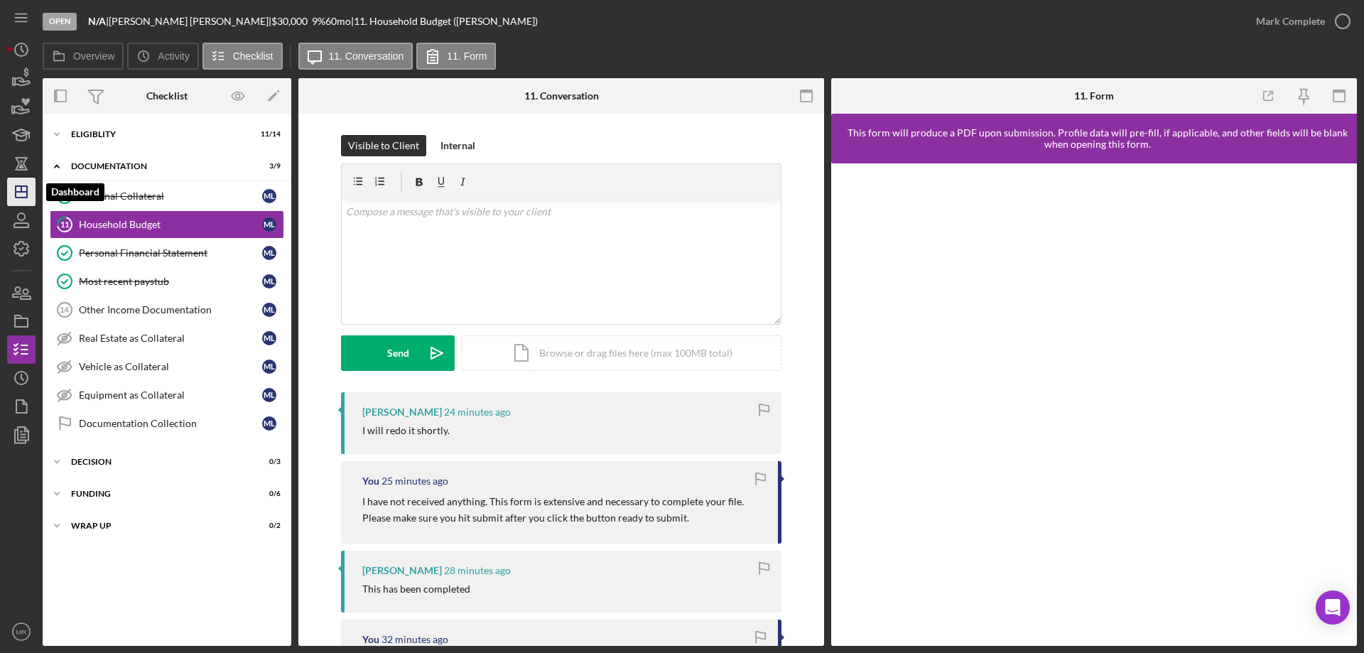
click at [23, 196] on icon "Icon/Dashboard" at bounding box center [22, 192] width 36 height 36
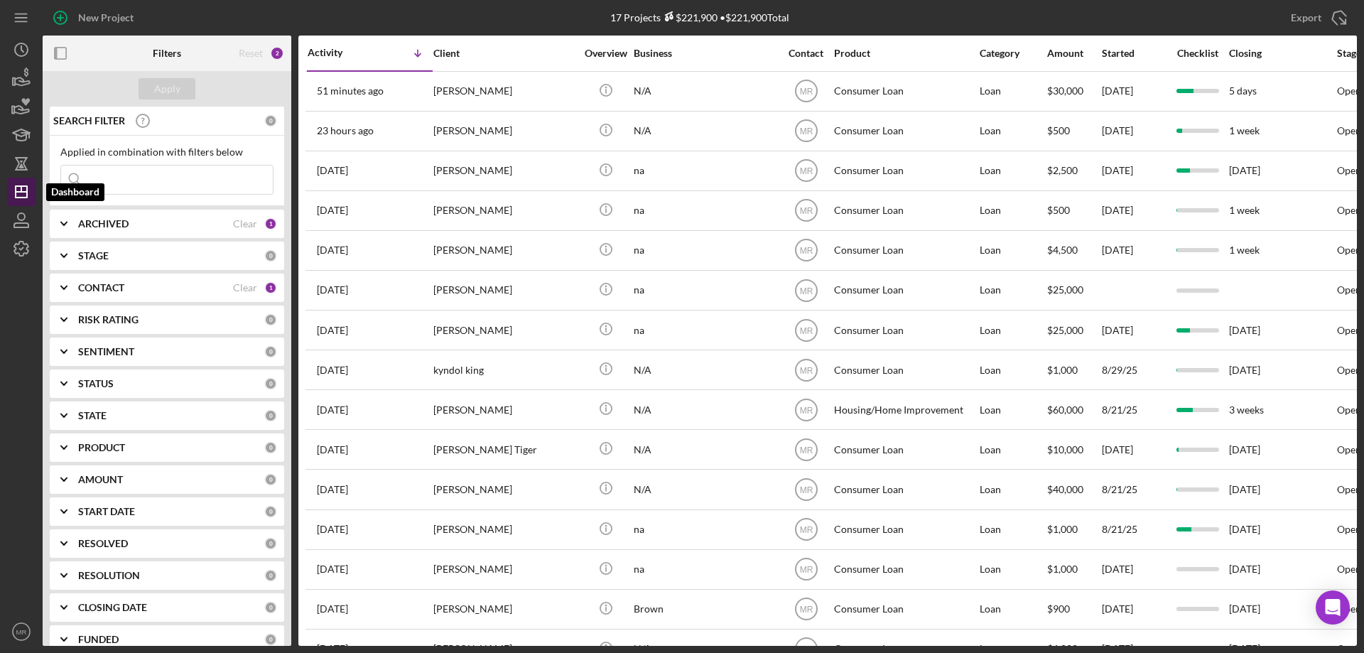
click at [20, 190] on icon "Icon/Dashboard" at bounding box center [22, 192] width 36 height 36
click at [183, 175] on input at bounding box center [167, 180] width 212 height 28
